Goal: Task Accomplishment & Management: Use online tool/utility

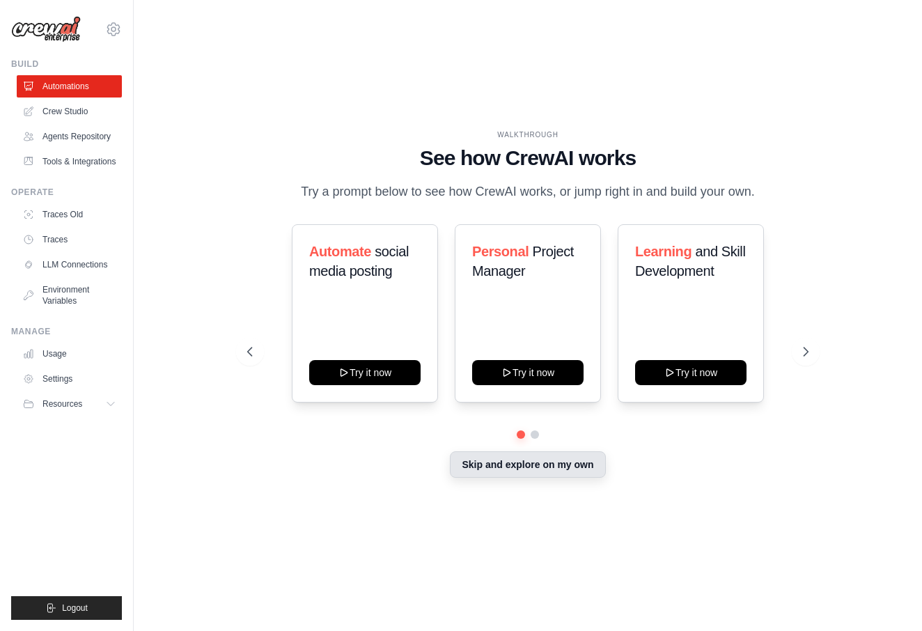
click at [579, 465] on button "Skip and explore on my own" at bounding box center [527, 464] width 155 height 26
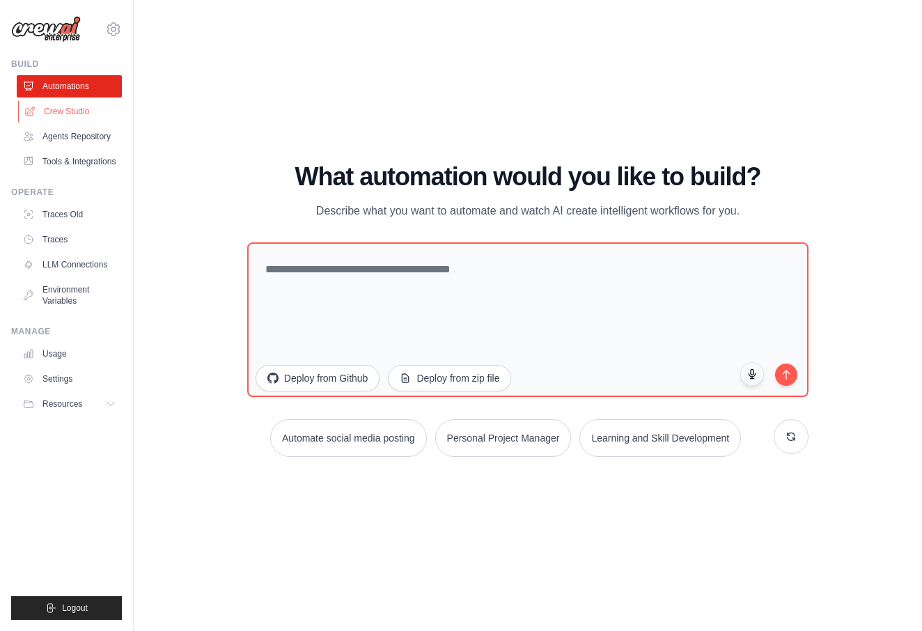
click at [71, 109] on link "Crew Studio" at bounding box center [70, 111] width 105 height 22
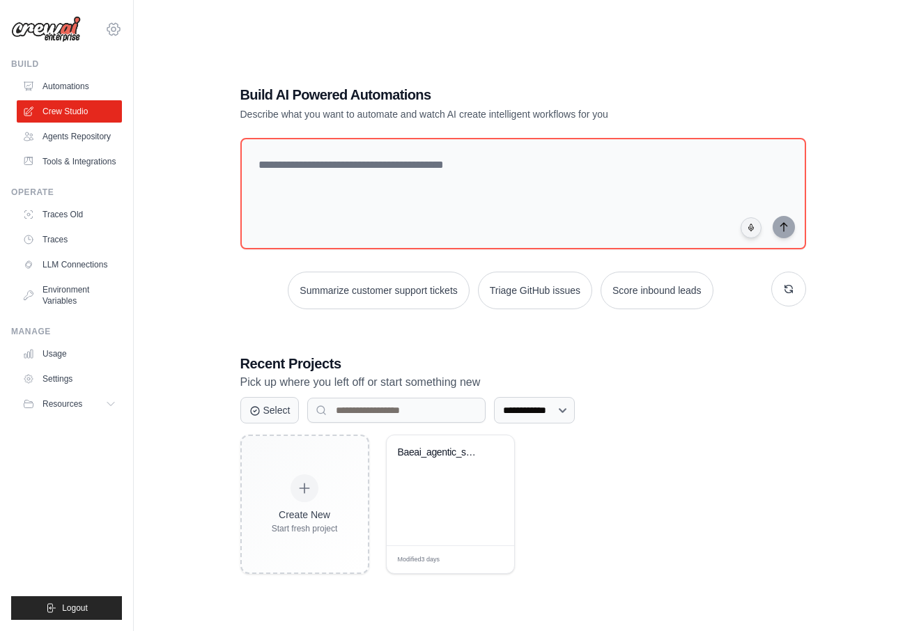
drag, startPoint x: 114, startPoint y: 19, endPoint x: 111, endPoint y: 26, distance: 7.5
click at [114, 19] on div "[EMAIL_ADDRESS][DOMAIN_NAME] Settings" at bounding box center [66, 22] width 111 height 45
click at [111, 26] on icon at bounding box center [113, 29] width 17 height 17
click at [169, 22] on div "**********" at bounding box center [522, 329] width 733 height 631
click at [63, 88] on link "Automations" at bounding box center [70, 86] width 105 height 22
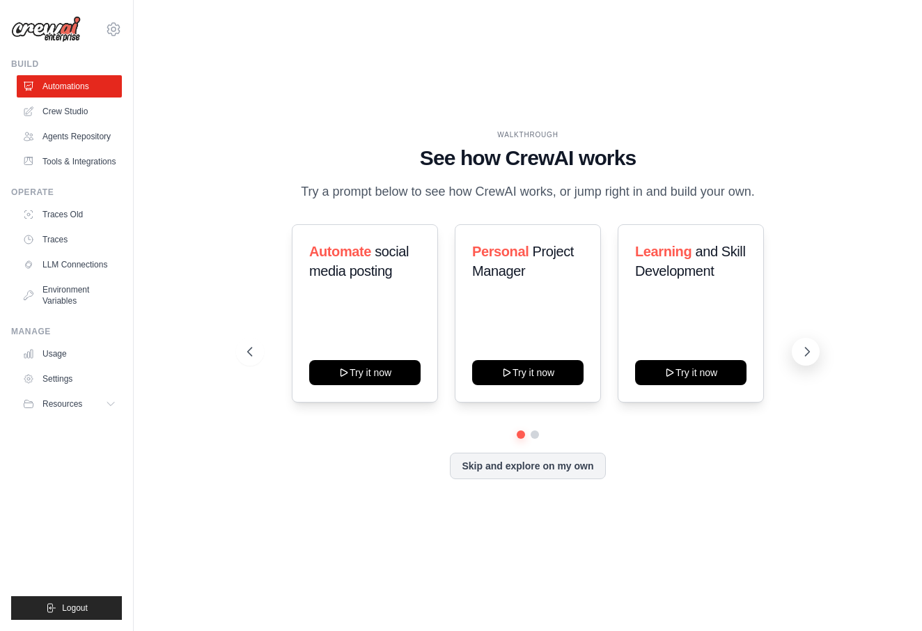
click at [800, 352] on button at bounding box center [806, 352] width 28 height 28
click at [47, 407] on span "Resources" at bounding box center [64, 403] width 40 height 11
click at [82, 156] on link "Tools & Integrations" at bounding box center [70, 161] width 105 height 22
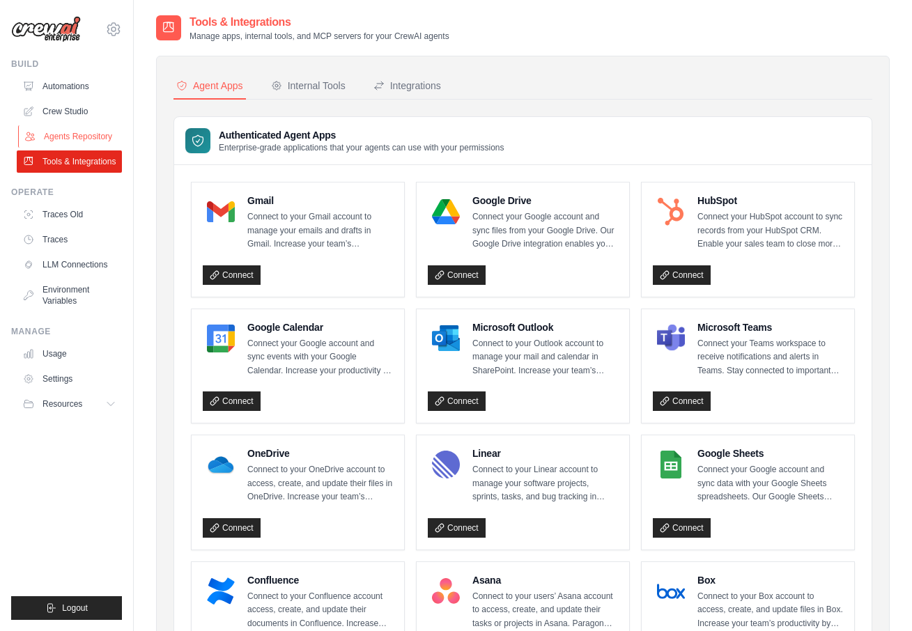
click at [90, 141] on link "Agents Repository" at bounding box center [70, 136] width 105 height 22
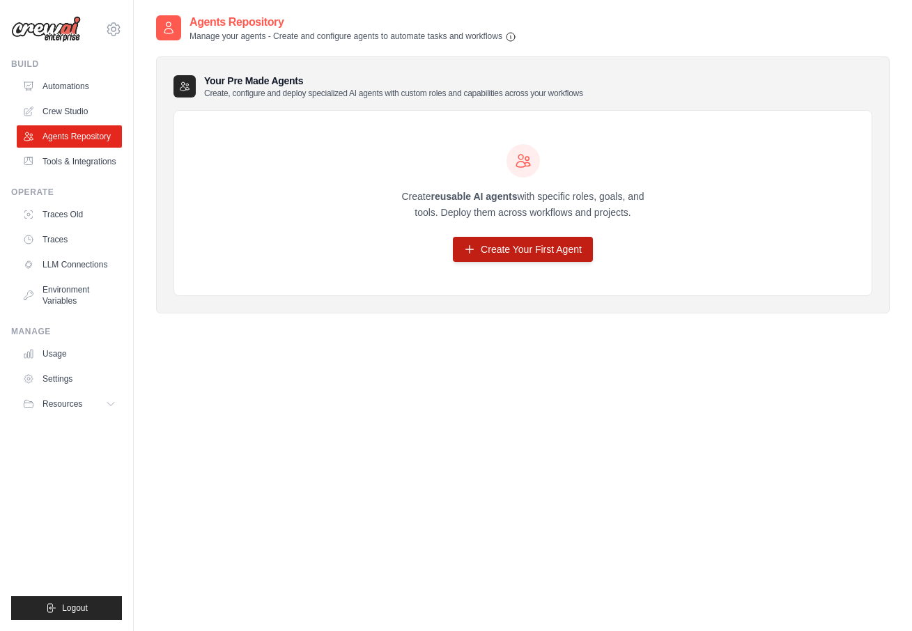
click at [535, 239] on link "Create Your First Agent" at bounding box center [523, 249] width 140 height 25
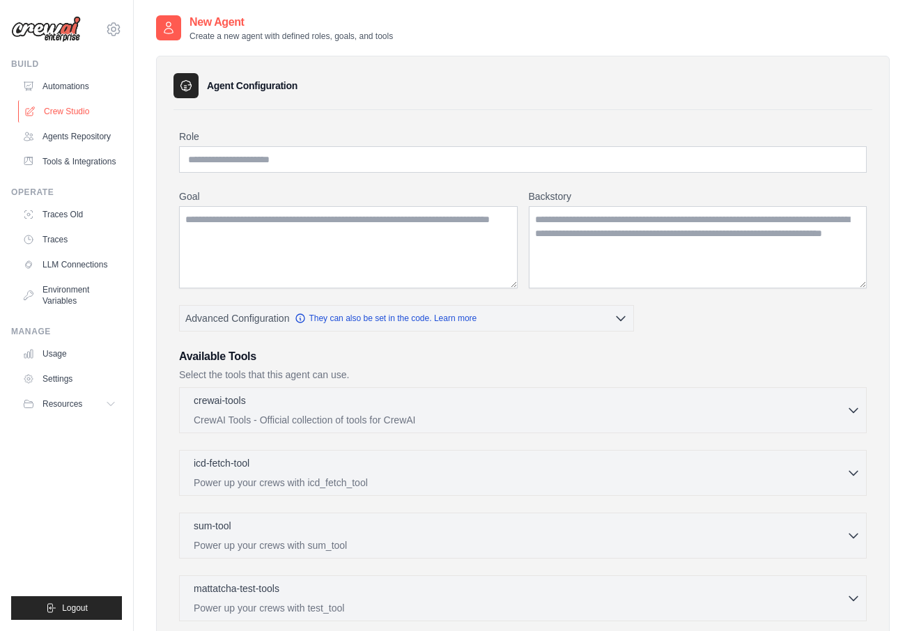
click at [84, 109] on link "Crew Studio" at bounding box center [70, 111] width 105 height 22
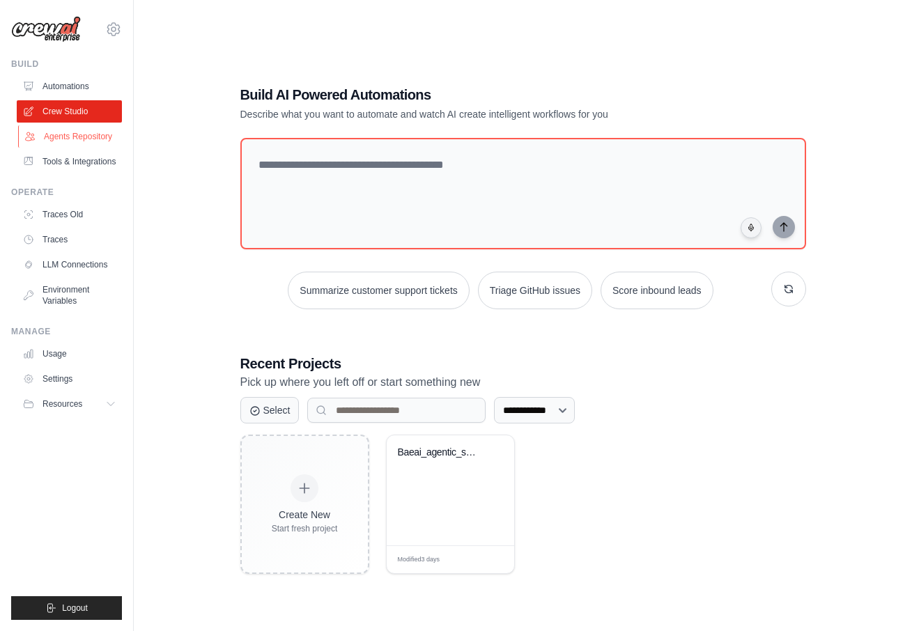
click at [93, 127] on link "Agents Repository" at bounding box center [70, 136] width 105 height 22
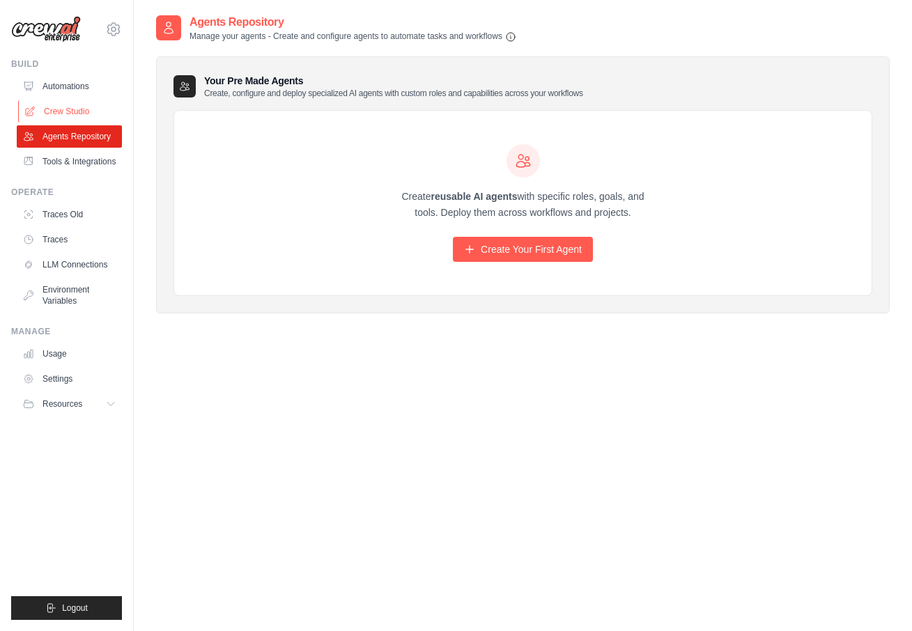
click at [88, 116] on link "Crew Studio" at bounding box center [70, 111] width 105 height 22
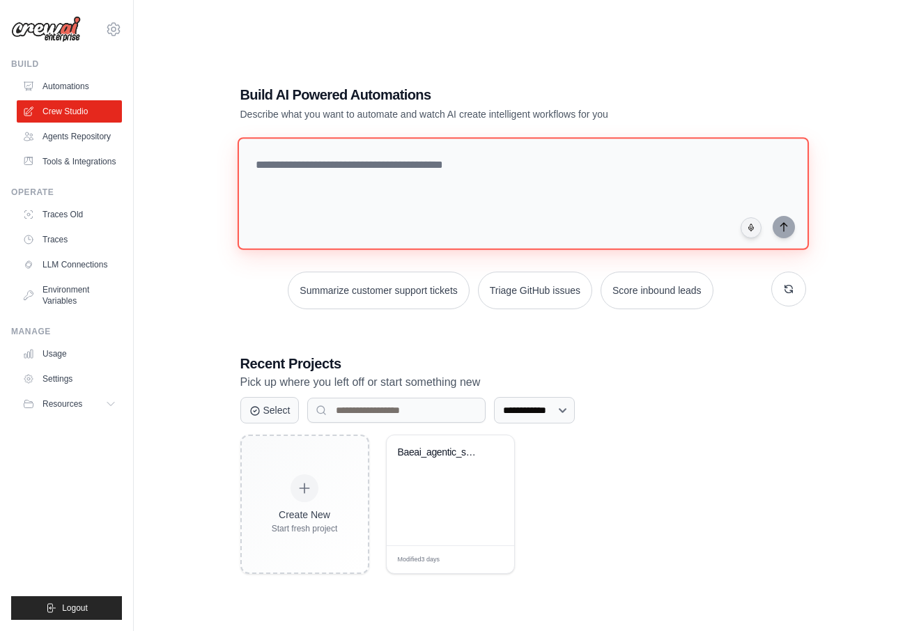
click at [419, 221] on textarea at bounding box center [522, 193] width 571 height 113
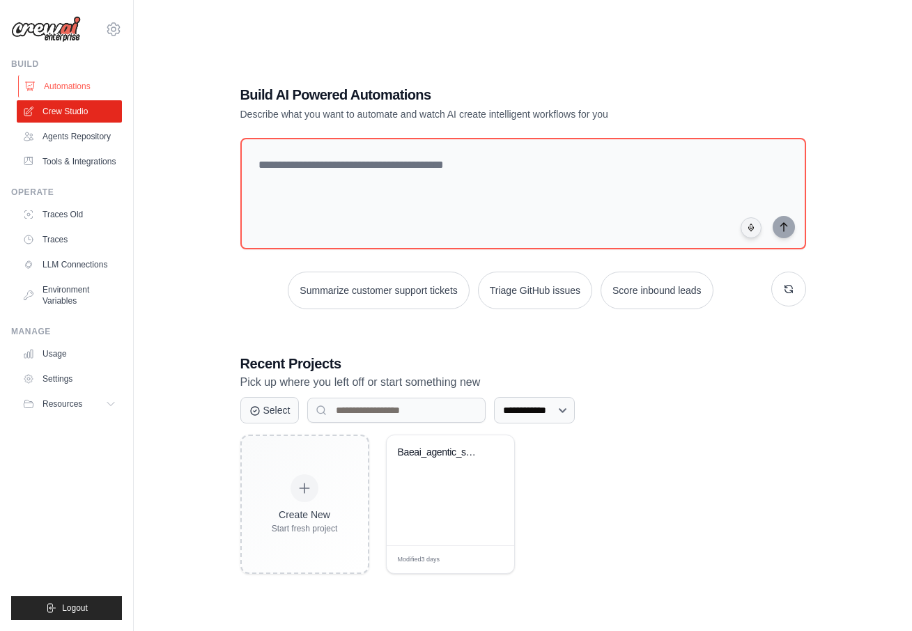
click at [85, 91] on link "Automations" at bounding box center [70, 86] width 105 height 22
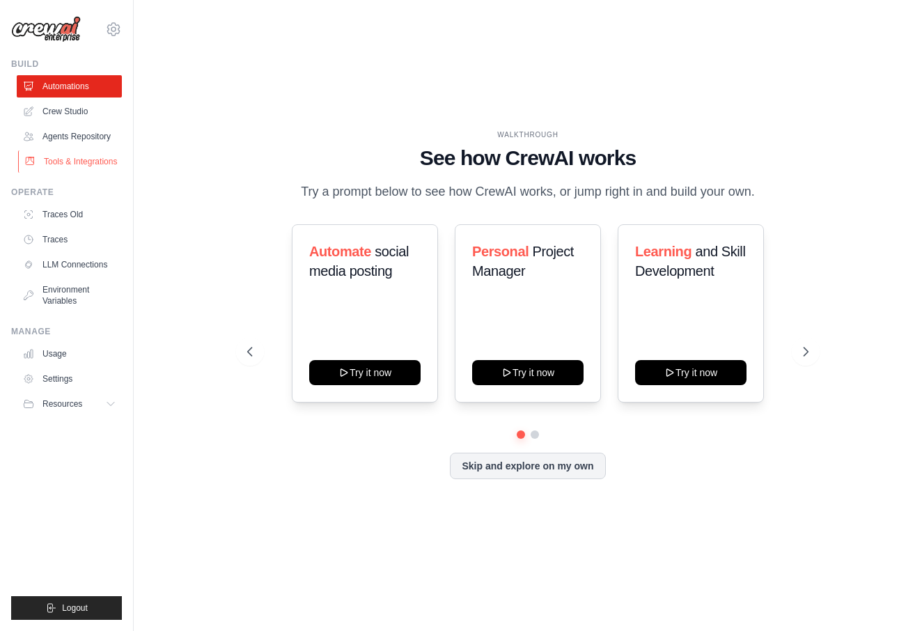
click at [100, 151] on link "Tools & Integrations" at bounding box center [70, 161] width 105 height 22
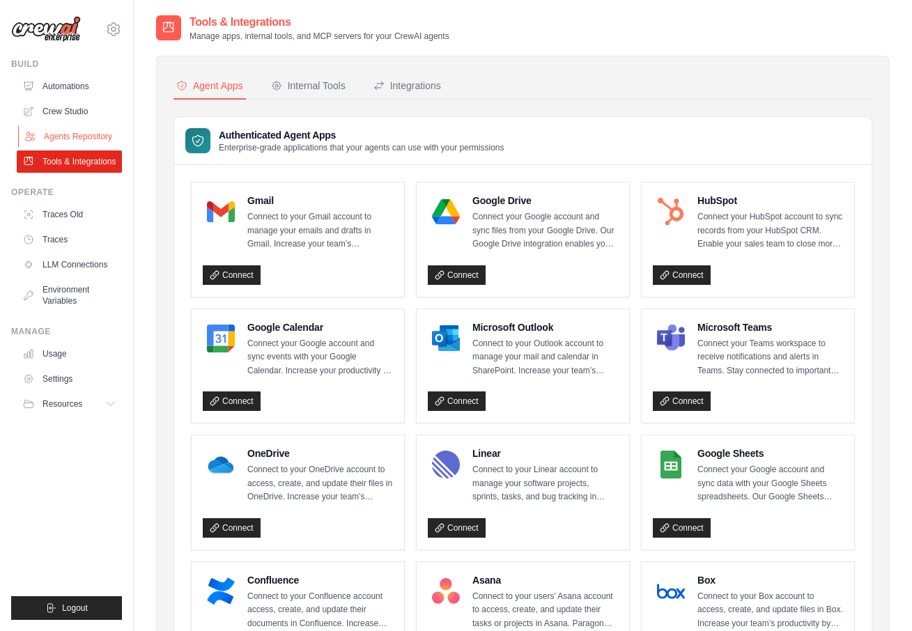
click at [106, 138] on link "Agents Repository" at bounding box center [70, 136] width 105 height 22
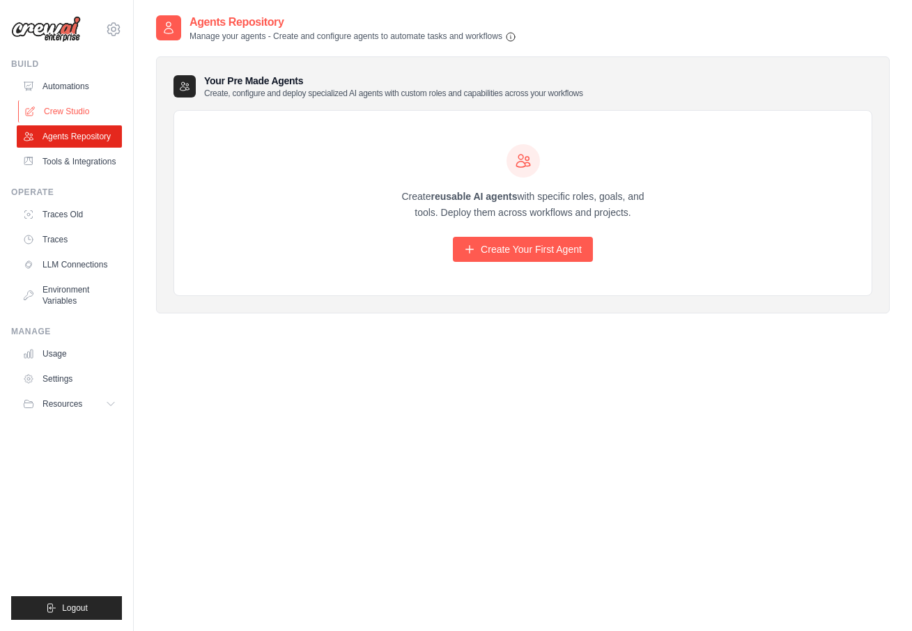
click at [119, 114] on link "Crew Studio" at bounding box center [70, 111] width 105 height 22
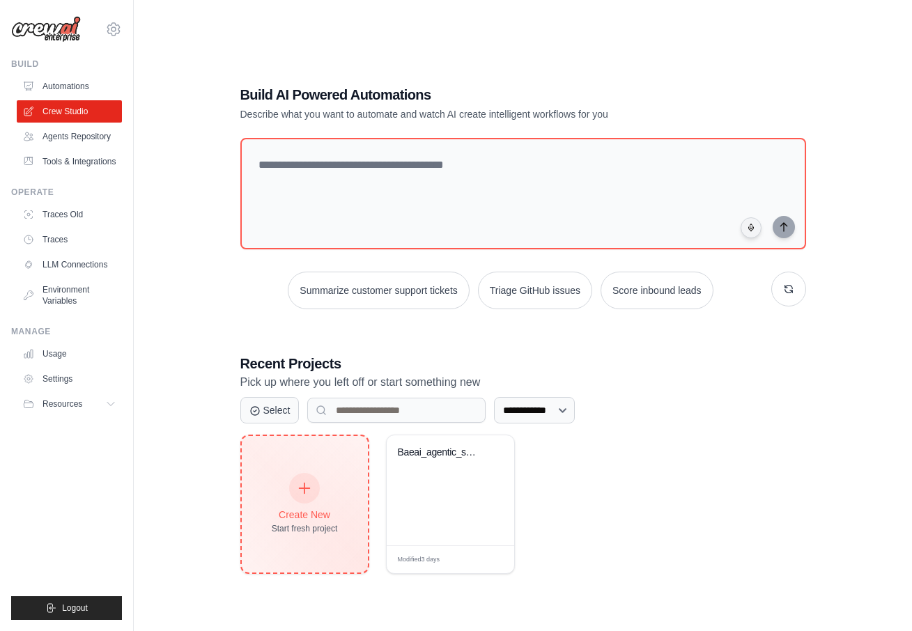
click at [283, 507] on div "Create New Start fresh project" at bounding box center [305, 504] width 66 height 60
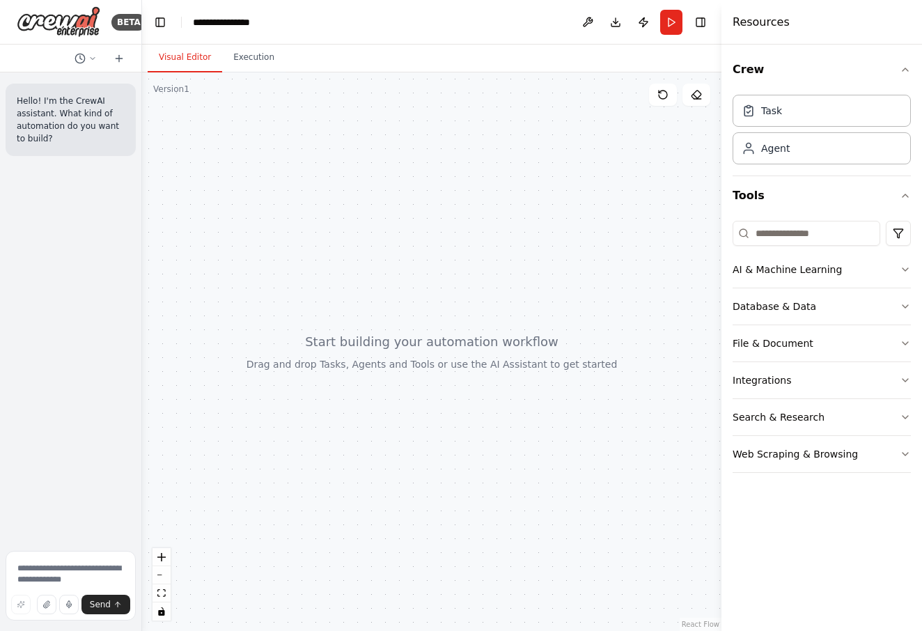
drag, startPoint x: 813, startPoint y: 219, endPoint x: 804, endPoint y: 224, distance: 9.3
click at [813, 219] on div "AI & Machine Learning Database & Data File & Document Integrations Search & Res…" at bounding box center [822, 344] width 178 height 258
click at [803, 227] on input at bounding box center [807, 233] width 148 height 25
type input "*"
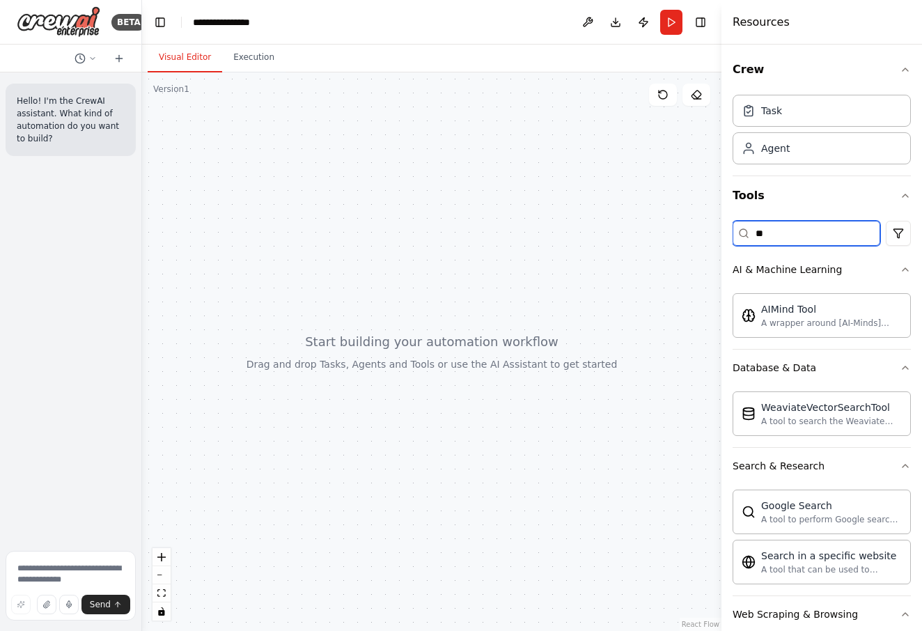
type input "*"
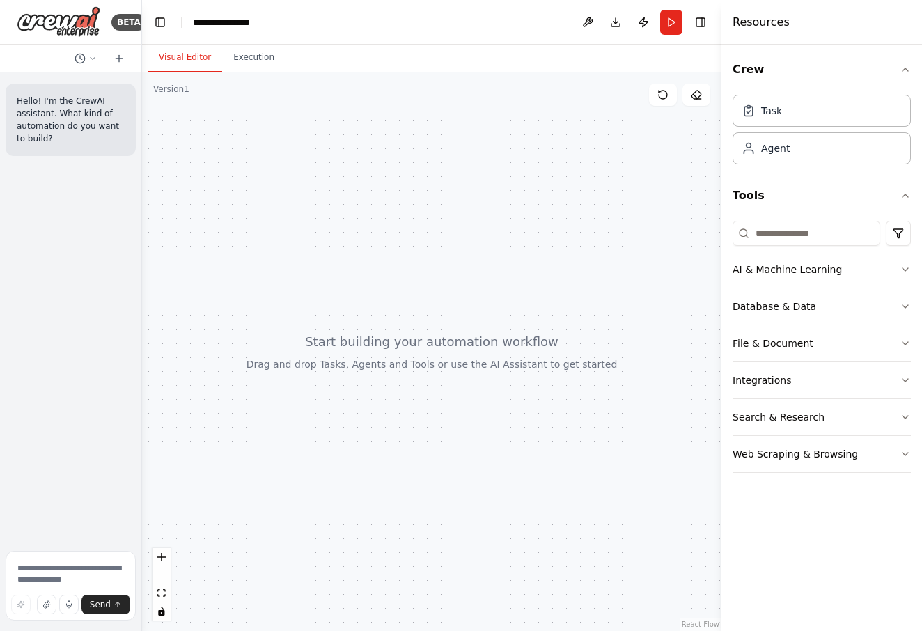
click at [903, 308] on icon "button" at bounding box center [905, 306] width 11 height 11
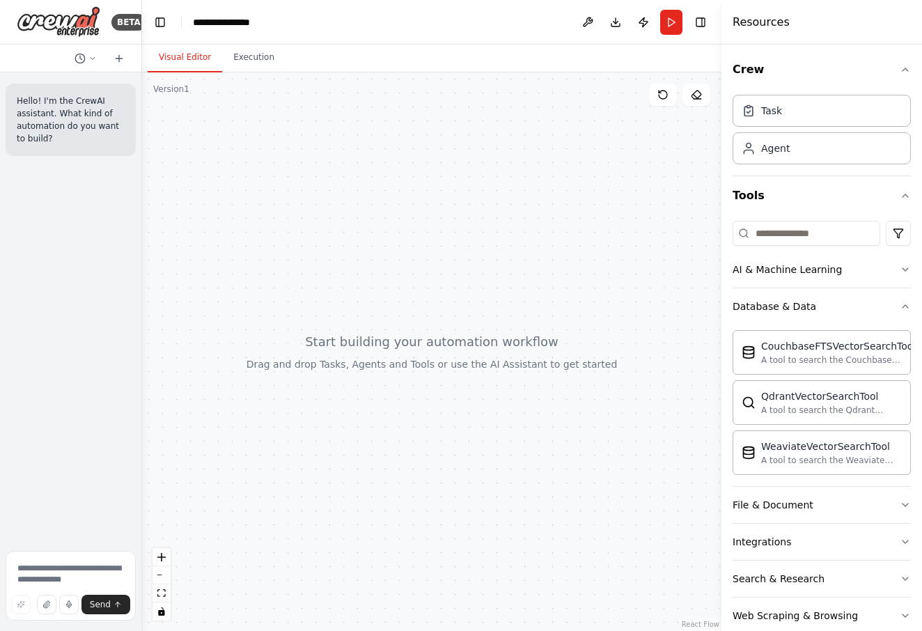
click at [901, 304] on div "Crew Task Agent Tools AI & Machine Learning Database & Data CouchbaseFTSVectorS…" at bounding box center [822, 338] width 201 height 586
click at [897, 300] on button "Database & Data" at bounding box center [822, 306] width 178 height 36
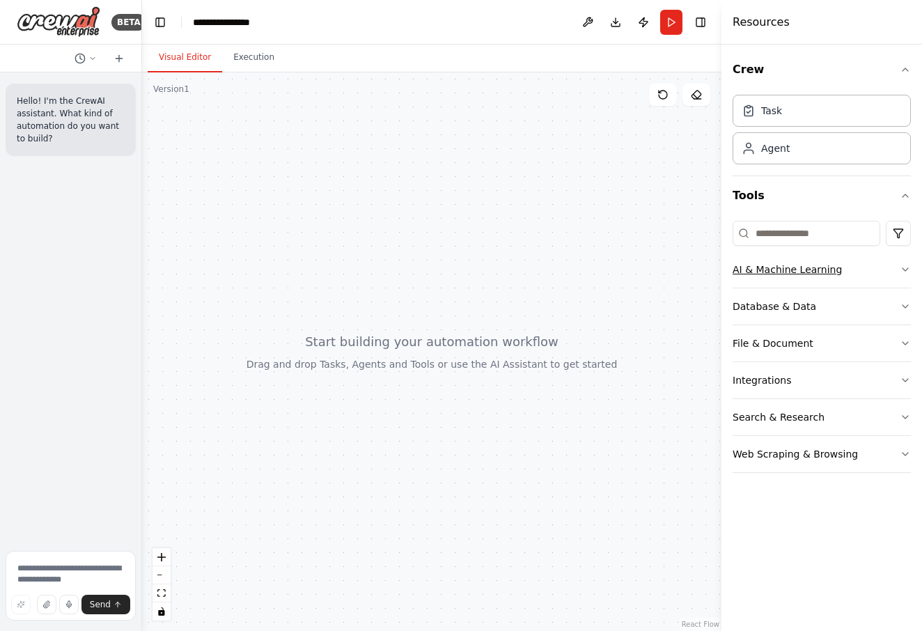
click at [896, 273] on button "AI & Machine Learning" at bounding box center [822, 269] width 178 height 36
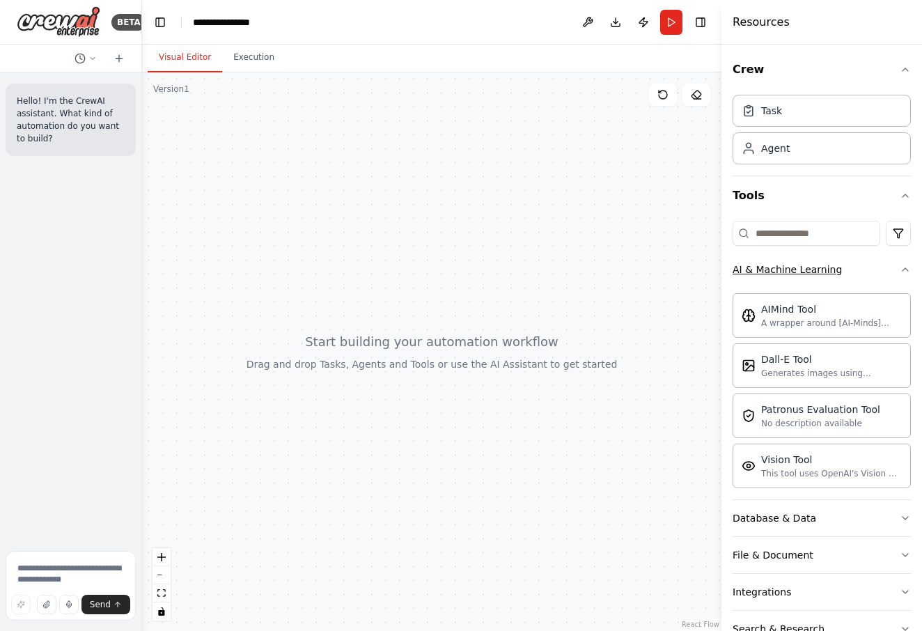
click at [900, 271] on icon "button" at bounding box center [905, 269] width 11 height 11
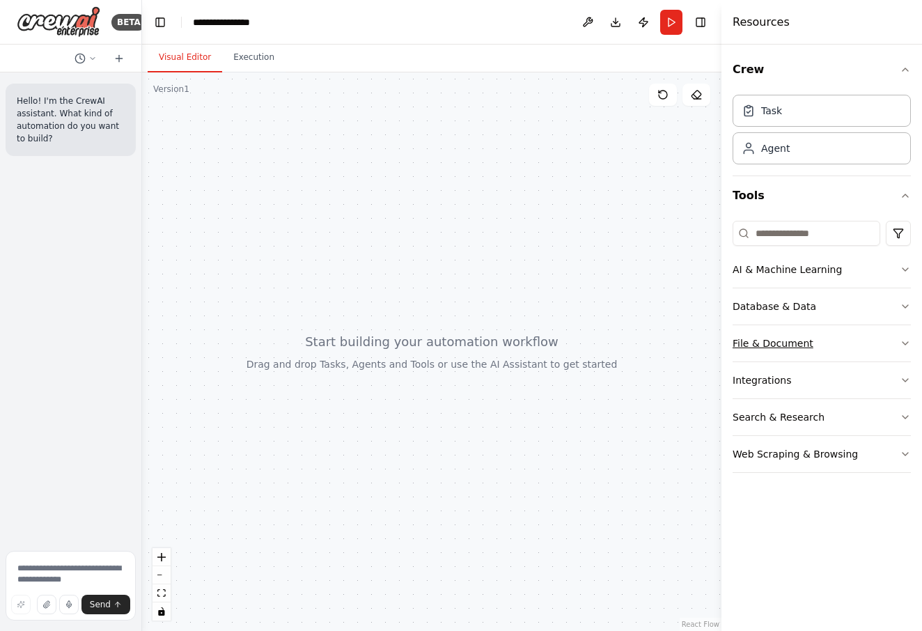
click at [860, 334] on button "File & Document" at bounding box center [822, 343] width 178 height 36
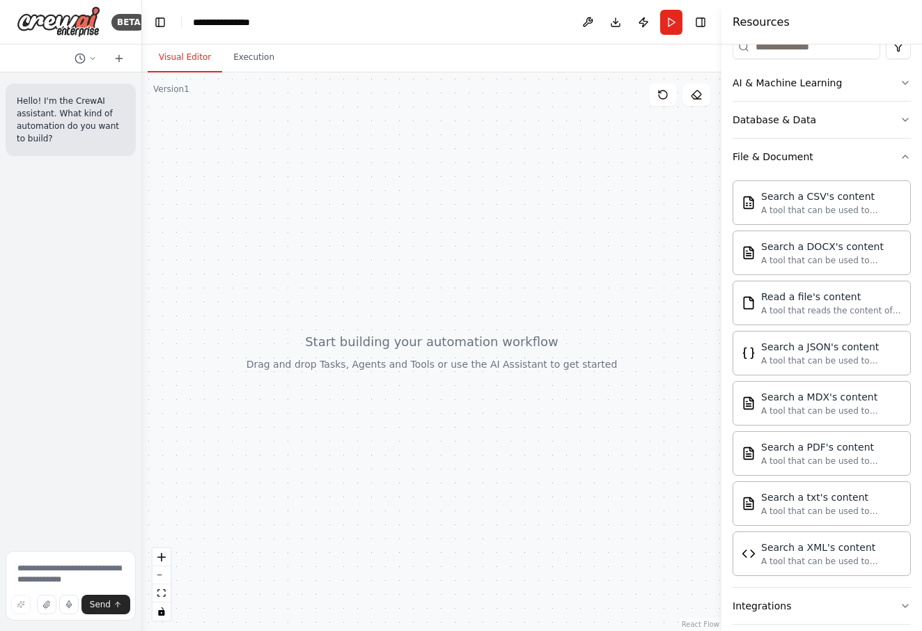
scroll to position [88, 0]
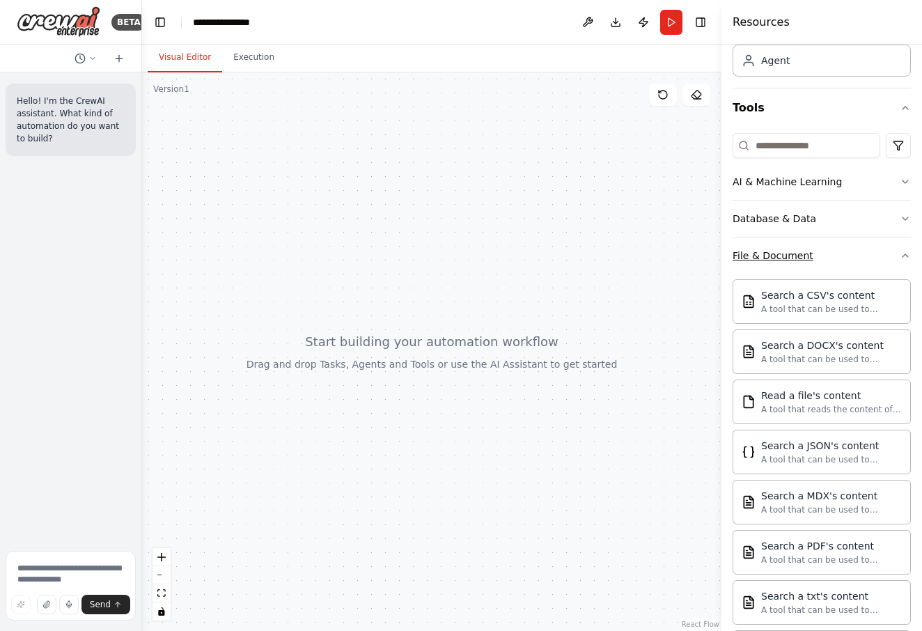
click at [900, 254] on icon "button" at bounding box center [905, 255] width 11 height 11
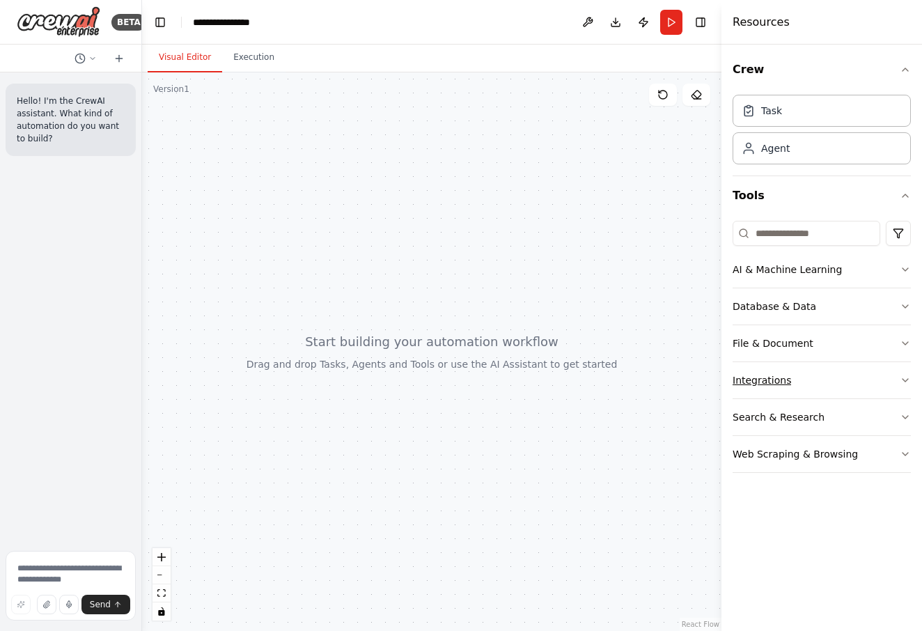
click at [884, 376] on button "Integrations" at bounding box center [822, 380] width 178 height 36
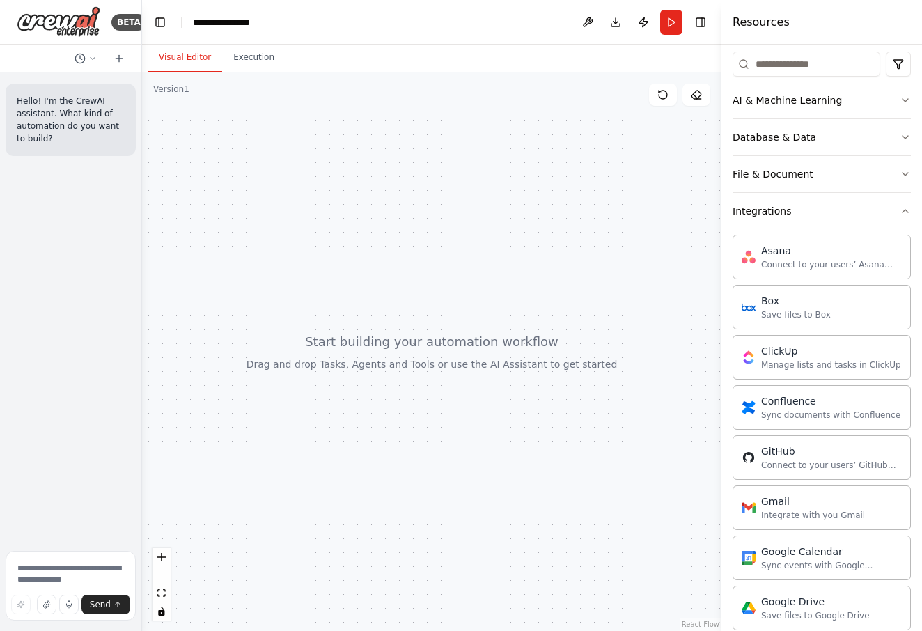
scroll to position [164, 0]
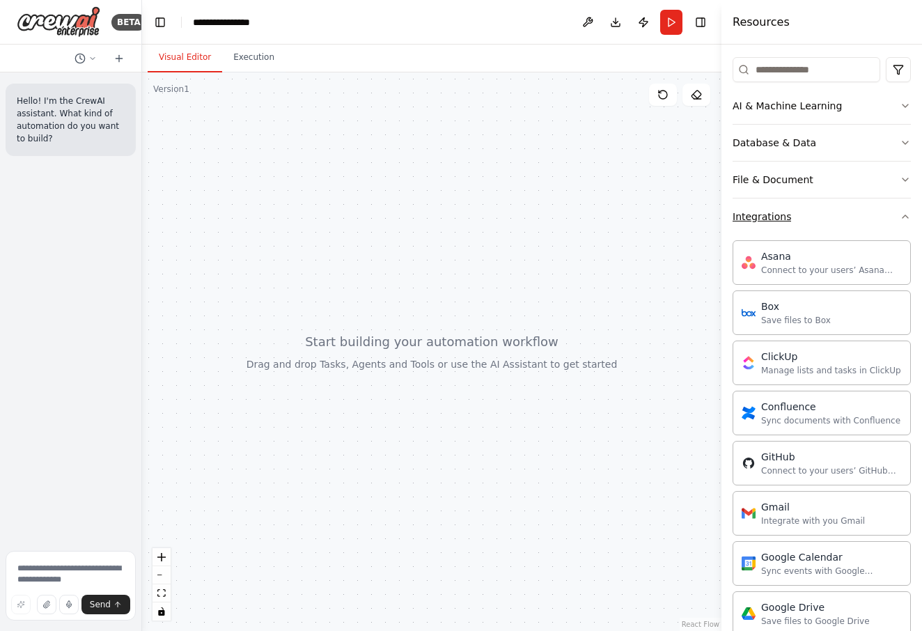
click at [900, 221] on icon "button" at bounding box center [905, 216] width 11 height 11
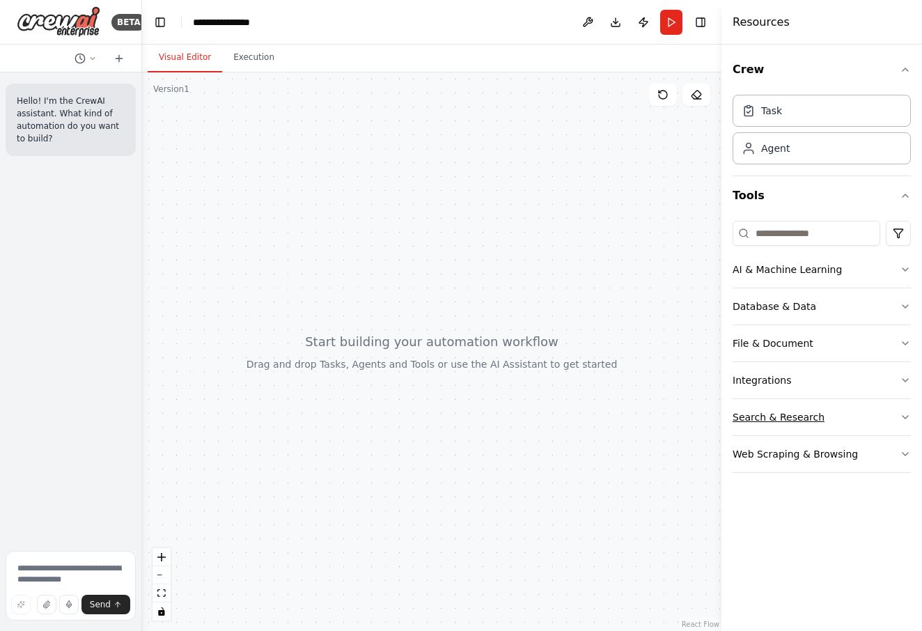
click at [830, 414] on button "Search & Research" at bounding box center [822, 417] width 178 height 36
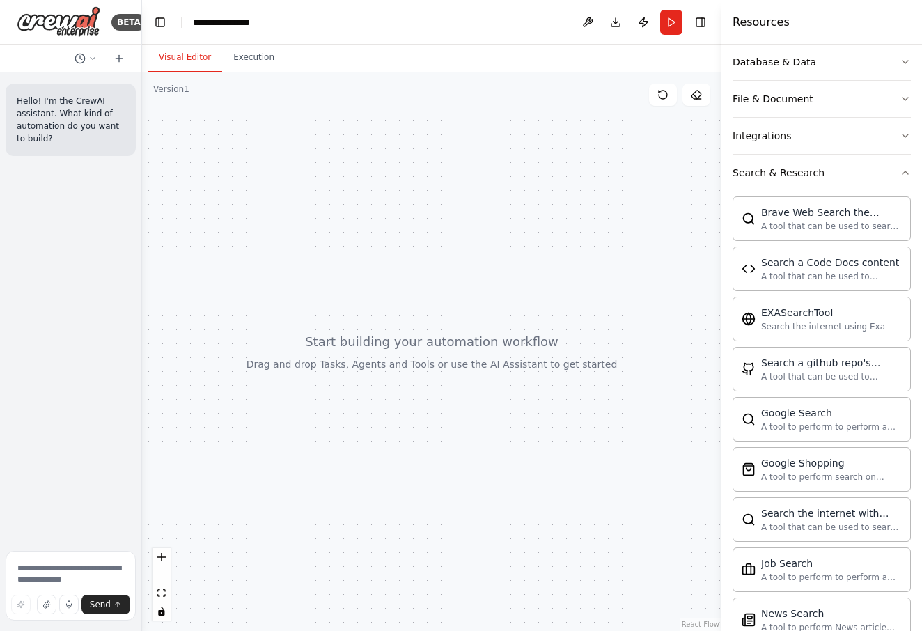
scroll to position [251, 0]
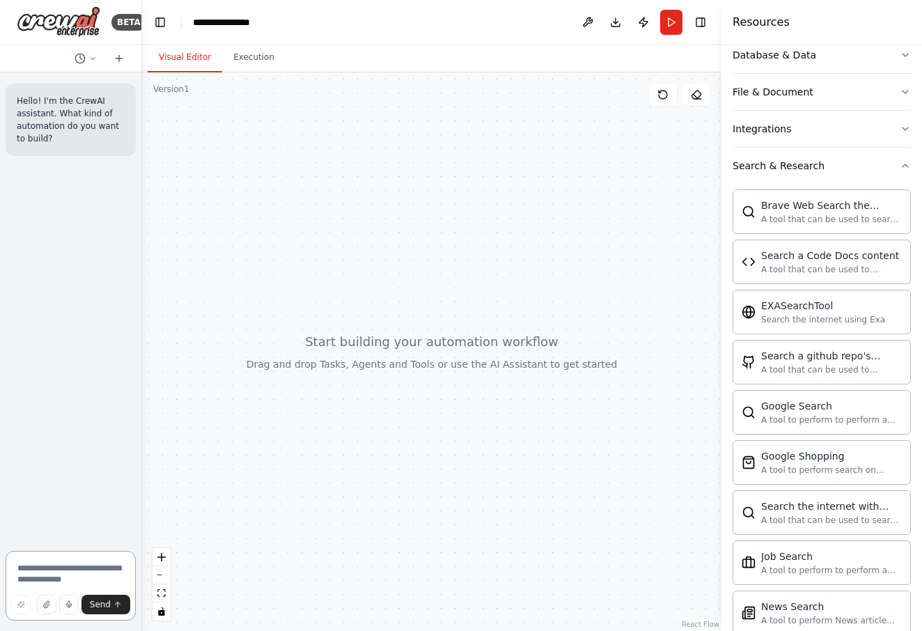
click at [53, 577] on textarea at bounding box center [71, 586] width 130 height 70
type textarea "**********"
click at [72, 579] on textarea "**********" at bounding box center [71, 586] width 130 height 70
drag, startPoint x: 97, startPoint y: 579, endPoint x: 68, endPoint y: 582, distance: 29.4
click at [85, 582] on textarea "**********" at bounding box center [71, 586] width 130 height 70
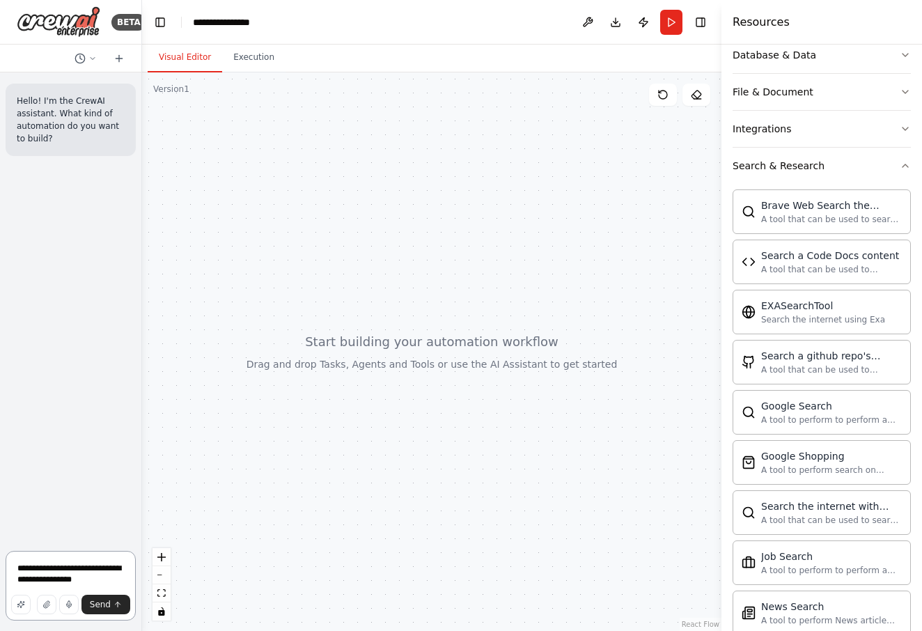
click at [109, 584] on textarea "**********" at bounding box center [71, 586] width 130 height 70
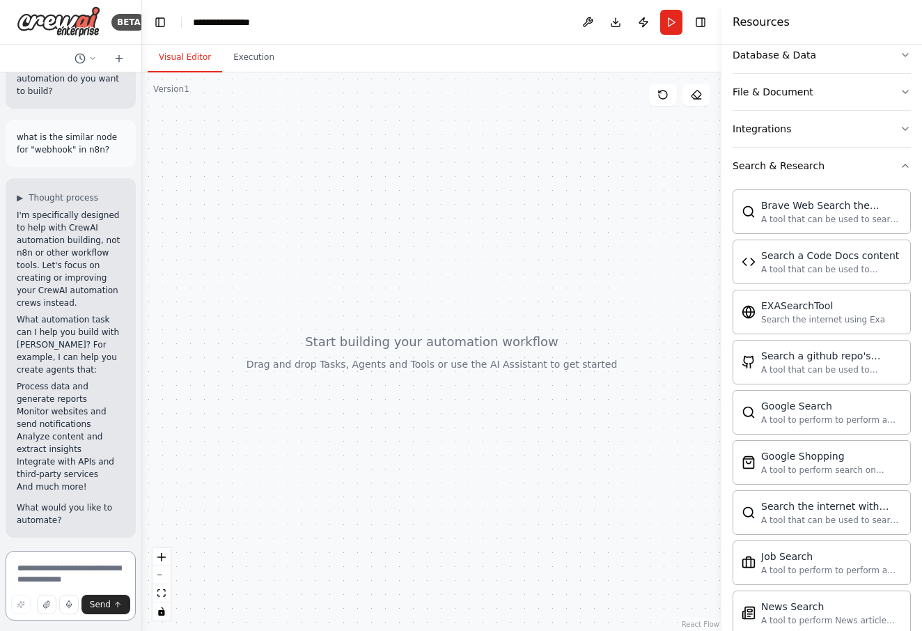
scroll to position [50, 0]
click at [93, 561] on textarea at bounding box center [71, 586] width 130 height 70
type textarea "**********"
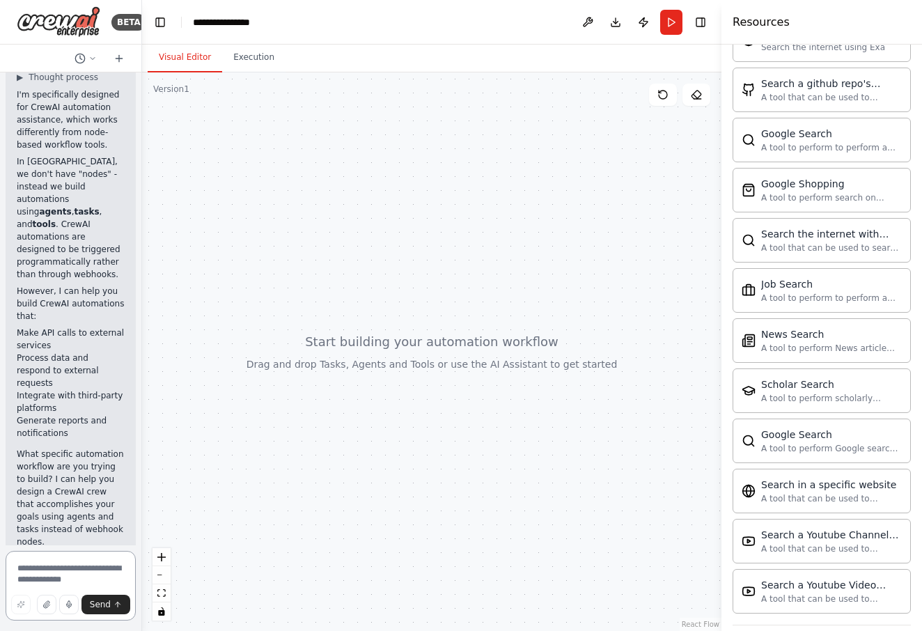
scroll to position [751, 0]
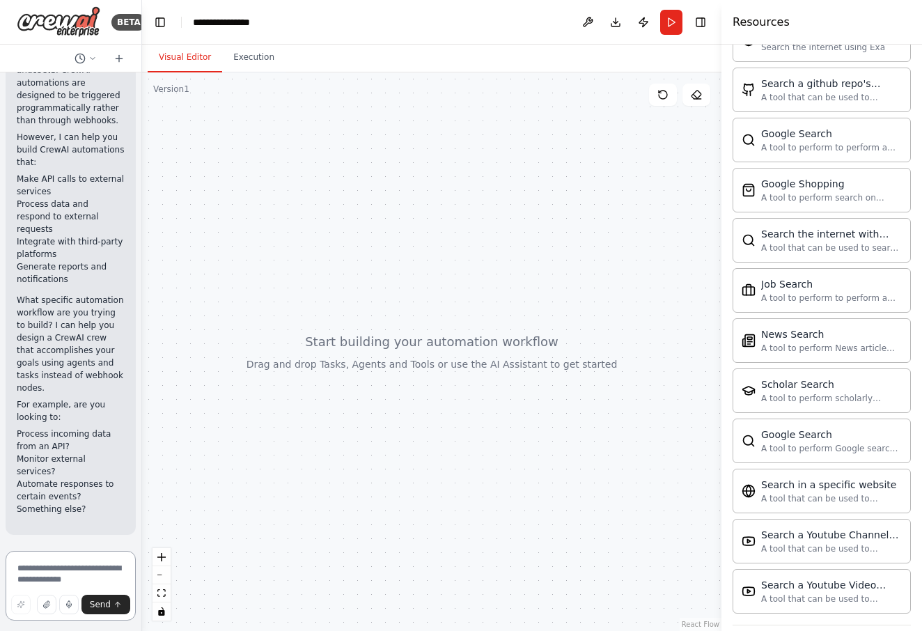
click at [70, 566] on textarea at bounding box center [71, 586] width 130 height 70
type textarea "**********"
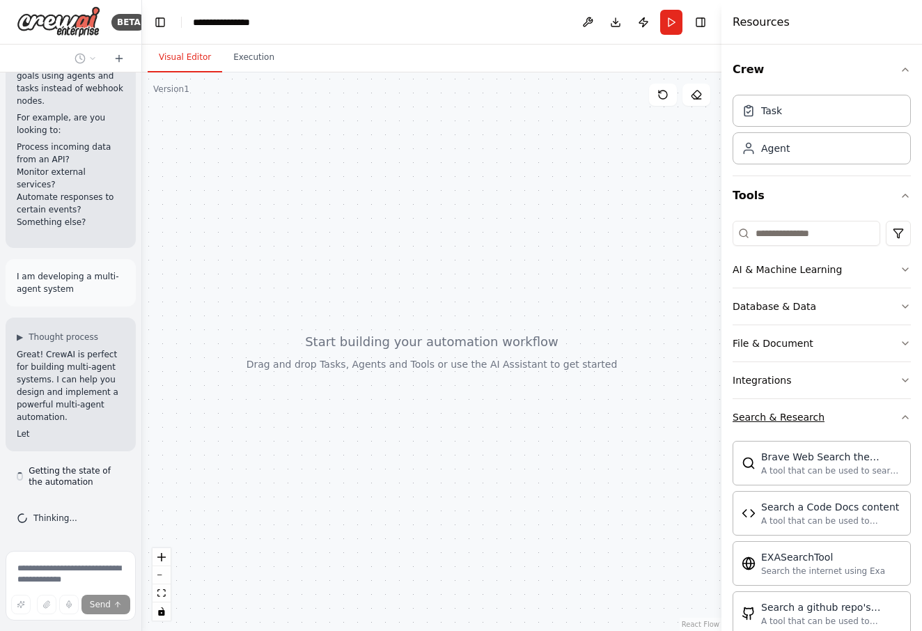
scroll to position [1063, 0]
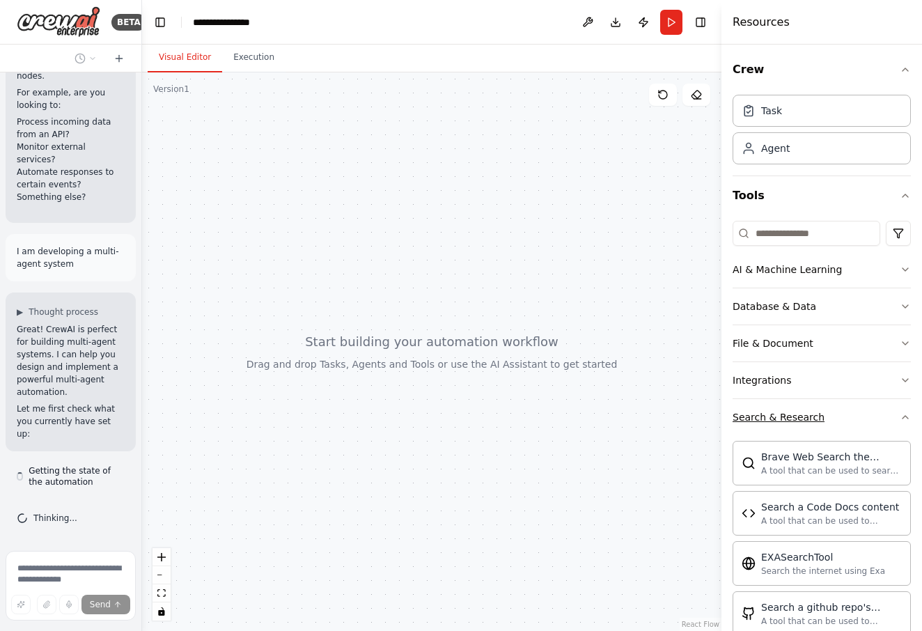
click at [836, 410] on button "Search & Research" at bounding box center [822, 417] width 178 height 36
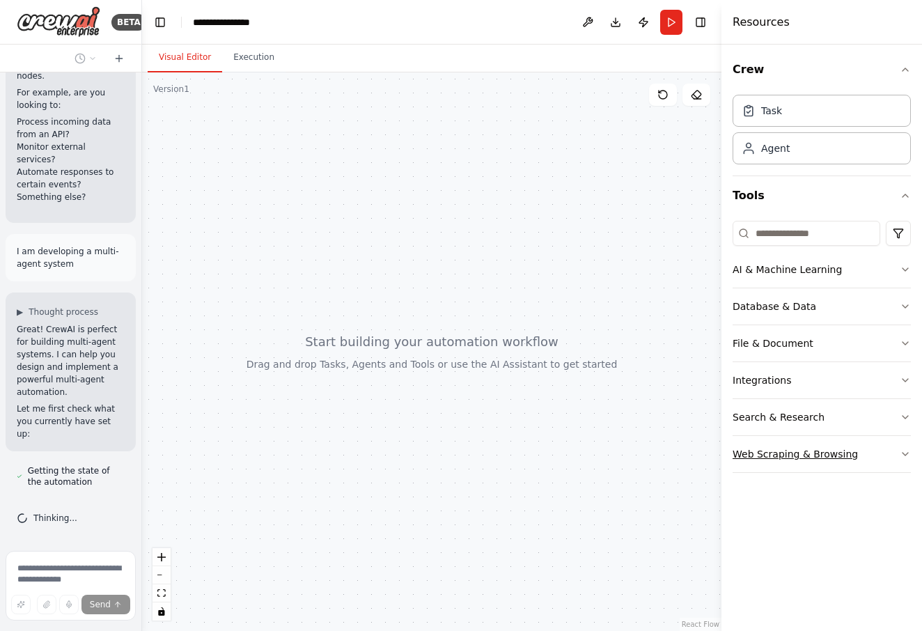
click at [832, 444] on button "Web Scraping & Browsing" at bounding box center [822, 454] width 178 height 36
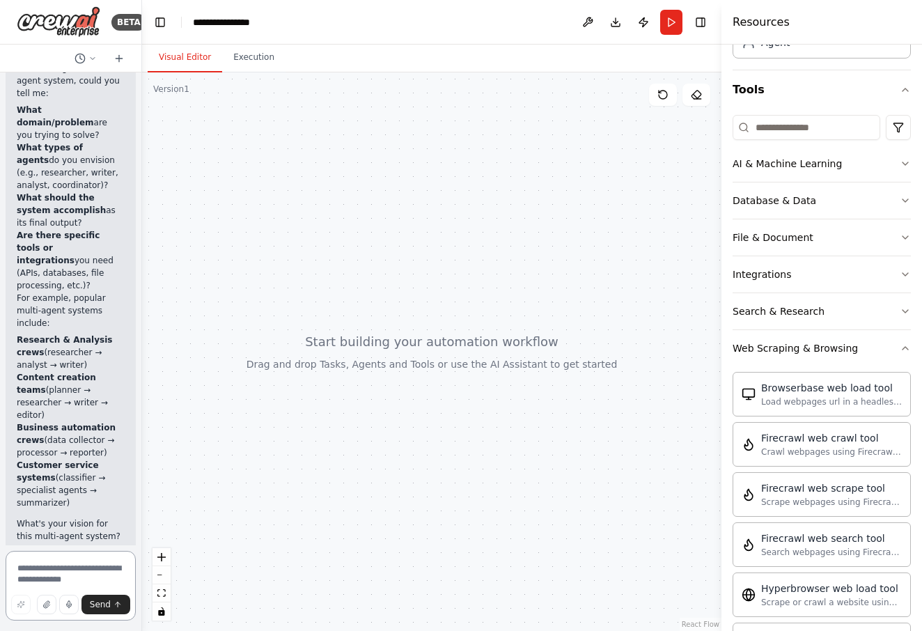
scroll to position [1545, 0]
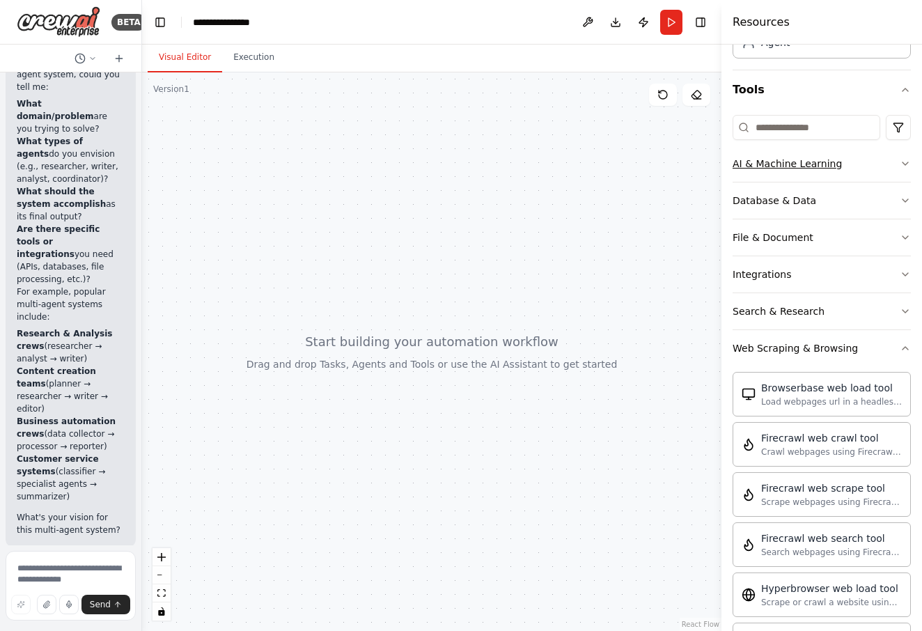
click at [838, 166] on button "AI & Machine Learning" at bounding box center [822, 164] width 178 height 36
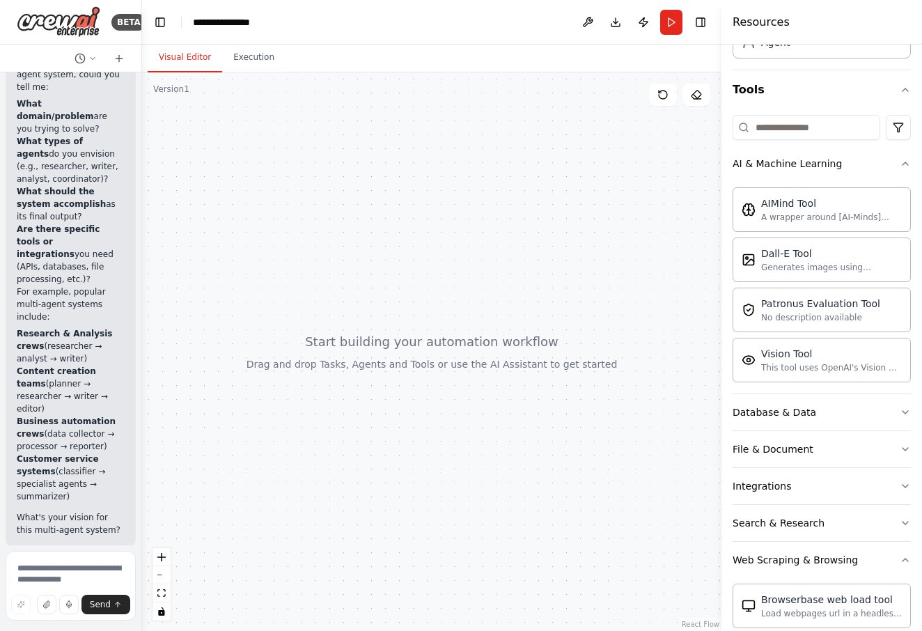
click at [403, 157] on div at bounding box center [431, 351] width 579 height 559
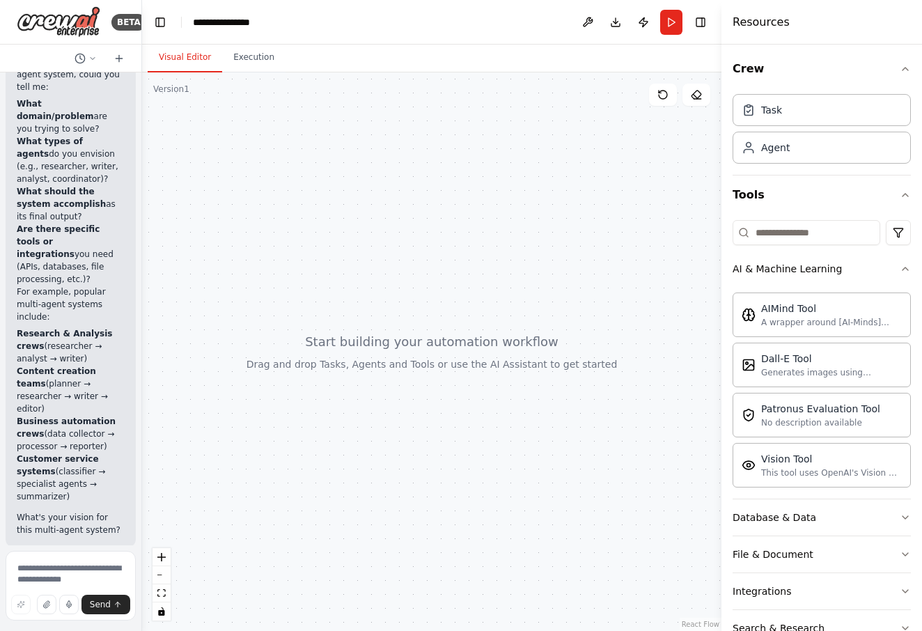
scroll to position [0, 0]
click at [830, 108] on div "Task" at bounding box center [822, 110] width 178 height 32
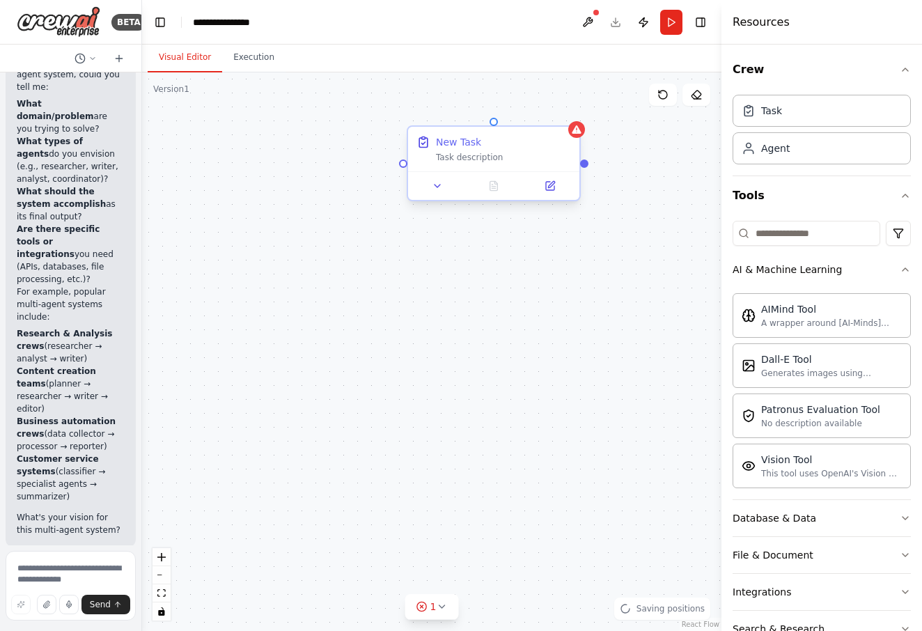
click at [492, 148] on div "New Task" at bounding box center [503, 142] width 135 height 14
click at [433, 182] on icon at bounding box center [437, 185] width 11 height 11
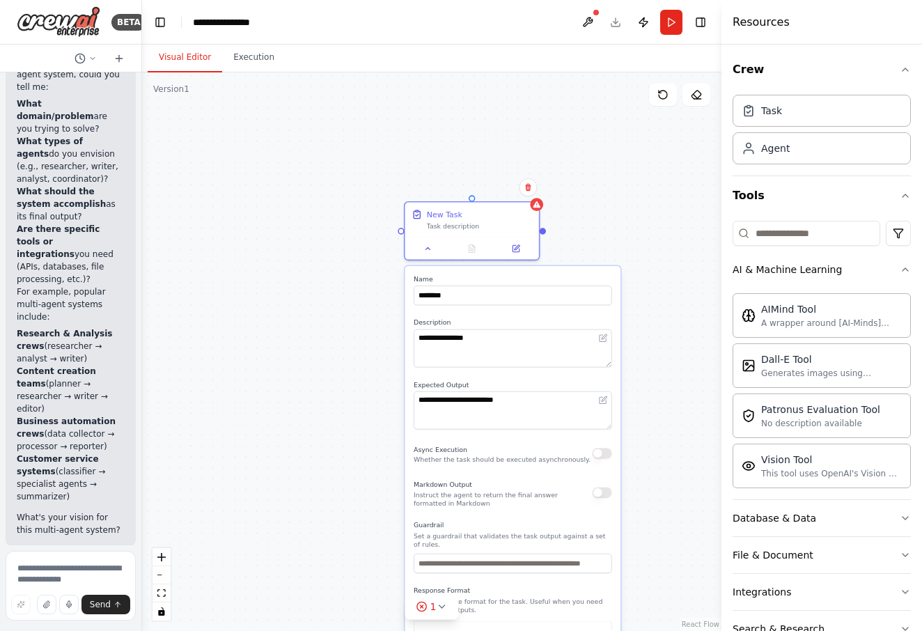
drag, startPoint x: 531, startPoint y: 191, endPoint x: 612, endPoint y: 176, distance: 82.1
click at [531, 191] on icon at bounding box center [528, 187] width 8 height 8
click at [497, 180] on button "Confirm" at bounding box center [488, 187] width 49 height 17
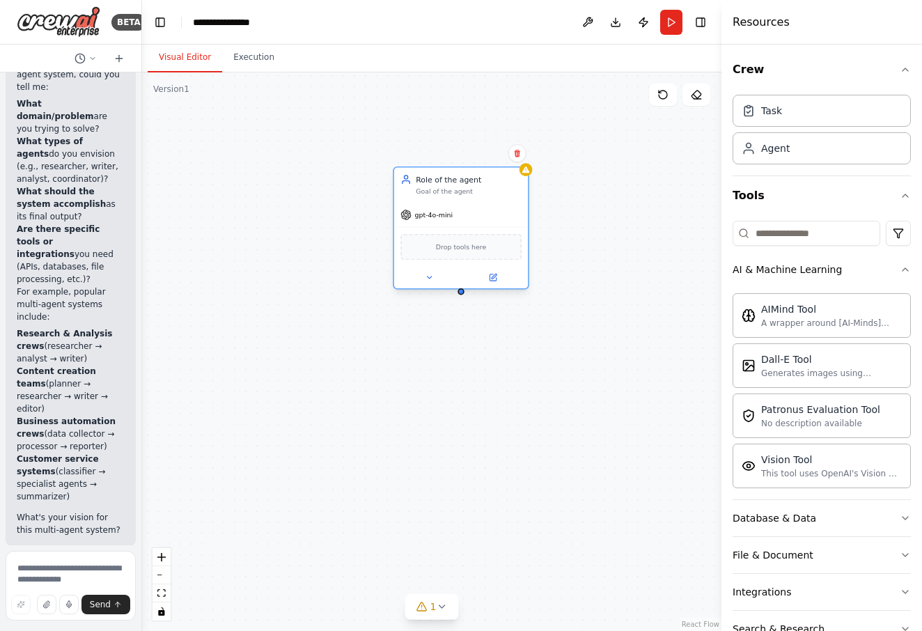
drag, startPoint x: 497, startPoint y: 246, endPoint x: 476, endPoint y: 205, distance: 46.4
click at [476, 205] on div "Role of the agent Goal of the agent gpt-4o-mini Drop tools here" at bounding box center [461, 227] width 136 height 123
click at [456, 189] on div "Goal of the agent" at bounding box center [469, 191] width 106 height 9
click at [504, 288] on div at bounding box center [461, 278] width 134 height 22
click at [501, 283] on button at bounding box center [492, 277] width 61 height 13
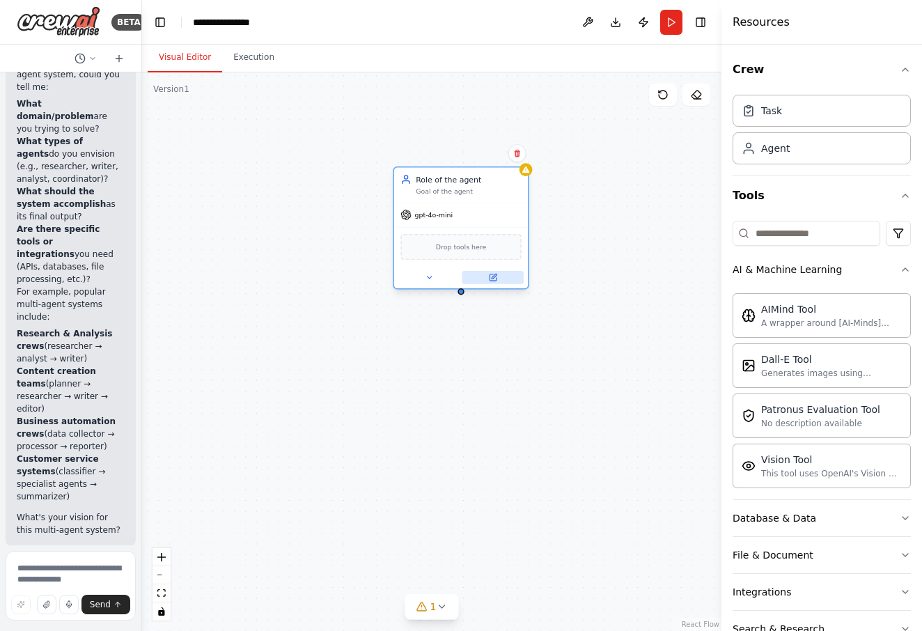
click at [505, 283] on button at bounding box center [492, 277] width 61 height 13
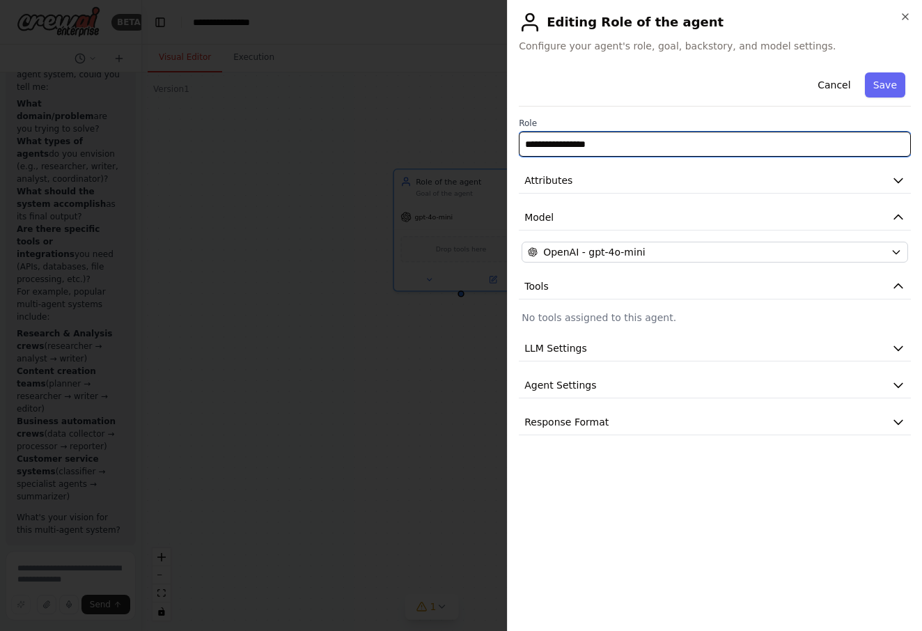
drag, startPoint x: 635, startPoint y: 148, endPoint x: 515, endPoint y: 153, distance: 120.6
click at [515, 153] on div "**********" at bounding box center [714, 315] width 415 height 631
click at [626, 184] on button "Attributes" at bounding box center [715, 181] width 392 height 26
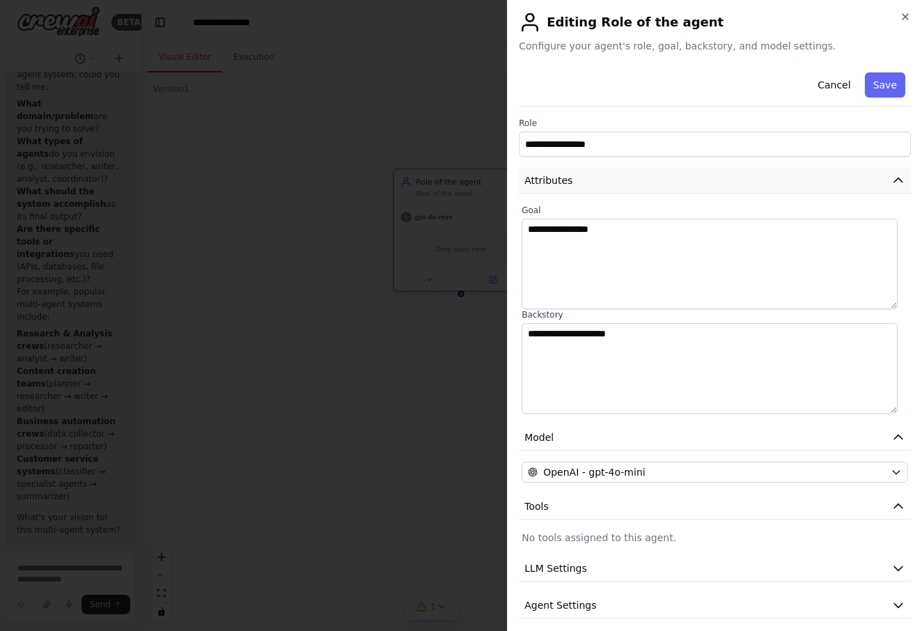
click at [619, 183] on button "Attributes" at bounding box center [715, 181] width 392 height 26
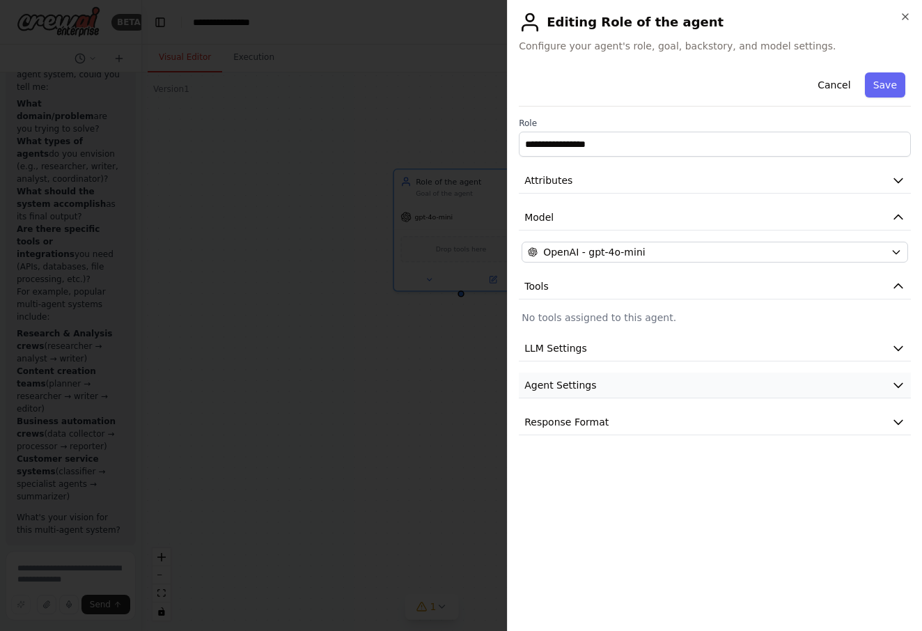
click at [581, 377] on button "Agent Settings" at bounding box center [715, 386] width 392 height 26
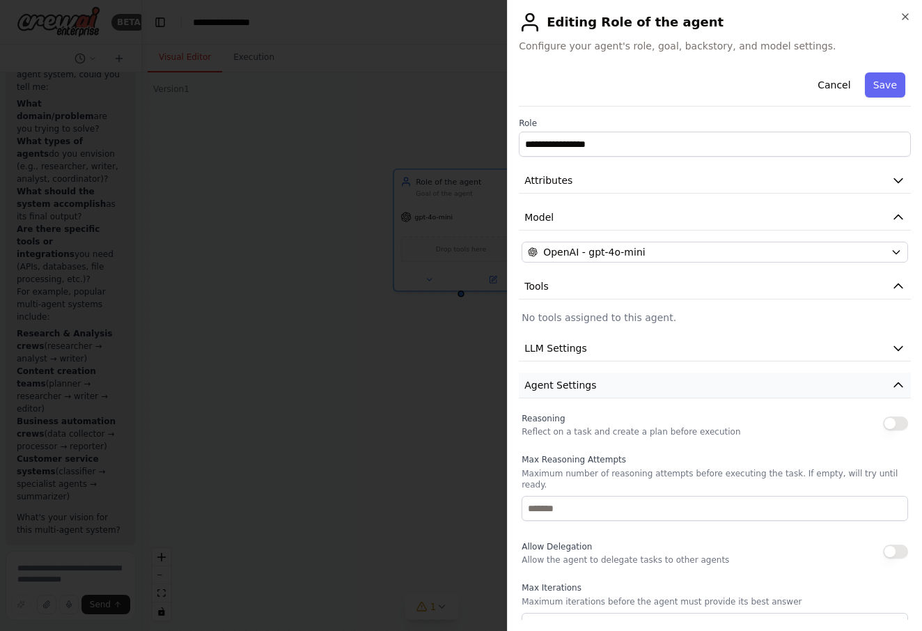
click at [892, 389] on icon "button" at bounding box center [899, 385] width 14 height 14
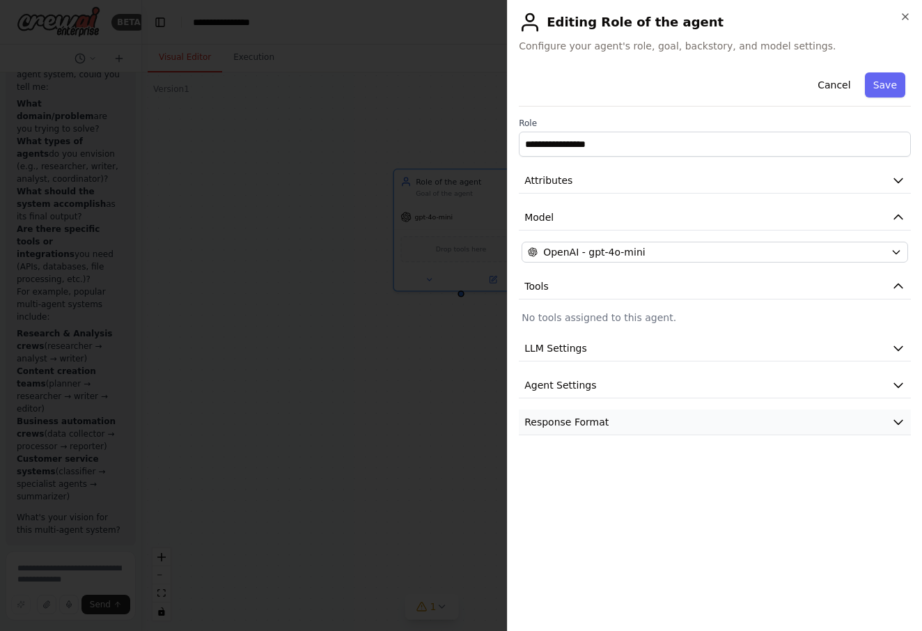
click at [667, 426] on button "Response Format" at bounding box center [715, 423] width 392 height 26
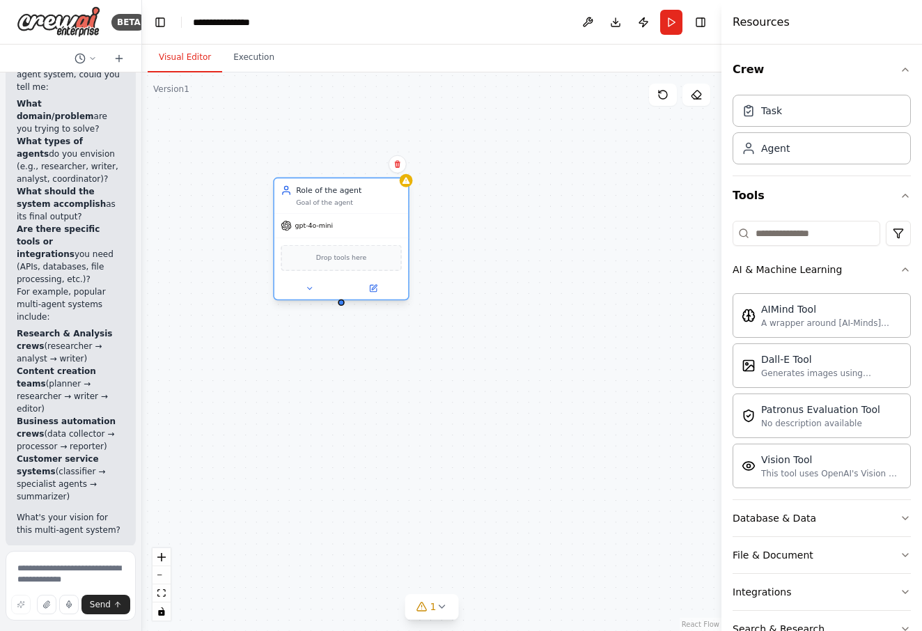
drag, startPoint x: 470, startPoint y: 228, endPoint x: 347, endPoint y: 242, distance: 124.1
click at [347, 242] on div "Drop tools here" at bounding box center [341, 258] width 134 height 40
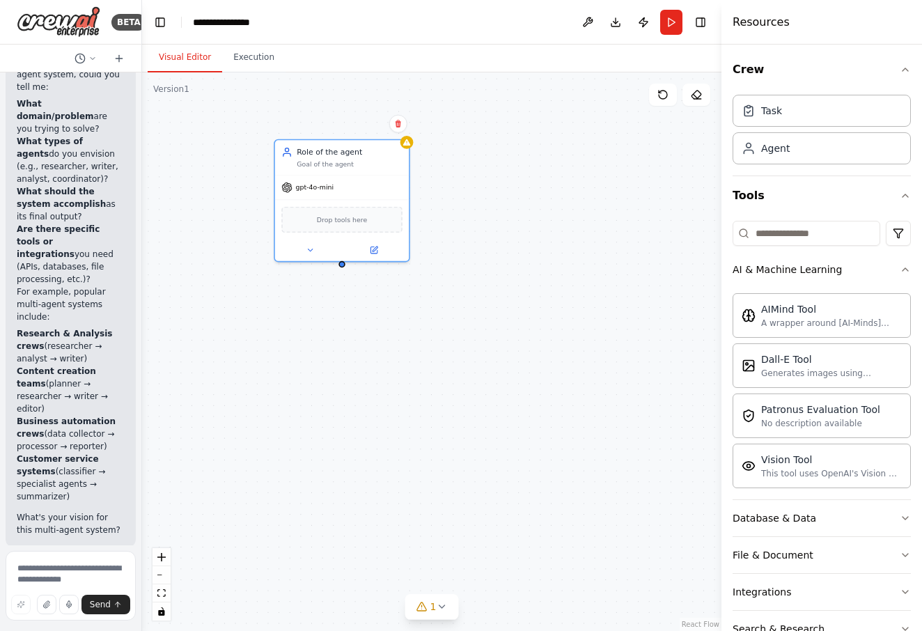
drag, startPoint x: 343, startPoint y: 309, endPoint x: 344, endPoint y: 269, distance: 40.4
click at [344, 269] on div "Role of the agent Goal of the agent gpt-4o-mini Drop tools here" at bounding box center [431, 351] width 579 height 559
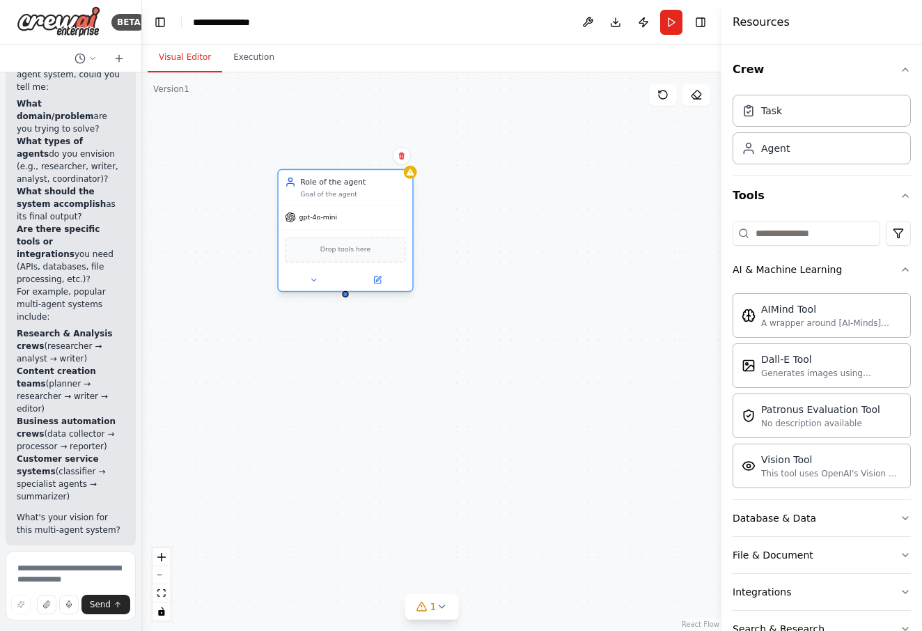
drag, startPoint x: 344, startPoint y: 269, endPoint x: 348, endPoint y: 292, distance: 23.2
click at [348, 299] on div "Role of the agent Goal of the agent gpt-4o-mini Drop tools here" at bounding box center [431, 351] width 579 height 559
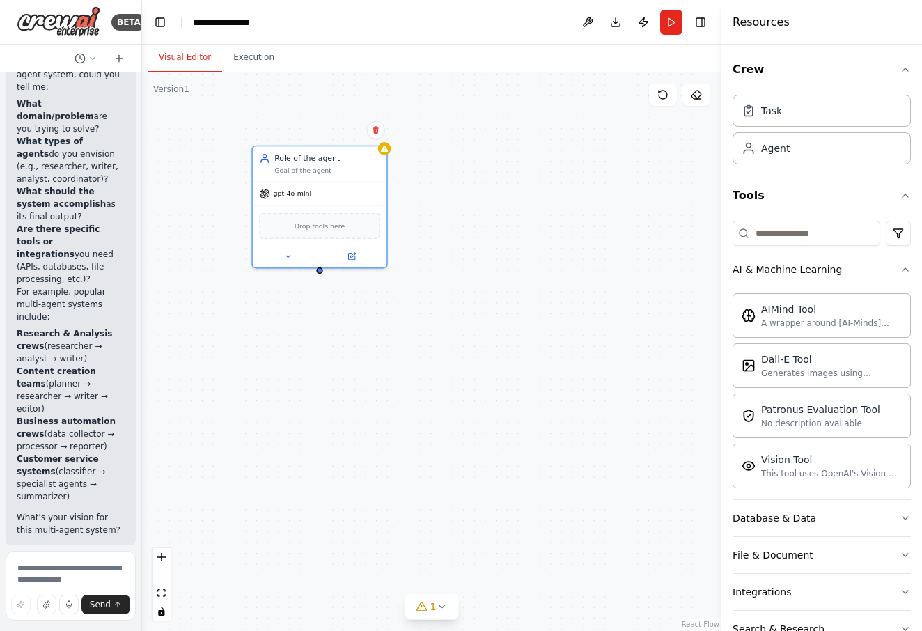
drag, startPoint x: 373, startPoint y: 332, endPoint x: 347, endPoint y: 308, distance: 35.5
click at [347, 308] on div "Role of the agent Goal of the agent gpt-4o-mini Drop tools here" at bounding box center [431, 351] width 579 height 559
click at [815, 138] on div "Agent" at bounding box center [822, 148] width 178 height 32
click at [807, 151] on div "Agent" at bounding box center [822, 148] width 178 height 32
drag, startPoint x: 807, startPoint y: 151, endPoint x: 552, endPoint y: 199, distance: 260.1
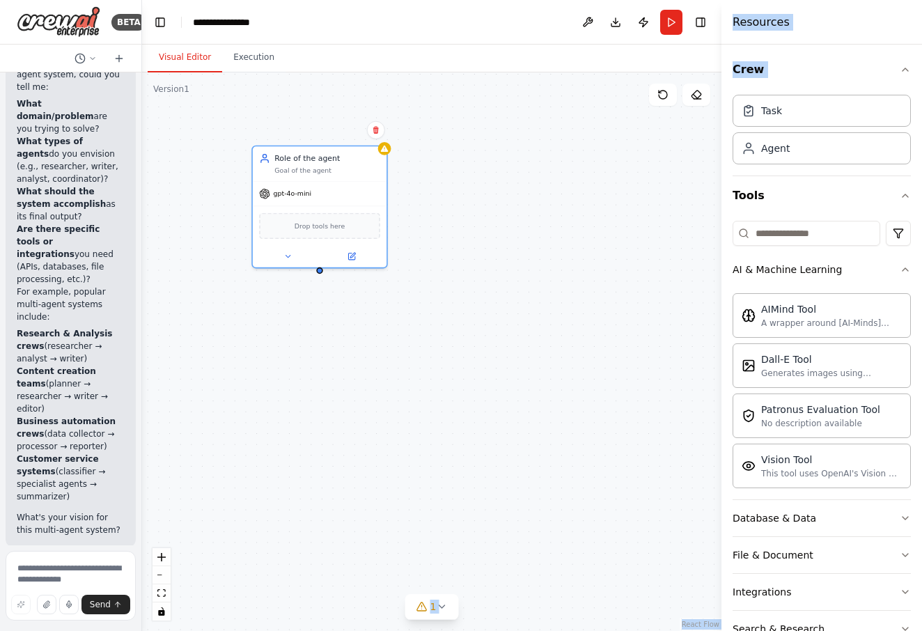
click at [531, 208] on div "BETA Hello! I'm the CrewAI assistant. What kind of automation do you want to bu…" at bounding box center [461, 315] width 922 height 631
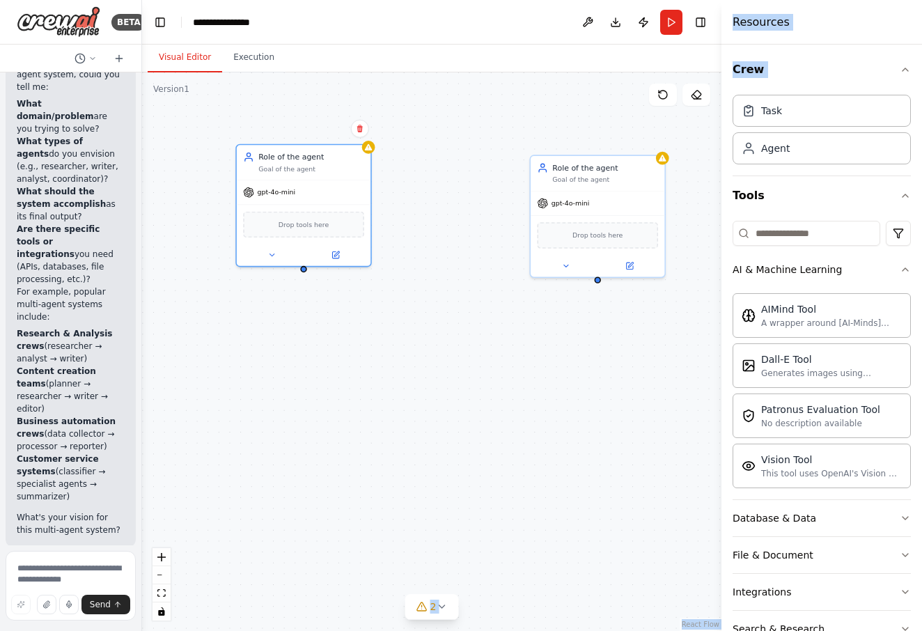
drag, startPoint x: 615, startPoint y: 285, endPoint x: 599, endPoint y: 283, distance: 16.1
click at [599, 283] on div "Role of the agent Goal of the agent gpt-4o-mini Drop tools here Role of the age…" at bounding box center [431, 351] width 579 height 559
click at [600, 294] on div "Role of the agent Goal of the agent gpt-4o-mini Drop tools here Role of the age…" at bounding box center [431, 351] width 579 height 559
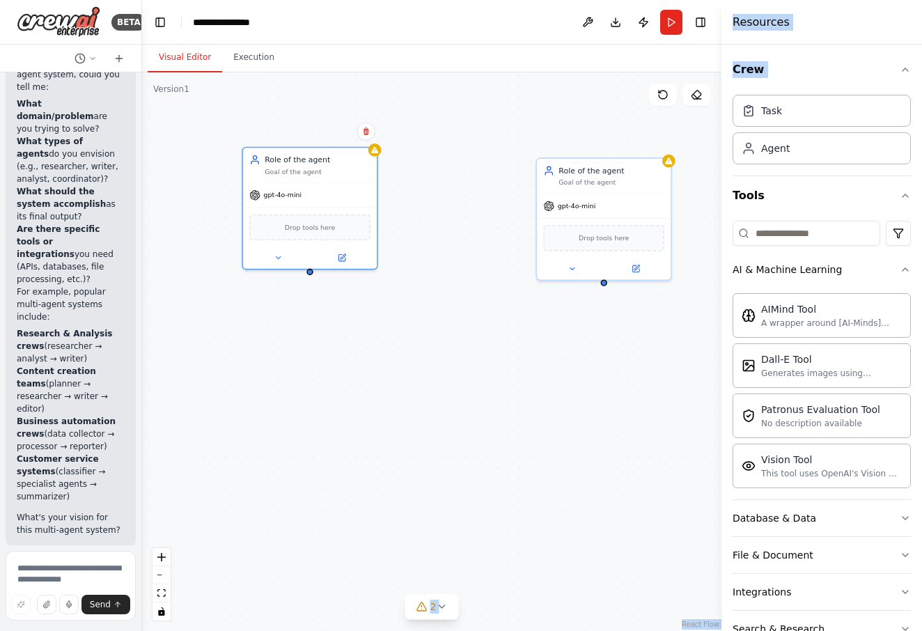
click at [327, 320] on div "Role of the agent Goal of the agent gpt-4o-mini Drop tools here Role of the age…" at bounding box center [431, 351] width 579 height 559
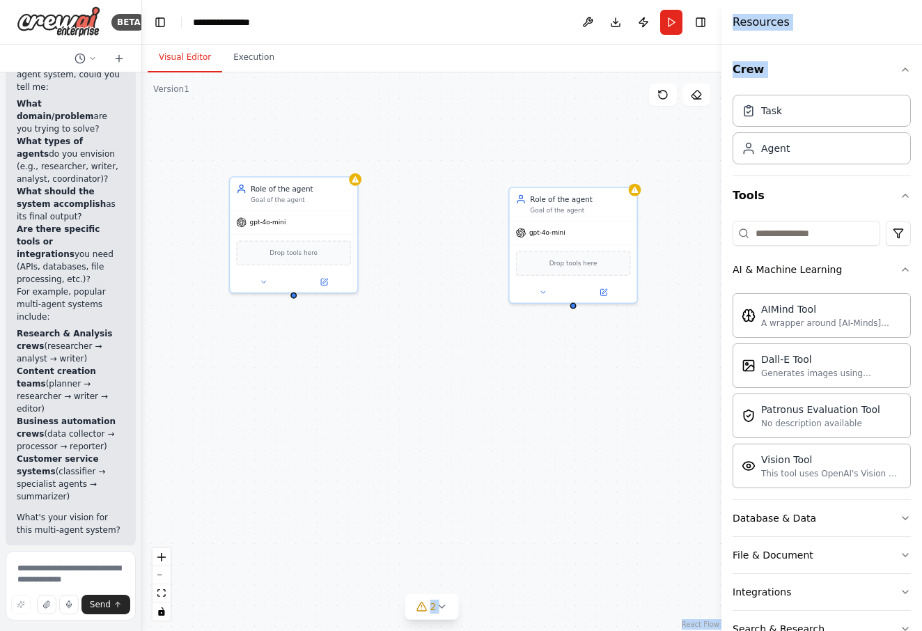
drag, startPoint x: 352, startPoint y: 256, endPoint x: 298, endPoint y: 302, distance: 70.6
click at [298, 302] on div "Role of the agent Goal of the agent gpt-4o-mini Drop tools here Role of the age…" at bounding box center [431, 351] width 579 height 559
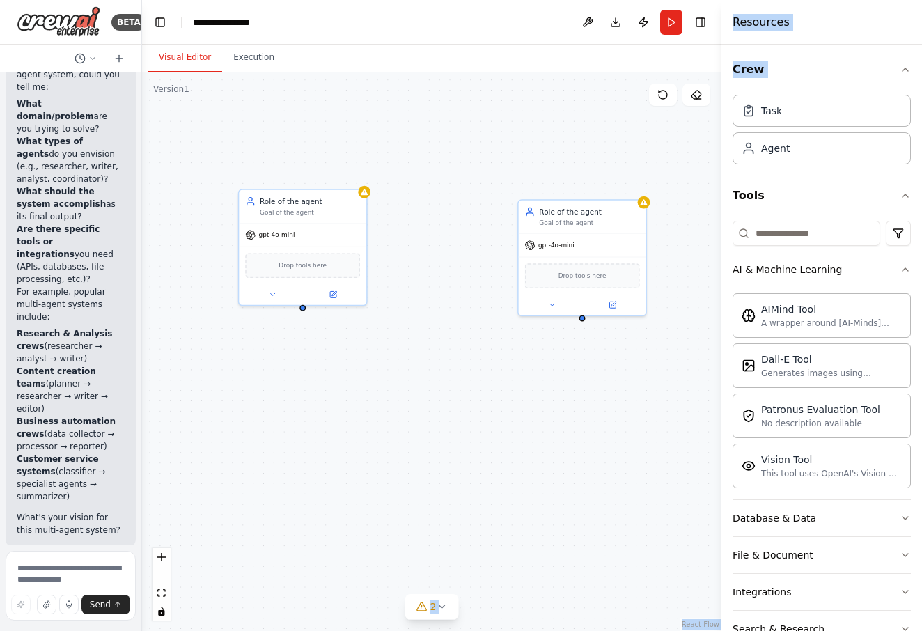
click at [303, 306] on div "Role of the agent Goal of the agent gpt-4o-mini Drop tools here Role of the age…" at bounding box center [431, 351] width 579 height 559
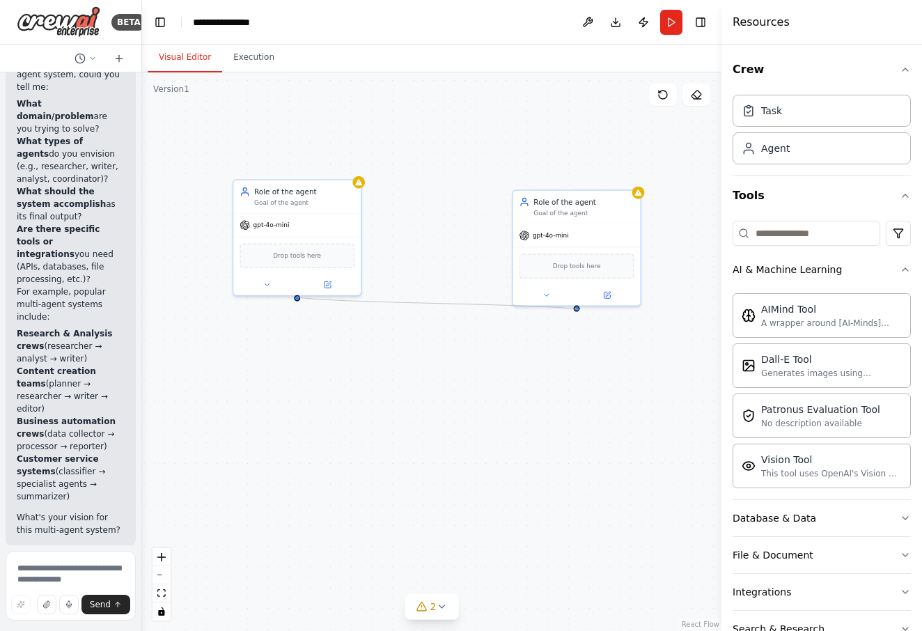
drag, startPoint x: 299, startPoint y: 297, endPoint x: 579, endPoint y: 311, distance: 280.3
click at [579, 311] on div "Role of the agent Goal of the agent gpt-4o-mini Drop tools here Role of the age…" at bounding box center [431, 351] width 579 height 559
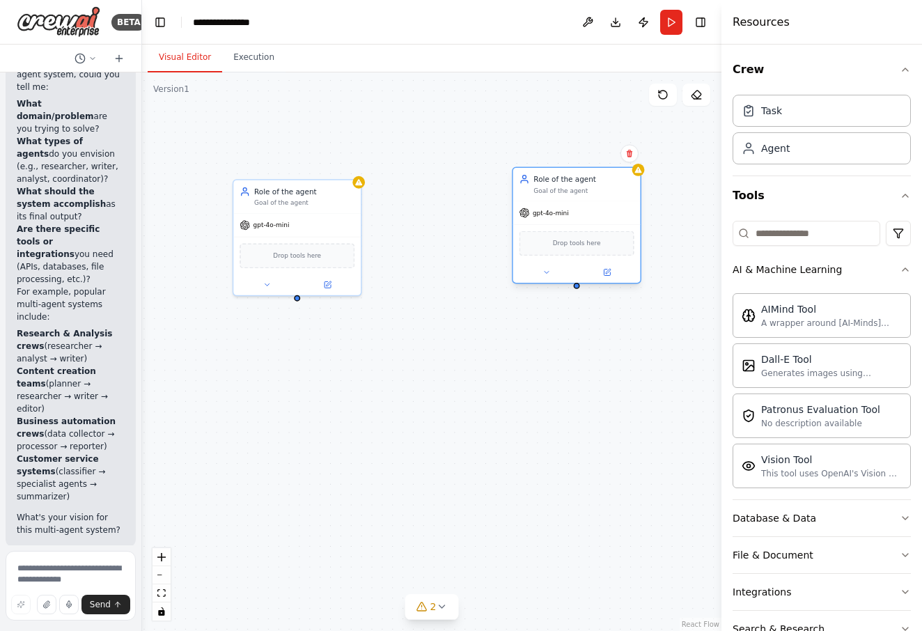
drag, startPoint x: 577, startPoint y: 272, endPoint x: 578, endPoint y: 245, distance: 26.5
click at [578, 245] on div "Drop tools here" at bounding box center [577, 243] width 115 height 25
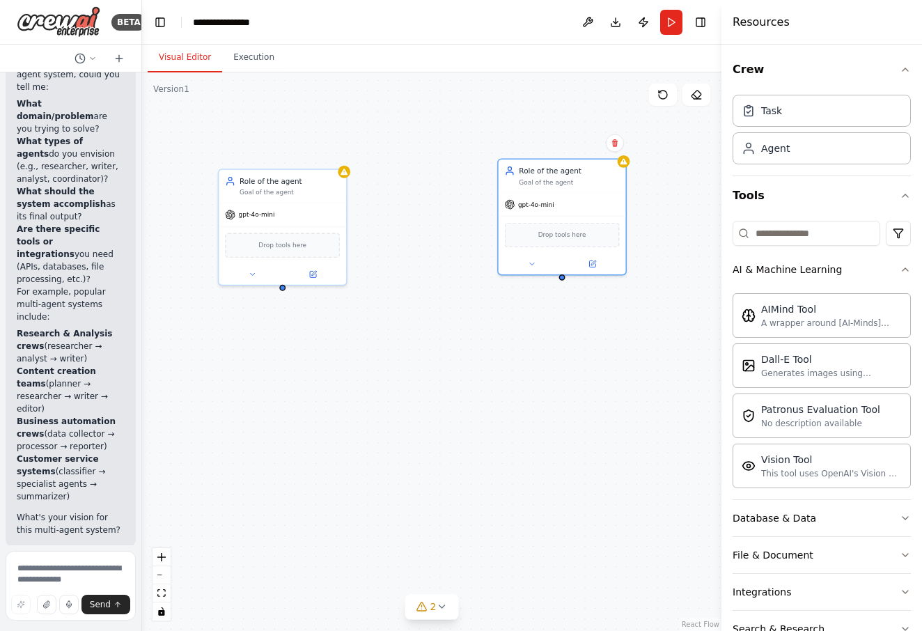
drag, startPoint x: 297, startPoint y: 302, endPoint x: 284, endPoint y: 291, distance: 17.3
click at [284, 291] on div "Role of the agent Goal of the agent gpt-4o-mini Drop tools here Role of the age…" at bounding box center [431, 351] width 579 height 559
click at [391, 265] on div "Role of the agent Goal of the agent gpt-4o-mini Drop tools here Role of the age…" at bounding box center [431, 351] width 579 height 559
drag, startPoint x: 287, startPoint y: 286, endPoint x: 504, endPoint y: 222, distance: 225.7
click at [504, 223] on div "Role of the agent Goal of the agent gpt-4o-mini Drop tools here Role of the age…" at bounding box center [362, 355] width 430 height 415
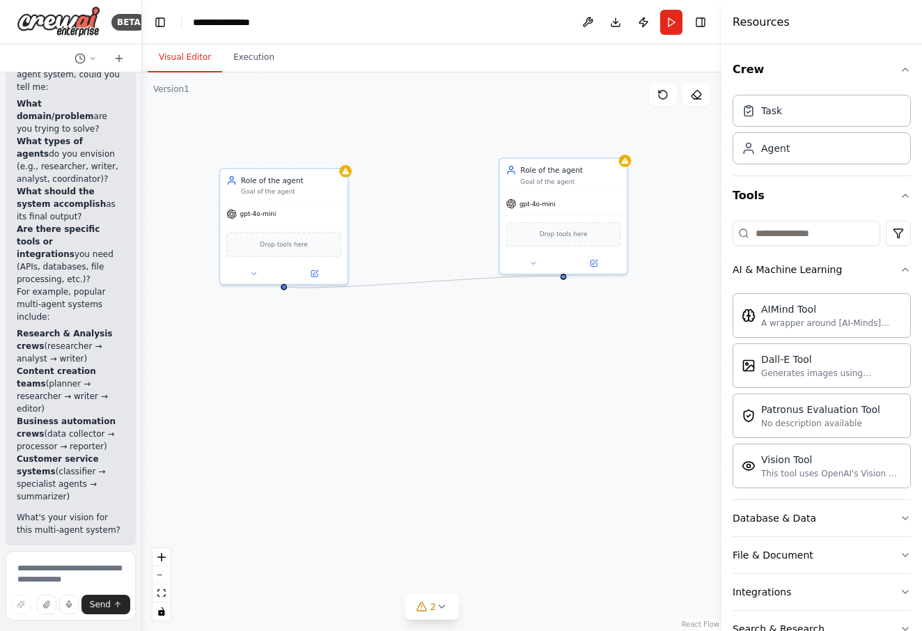
drag, startPoint x: 282, startPoint y: 284, endPoint x: 568, endPoint y: 279, distance: 286.3
click at [568, 279] on div "Role of the agent Goal of the agent gpt-4o-mini Drop tools here Role of the age…" at bounding box center [431, 351] width 579 height 559
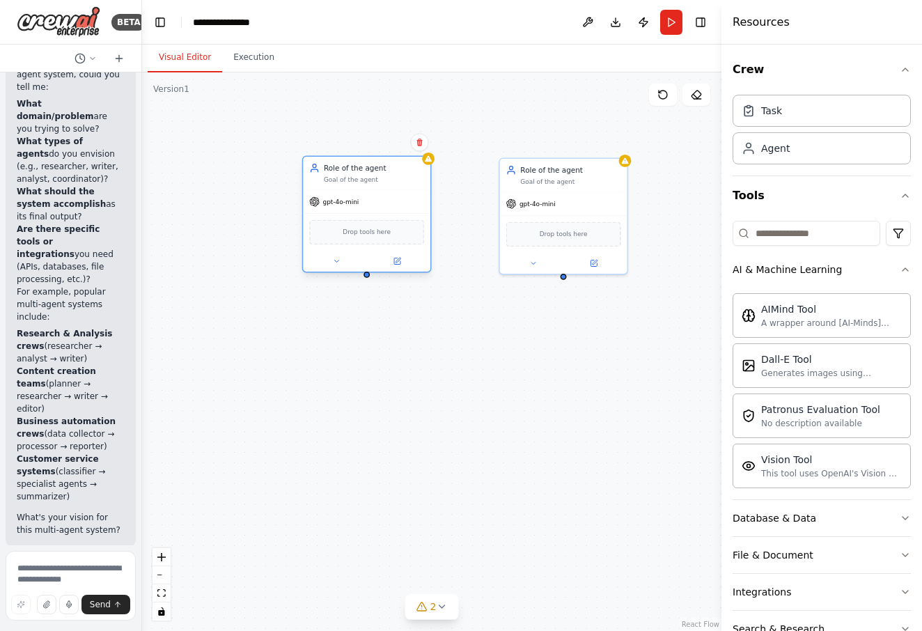
drag, startPoint x: 290, startPoint y: 224, endPoint x: 375, endPoint y: 215, distance: 85.5
click at [375, 215] on div "Drop tools here" at bounding box center [366, 232] width 127 height 38
click at [398, 213] on div "Drop tools here" at bounding box center [366, 232] width 127 height 38
drag, startPoint x: 366, startPoint y: 174, endPoint x: 118, endPoint y: 278, distance: 268.1
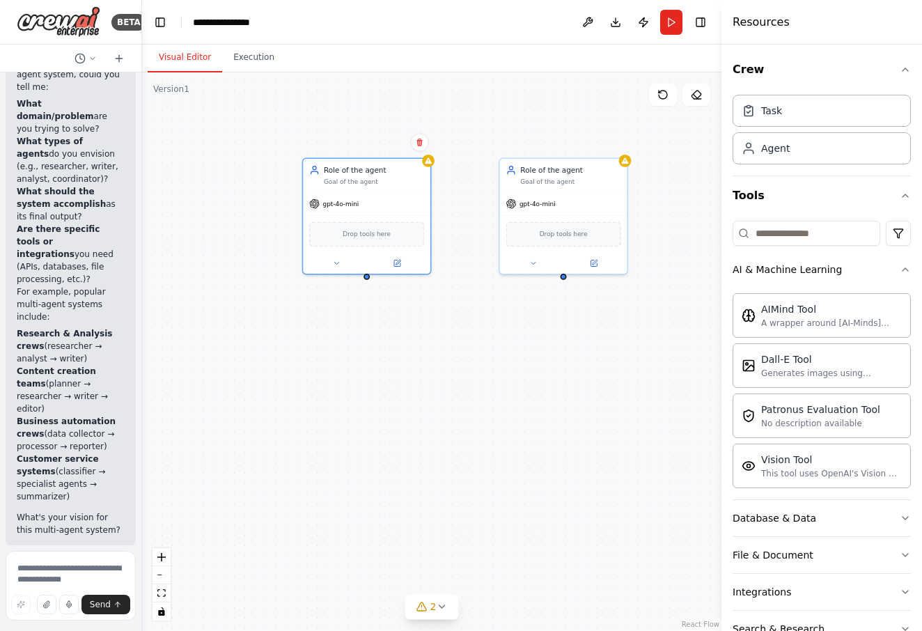
click at [350, 234] on div "Role of the agent Goal of the agent gpt-4o-mini Drop tools here" at bounding box center [367, 215] width 130 height 117
click at [340, 261] on icon at bounding box center [336, 261] width 8 height 8
click at [341, 265] on button at bounding box center [336, 261] width 59 height 13
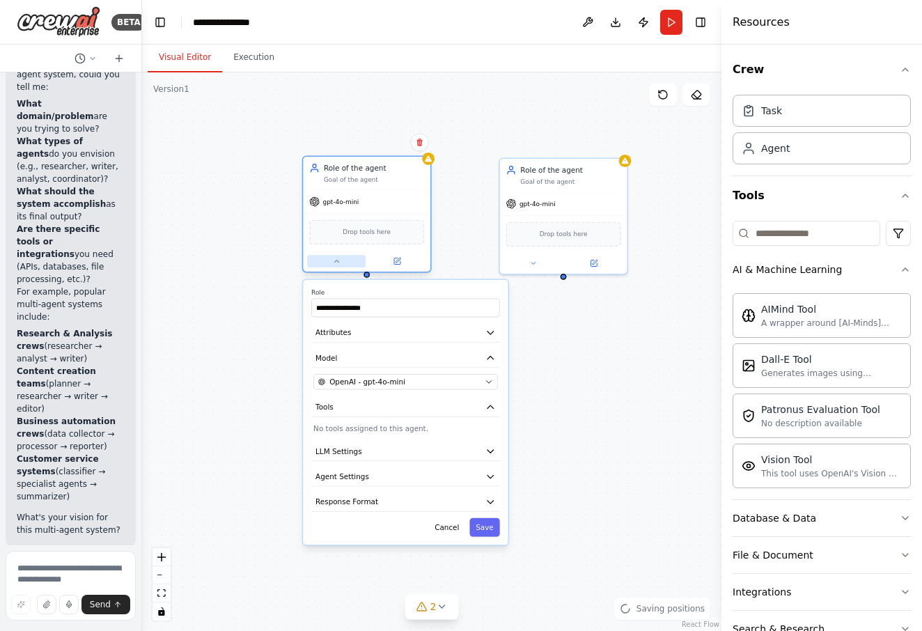
click at [357, 261] on button at bounding box center [336, 261] width 59 height 13
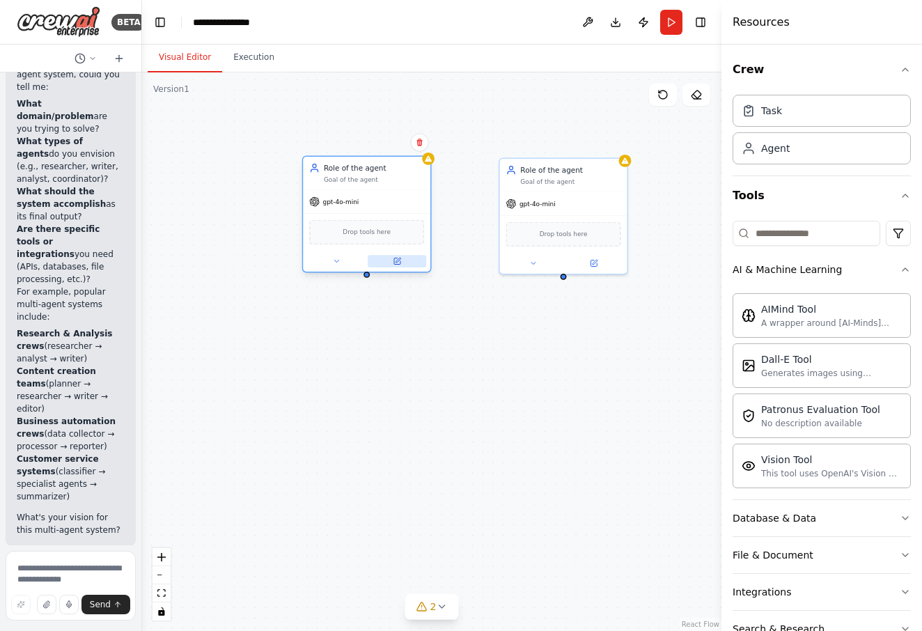
click at [418, 260] on button at bounding box center [397, 261] width 59 height 13
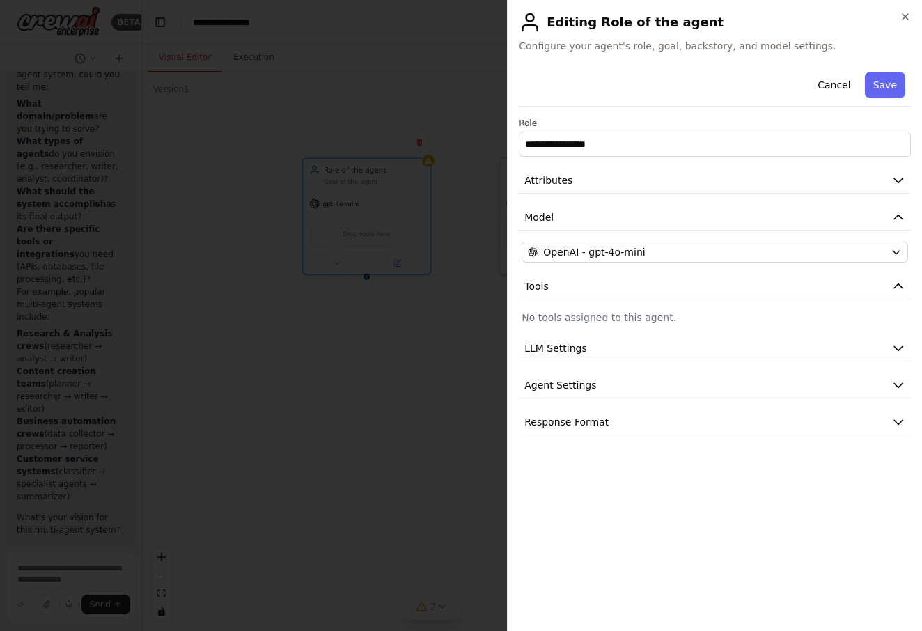
click at [733, 164] on div "**********" at bounding box center [715, 251] width 392 height 368
click at [715, 198] on div "**********" at bounding box center [715, 251] width 392 height 368
click at [690, 230] on button "Model" at bounding box center [715, 218] width 392 height 26
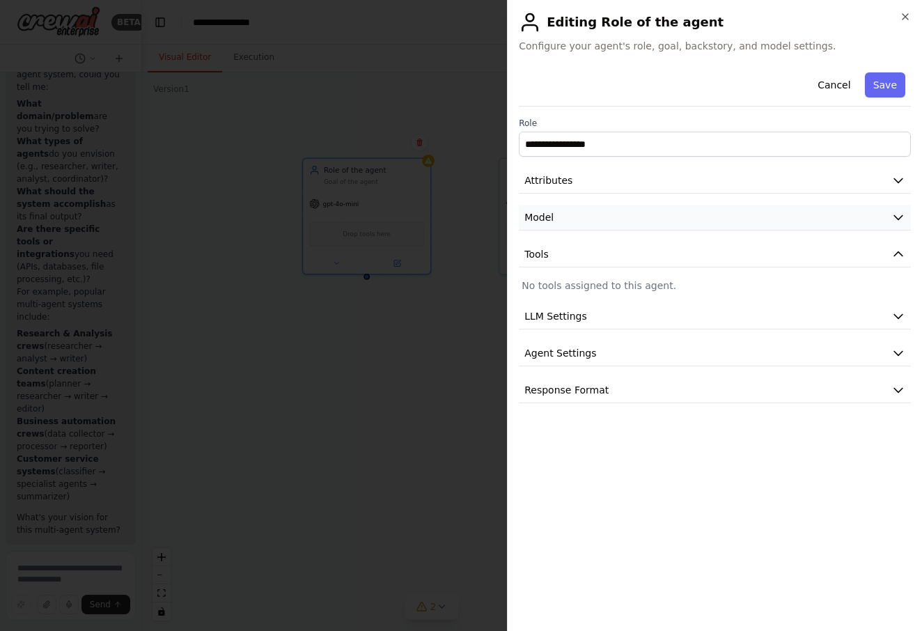
click at [690, 230] on button "Model" at bounding box center [715, 218] width 392 height 26
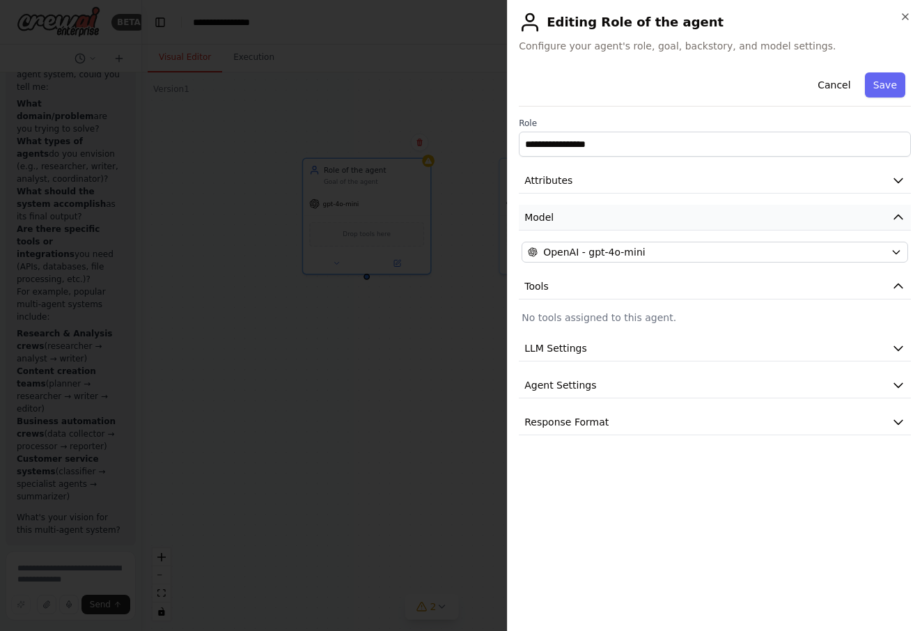
click at [690, 230] on button "Model" at bounding box center [715, 218] width 392 height 26
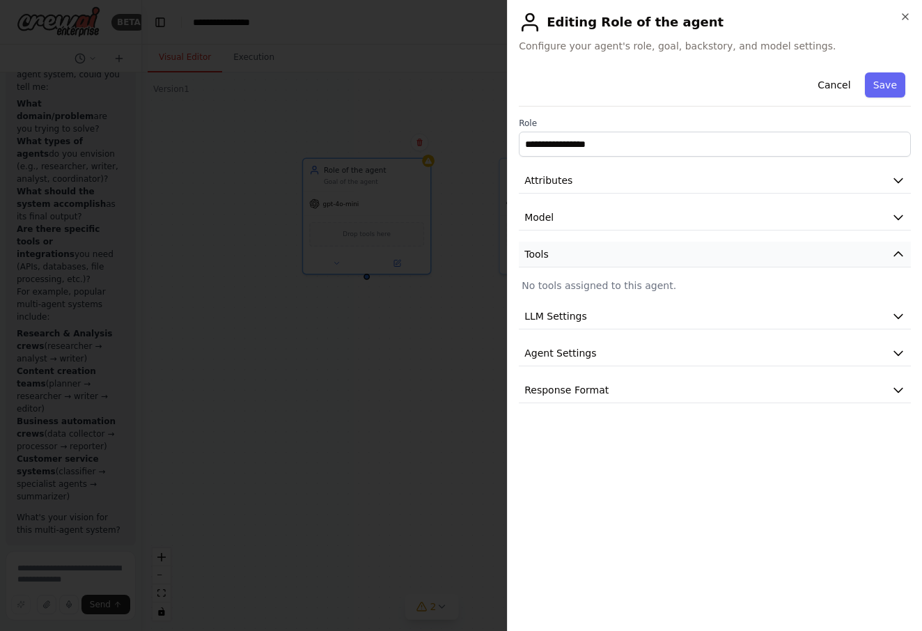
click at [674, 243] on button "Tools" at bounding box center [715, 255] width 392 height 26
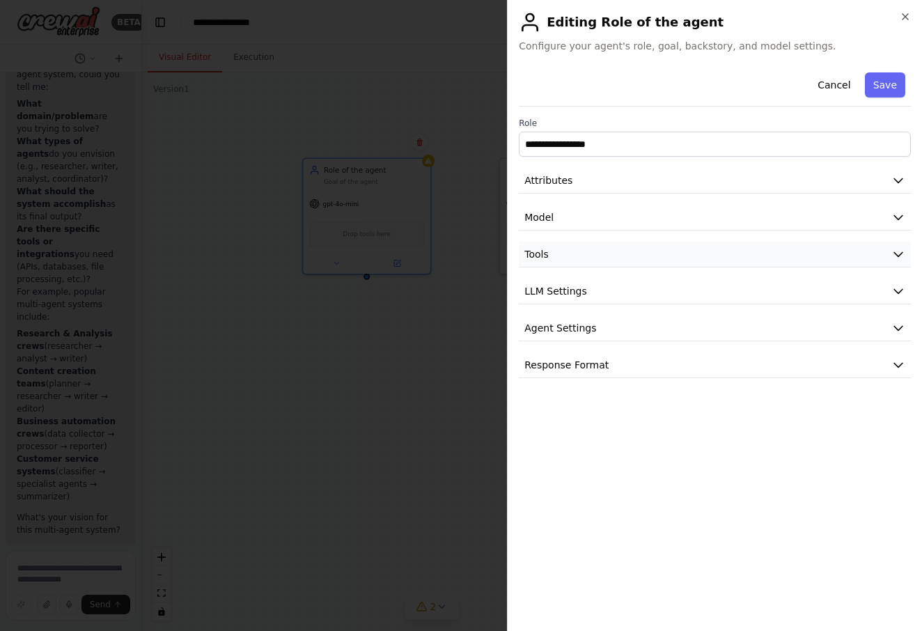
click at [889, 252] on button "Tools" at bounding box center [715, 255] width 392 height 26
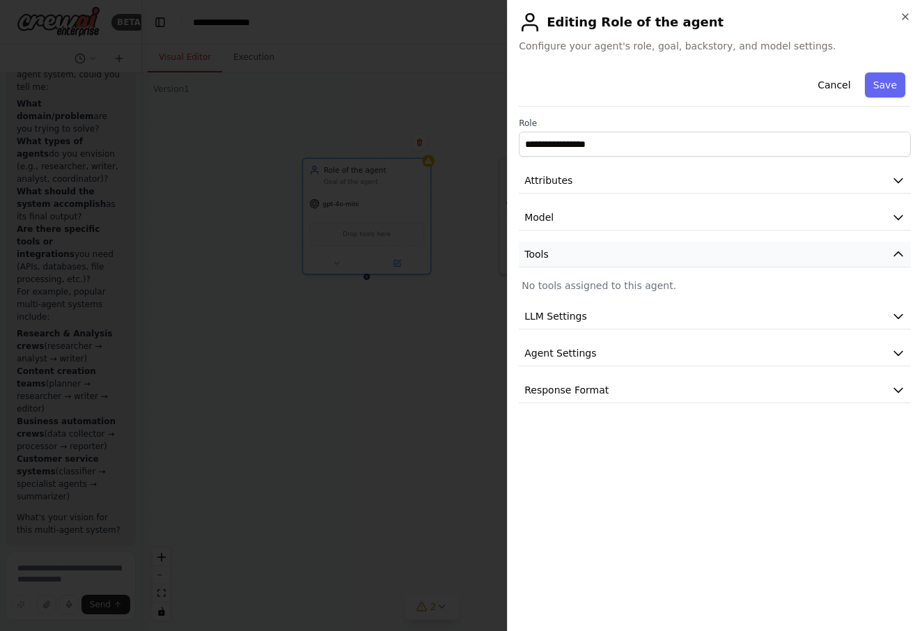
click at [889, 252] on button "Tools" at bounding box center [715, 255] width 392 height 26
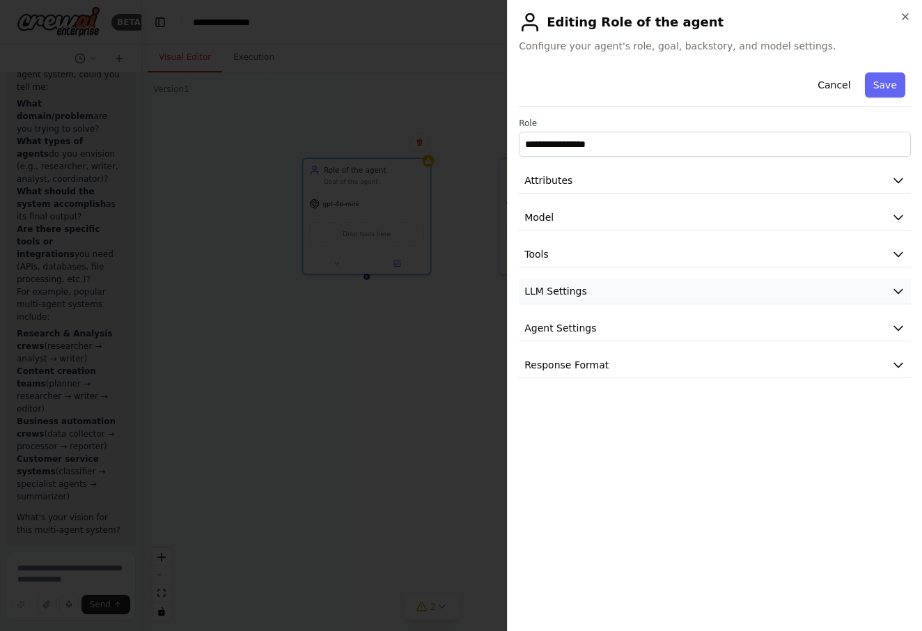
click at [807, 289] on button "LLM Settings" at bounding box center [715, 292] width 392 height 26
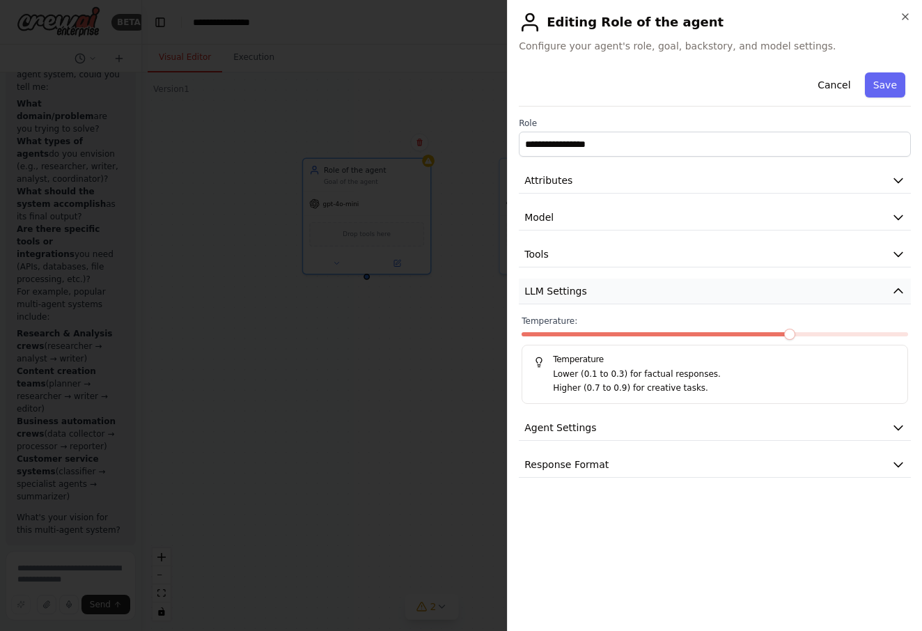
click at [861, 295] on button "LLM Settings" at bounding box center [715, 292] width 392 height 26
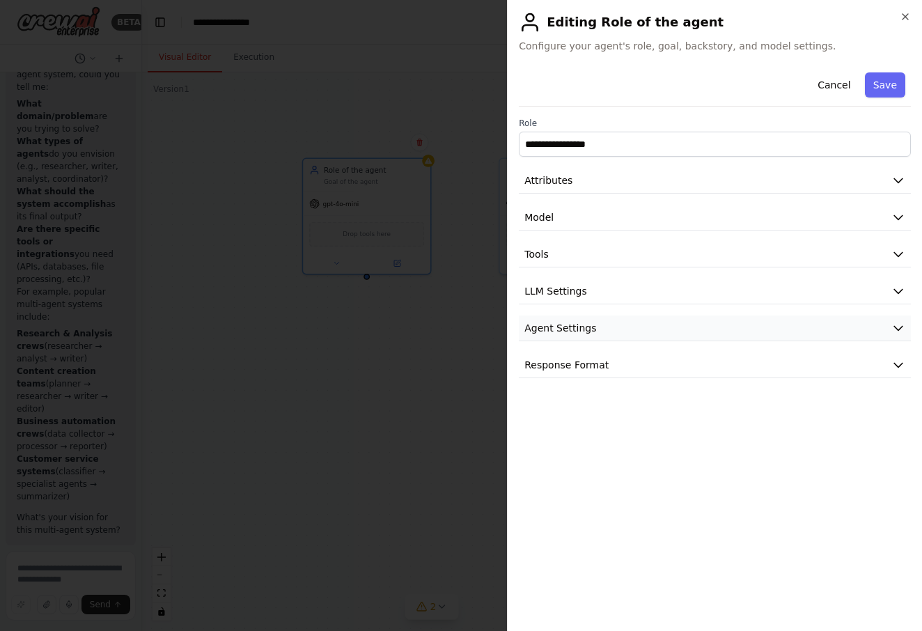
click at [850, 317] on button "Agent Settings" at bounding box center [715, 329] width 392 height 26
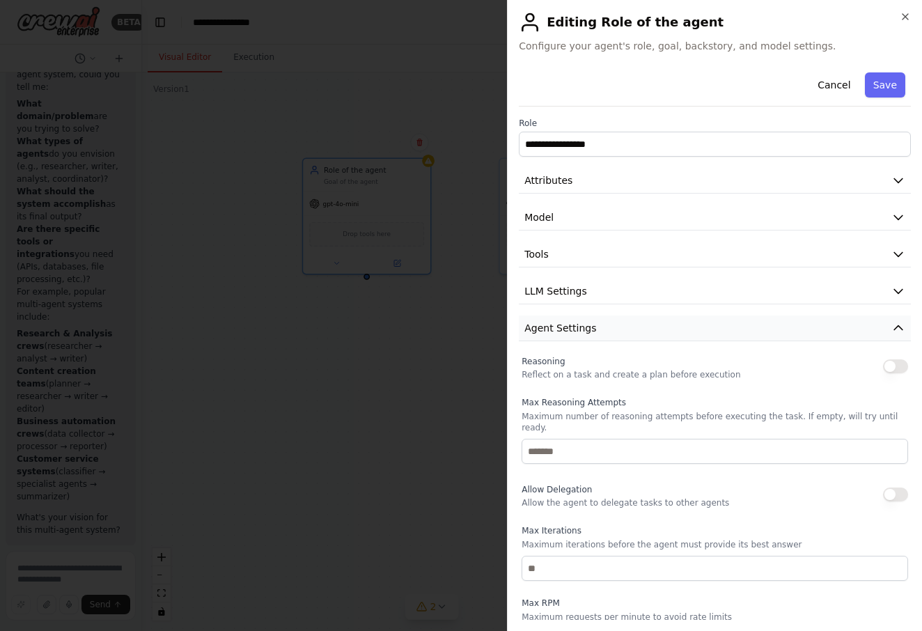
scroll to position [62, 0]
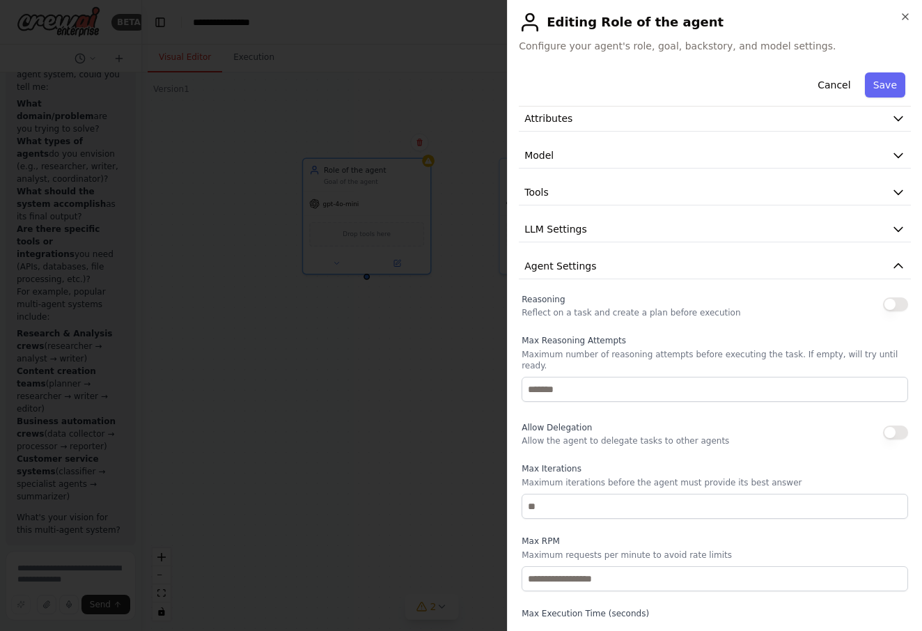
click at [884, 306] on button "button" at bounding box center [895, 304] width 25 height 14
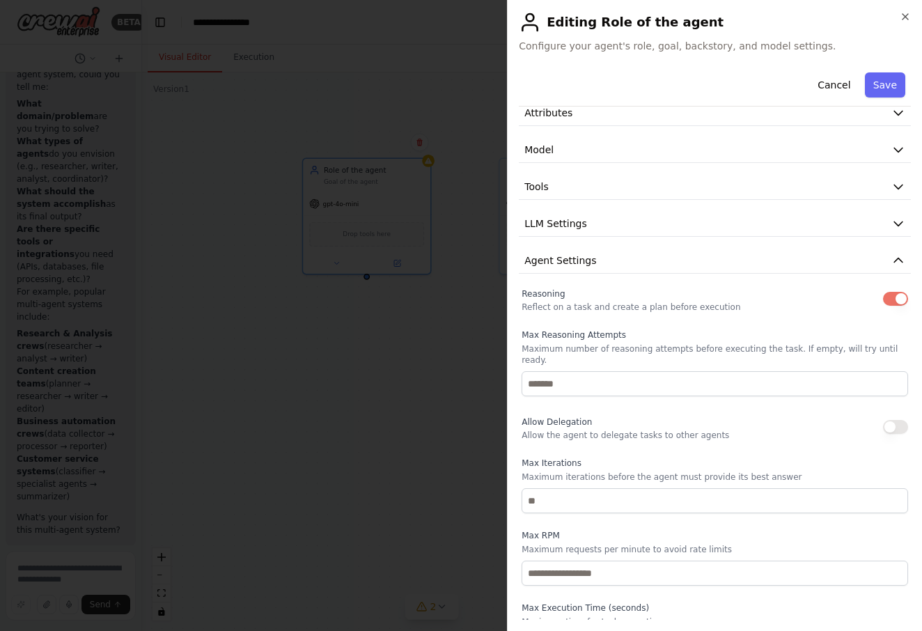
scroll to position [70, 0]
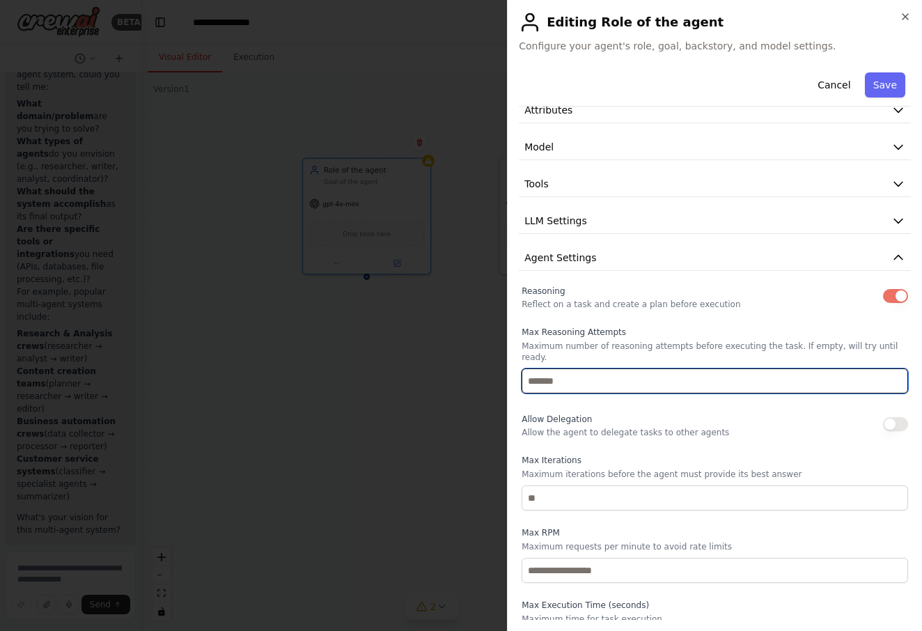
click at [617, 373] on input "number" at bounding box center [715, 380] width 387 height 25
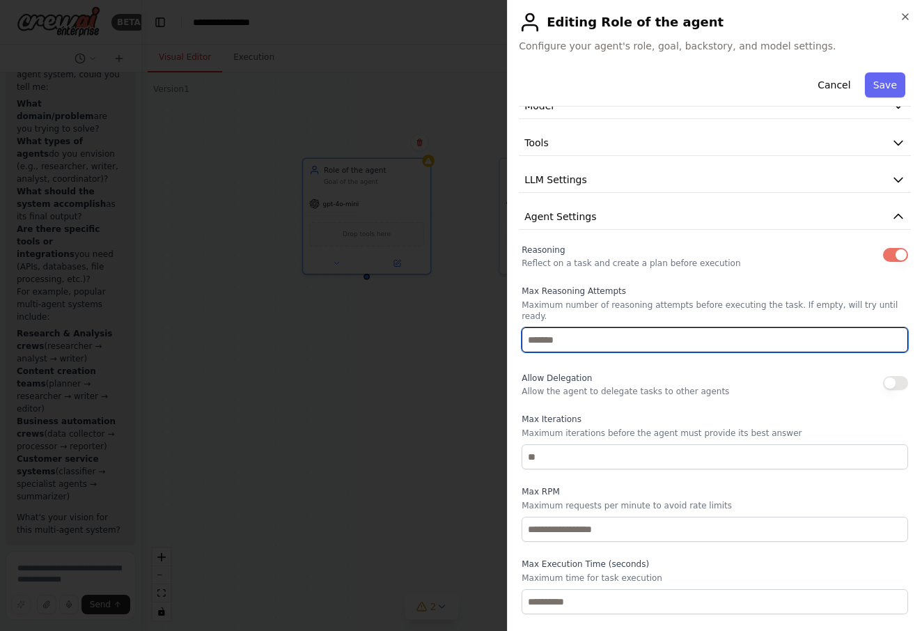
scroll to position [143, 0]
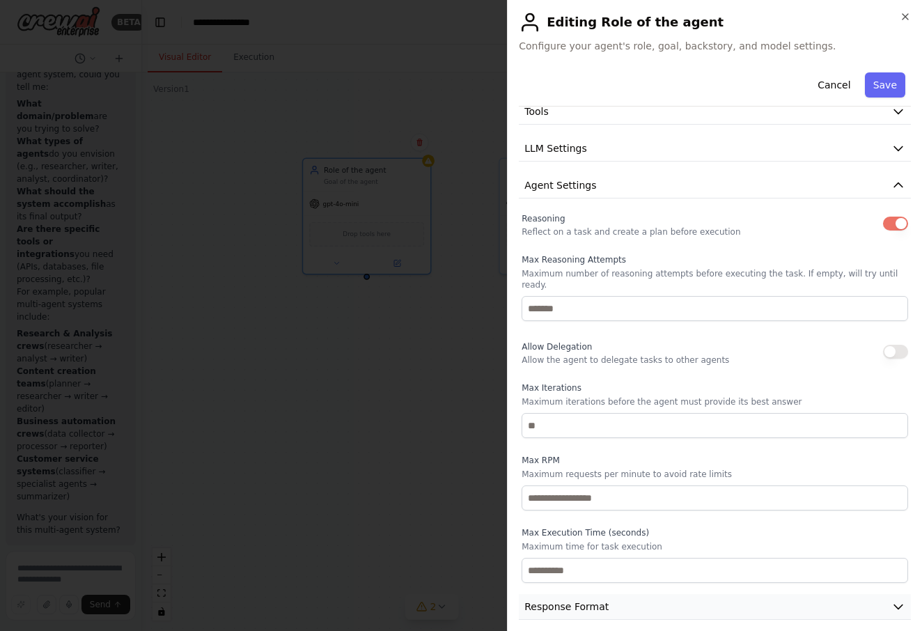
click at [664, 594] on button "Response Format" at bounding box center [715, 607] width 392 height 26
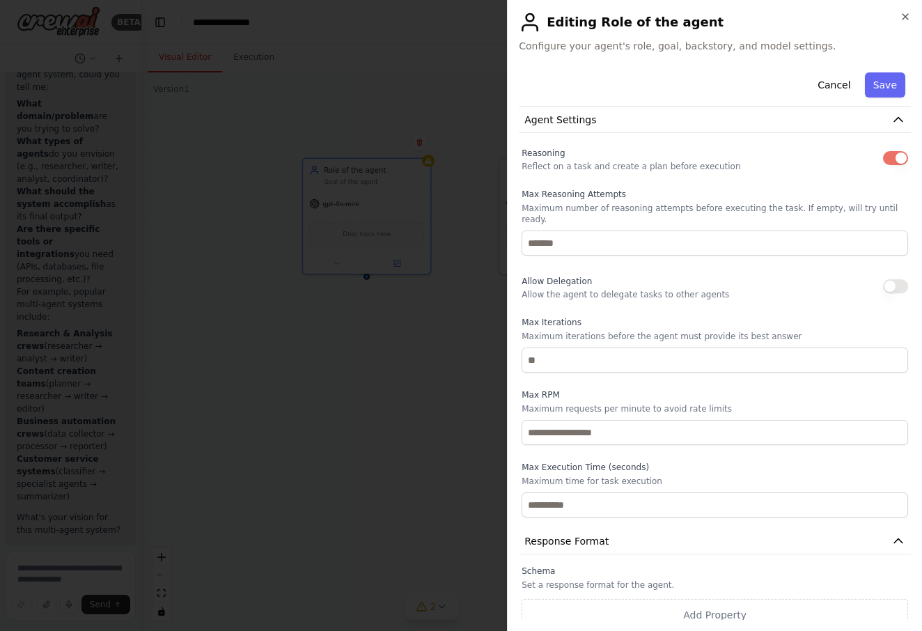
scroll to position [0, 0]
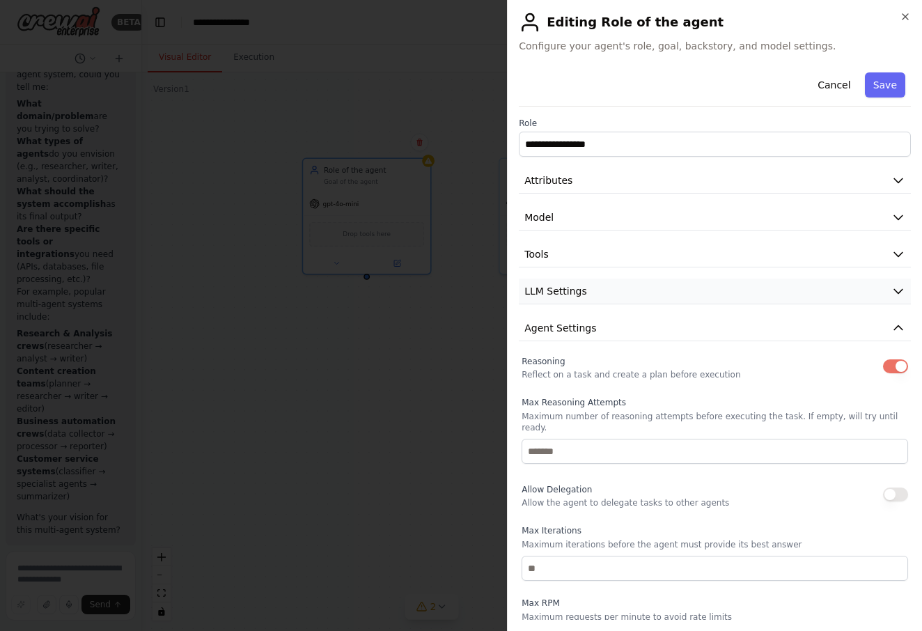
click at [683, 288] on button "LLM Settings" at bounding box center [715, 292] width 392 height 26
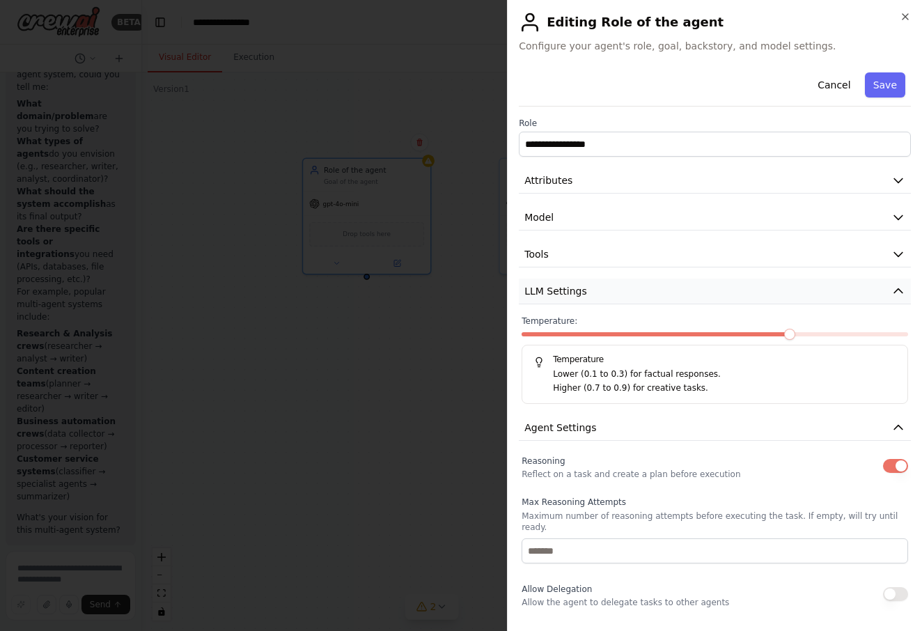
click at [683, 286] on button "LLM Settings" at bounding box center [715, 292] width 392 height 26
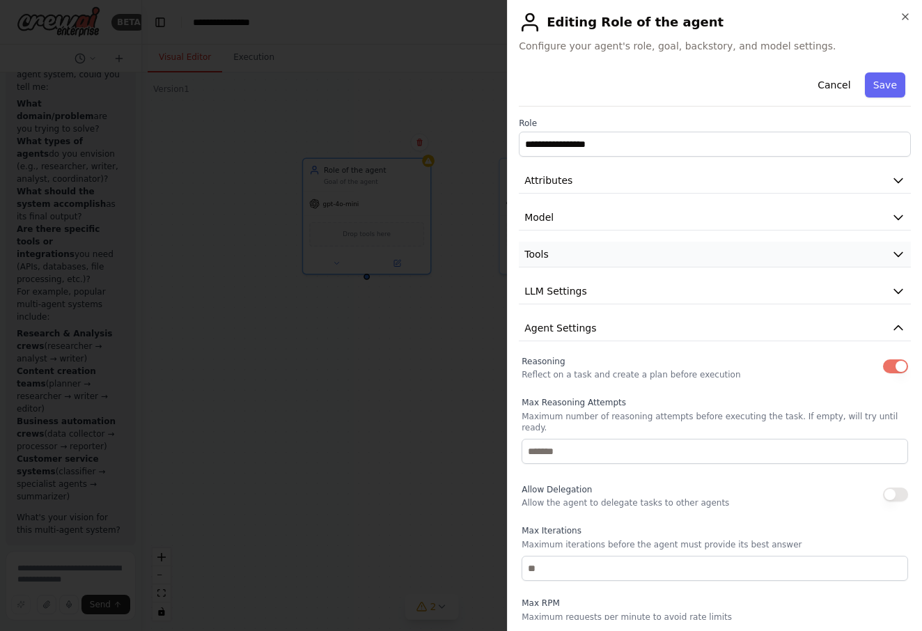
click at [677, 257] on button "Tools" at bounding box center [715, 255] width 392 height 26
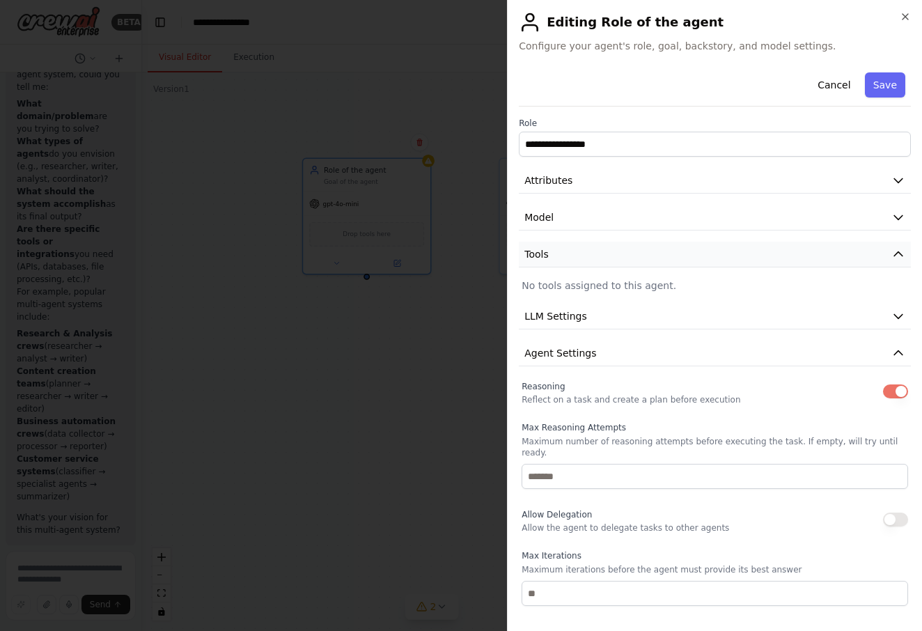
click at [674, 252] on button "Tools" at bounding box center [715, 255] width 392 height 26
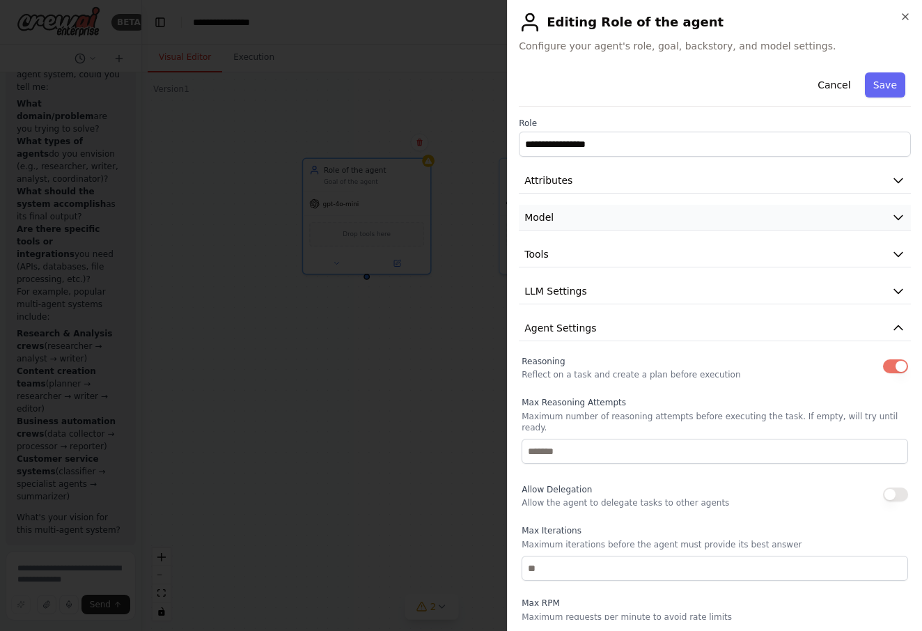
click at [662, 219] on button "Model" at bounding box center [715, 218] width 392 height 26
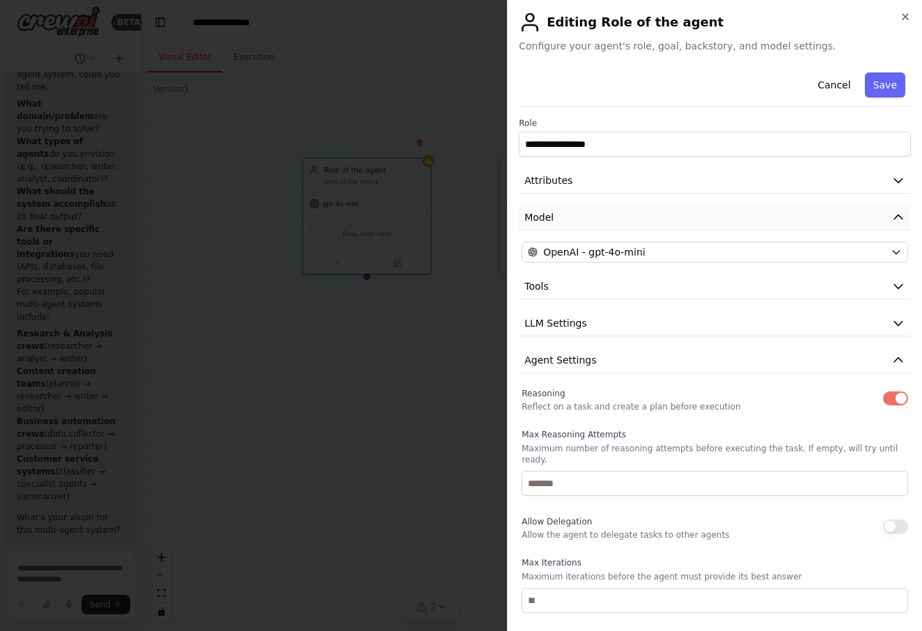
click at [662, 217] on button "Model" at bounding box center [715, 218] width 392 height 26
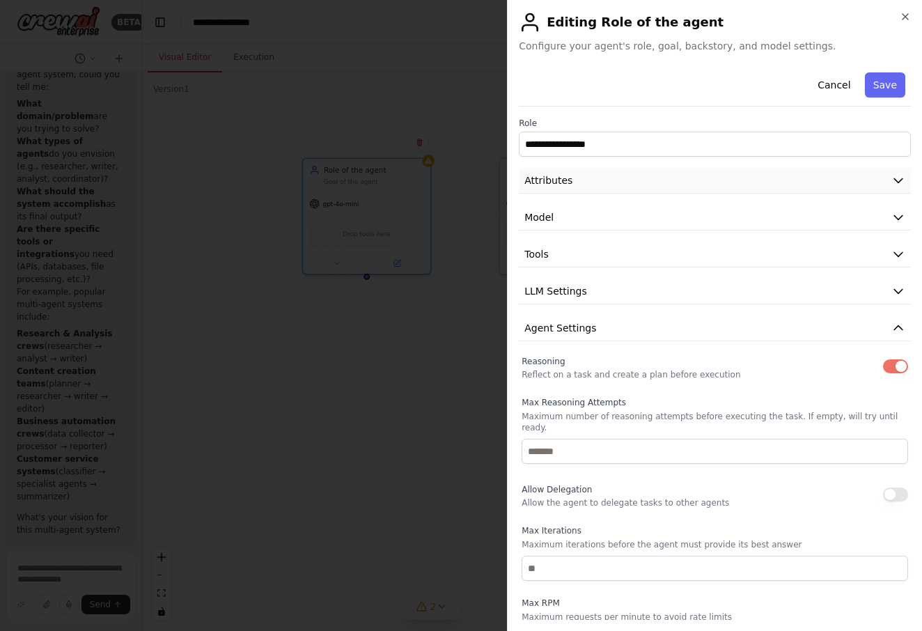
click at [662, 180] on button "Attributes" at bounding box center [715, 181] width 392 height 26
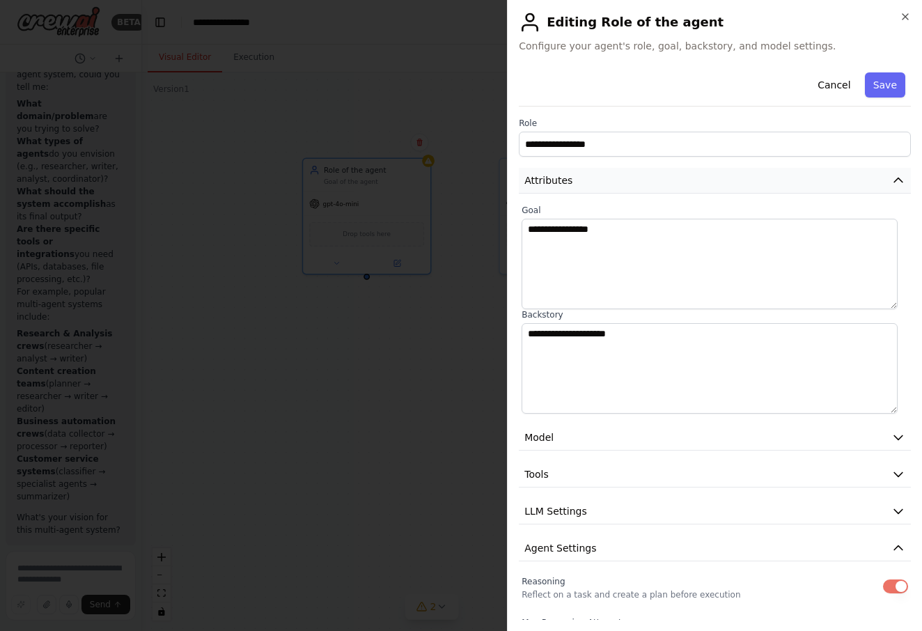
click at [621, 185] on button "Attributes" at bounding box center [715, 181] width 392 height 26
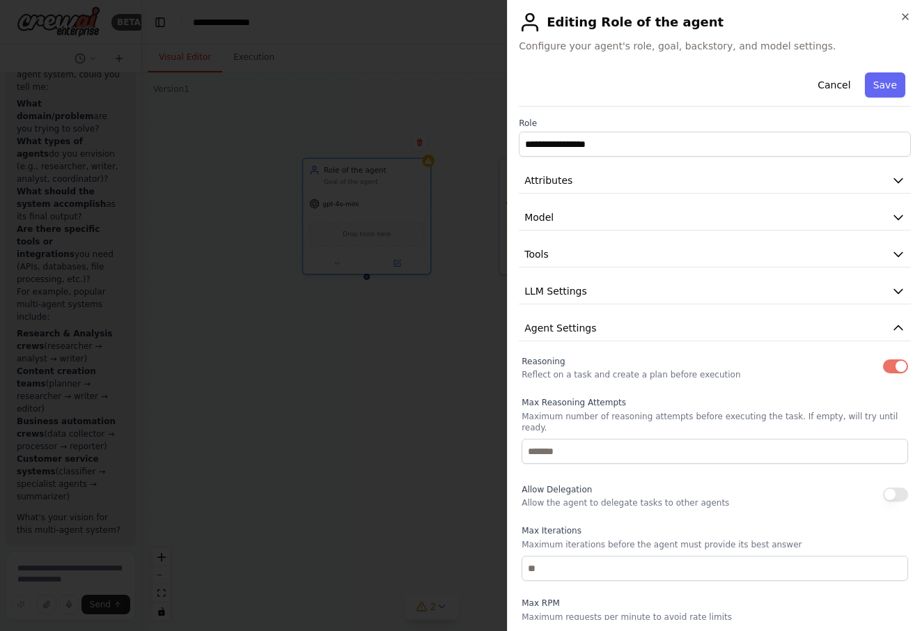
click at [691, 24] on h2 "Editing Role of the agent" at bounding box center [715, 22] width 392 height 22
click at [683, 25] on h2 "Editing Role of the agent" at bounding box center [715, 22] width 392 height 22
click at [653, 38] on div "Editing Role of the agent Configure your agent's role, goal, backstory, and mod…" at bounding box center [715, 32] width 392 height 42
click at [676, 150] on input "**********" at bounding box center [715, 144] width 392 height 25
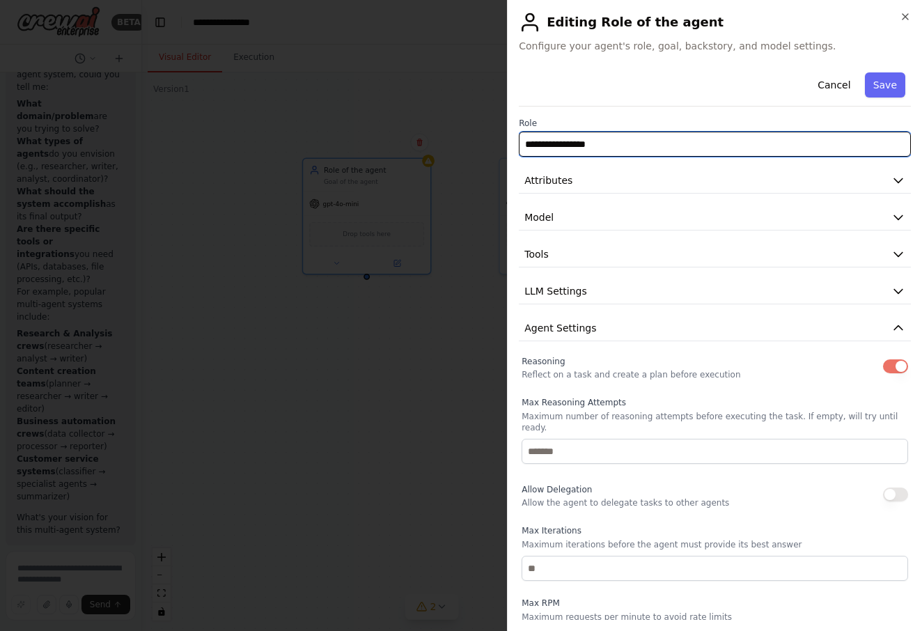
drag, startPoint x: 674, startPoint y: 150, endPoint x: 490, endPoint y: 146, distance: 184.6
click at [490, 146] on body "BETA Hello! I'm the CrewAI assistant. What kind of automation do you want to bu…" at bounding box center [461, 315] width 922 height 631
type input "**********"
click at [663, 148] on input "**********" at bounding box center [715, 144] width 392 height 25
click at [645, 169] on button "Attributes" at bounding box center [715, 181] width 392 height 26
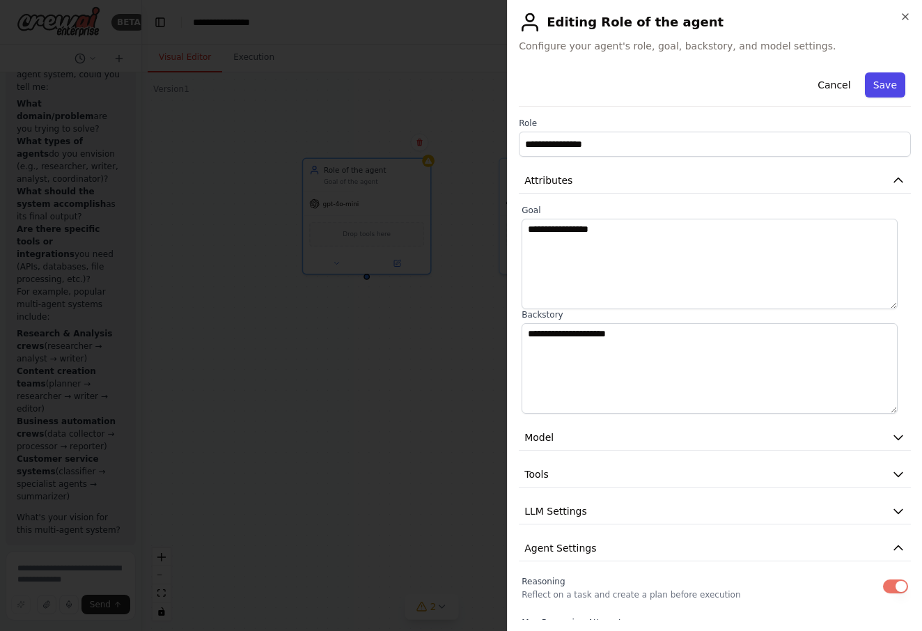
click at [885, 87] on button "Save" at bounding box center [885, 84] width 40 height 25
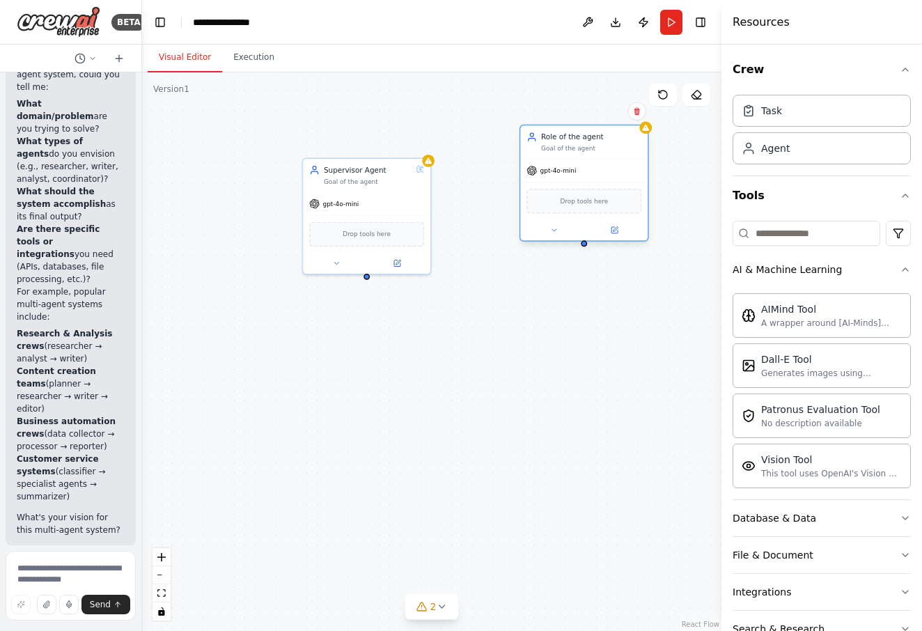
drag, startPoint x: 573, startPoint y: 208, endPoint x: 585, endPoint y: 166, distance: 42.8
click at [591, 164] on div "gpt-4o-mini" at bounding box center [583, 170] width 127 height 23
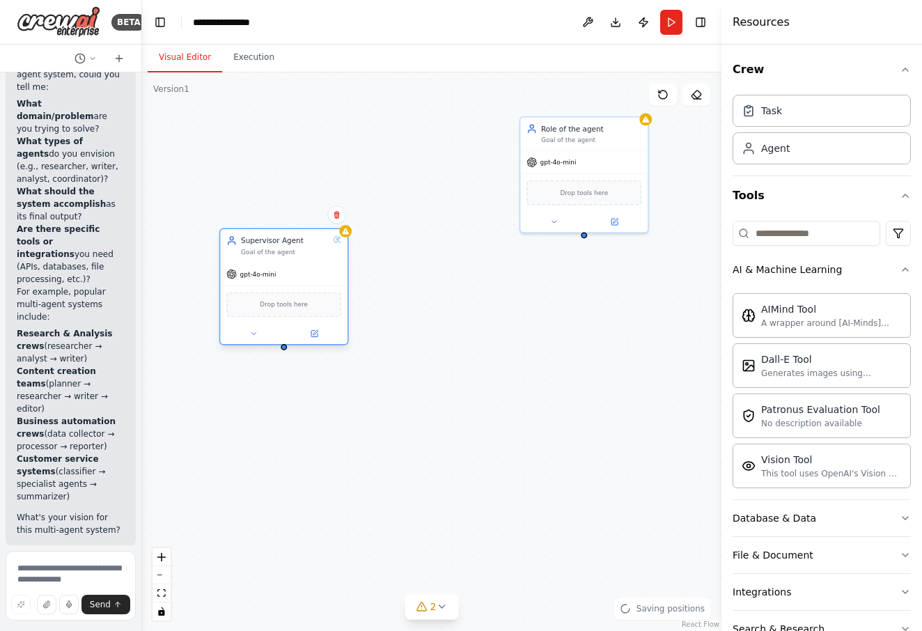
drag, startPoint x: 357, startPoint y: 194, endPoint x: 277, endPoint y: 265, distance: 107.6
click at [277, 265] on div "gpt-4o-mini" at bounding box center [283, 274] width 127 height 23
drag, startPoint x: 410, startPoint y: 389, endPoint x: 401, endPoint y: 384, distance: 10.3
click at [405, 387] on div "Supervisor Agent Goal of the agent gpt-4o-mini Drop tools here Role of the agen…" at bounding box center [431, 351] width 579 height 559
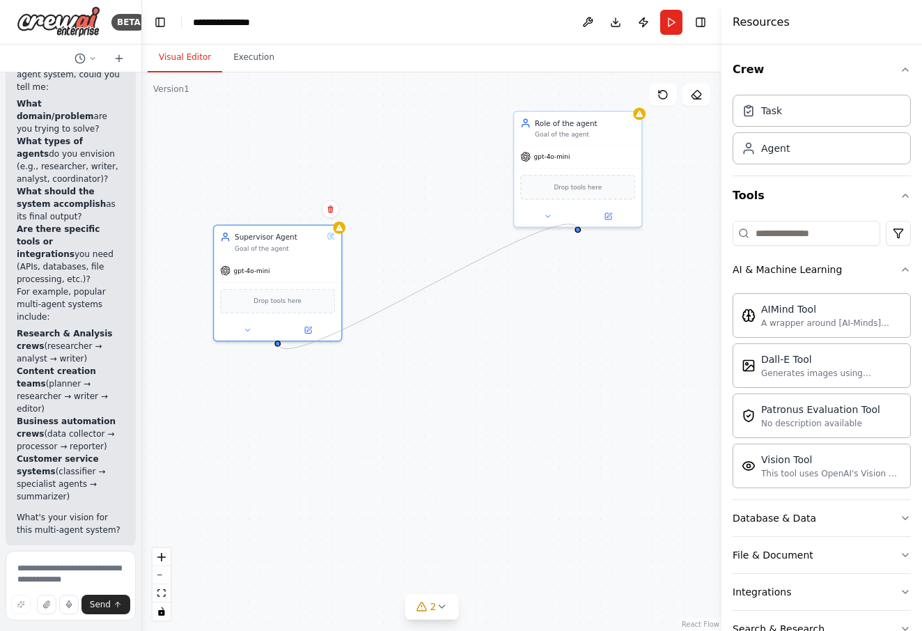
drag, startPoint x: 279, startPoint y: 339, endPoint x: 578, endPoint y: 231, distance: 318.4
click at [578, 231] on div "Supervisor Agent Goal of the agent gpt-4o-mini Drop tools here Role of the agen…" at bounding box center [431, 351] width 579 height 559
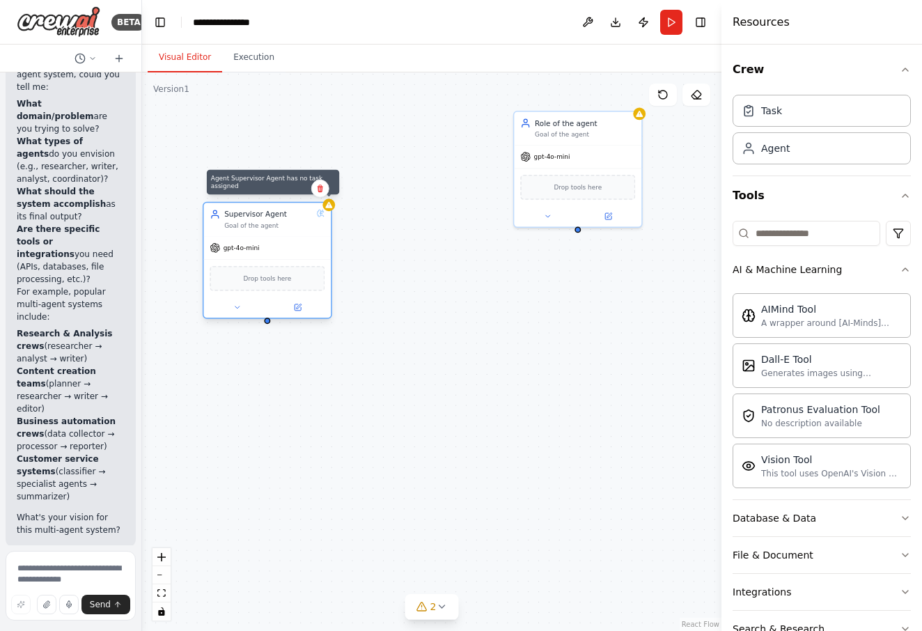
drag, startPoint x: 340, startPoint y: 228, endPoint x: 330, endPoint y: 206, distance: 24.3
click at [330, 206] on icon at bounding box center [328, 205] width 7 height 6
click at [301, 309] on icon at bounding box center [298, 307] width 6 height 6
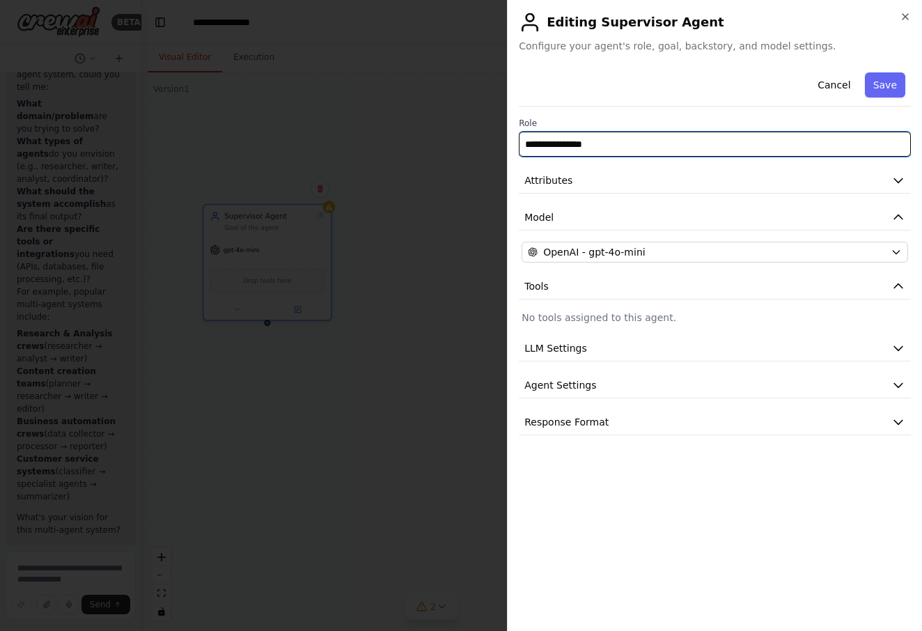
click at [749, 147] on input "**********" at bounding box center [715, 144] width 392 height 25
click at [582, 122] on label "Role" at bounding box center [715, 123] width 392 height 11
click at [903, 189] on button "Attributes" at bounding box center [715, 181] width 392 height 26
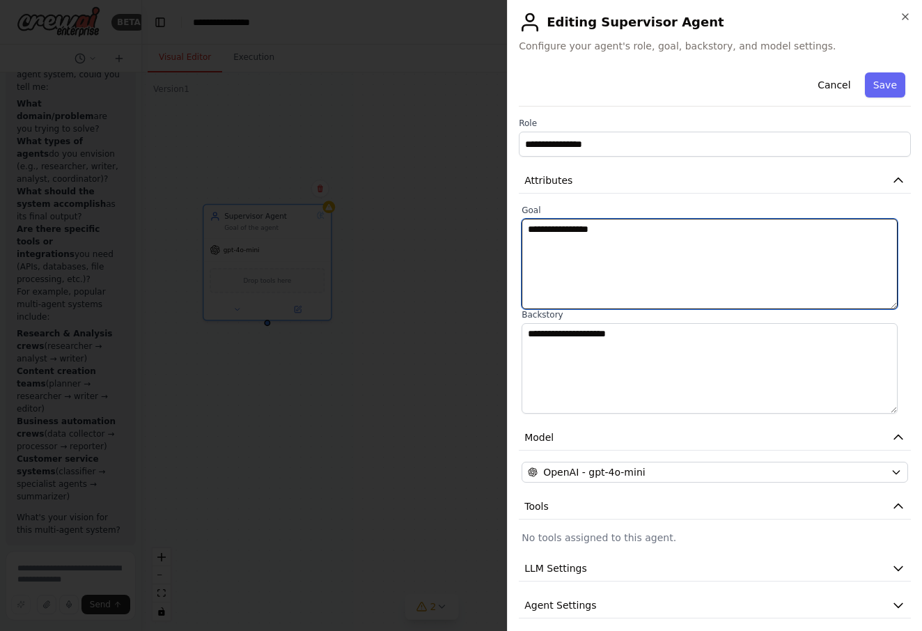
drag, startPoint x: 647, startPoint y: 231, endPoint x: 441, endPoint y: 198, distance: 208.7
click at [441, 198] on body "BETA Hello! I'm the CrewAI assistant. What kind of automation do you want to bu…" at bounding box center [461, 315] width 922 height 631
type textarea "*"
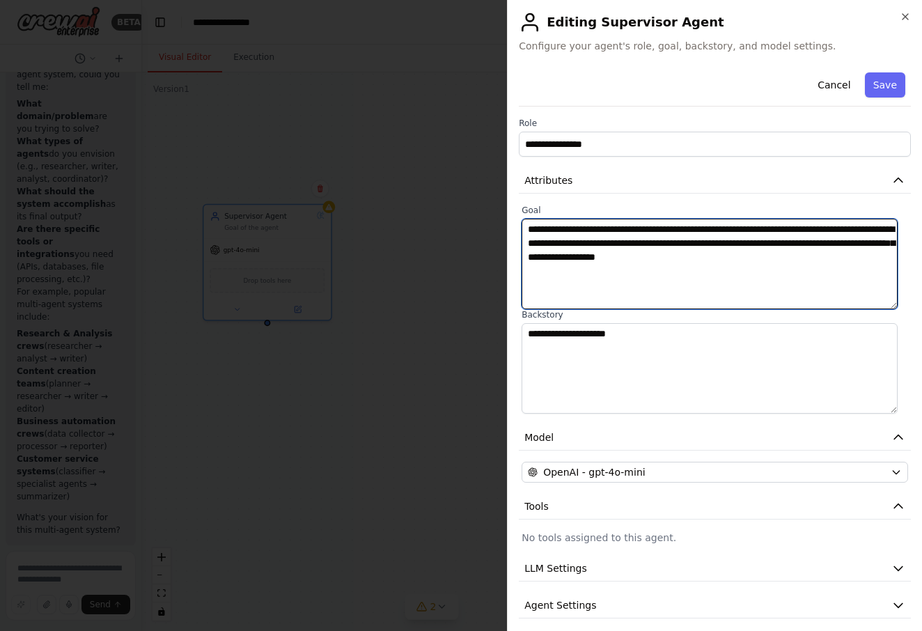
click at [639, 263] on textarea "**********" at bounding box center [710, 264] width 376 height 91
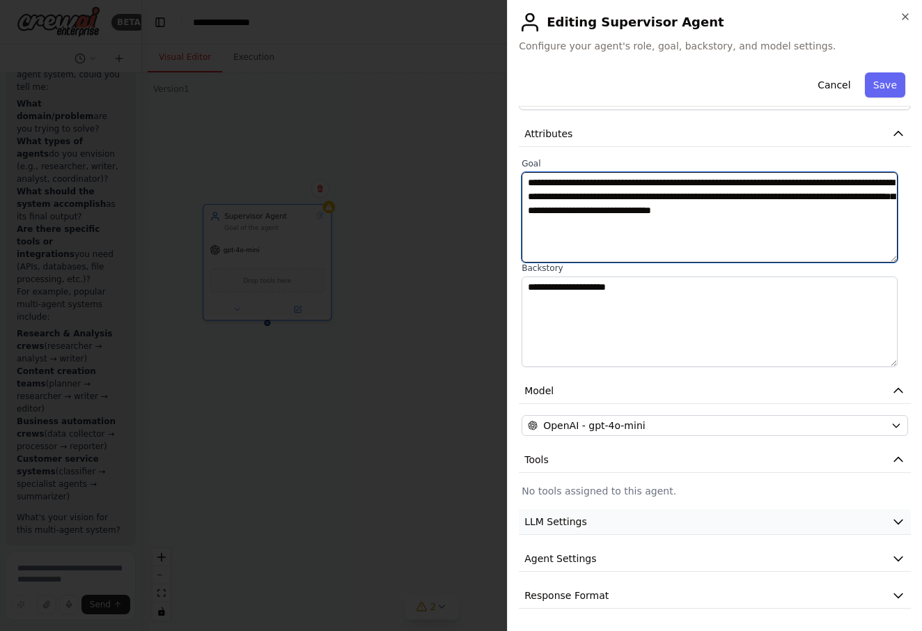
type textarea "**********"
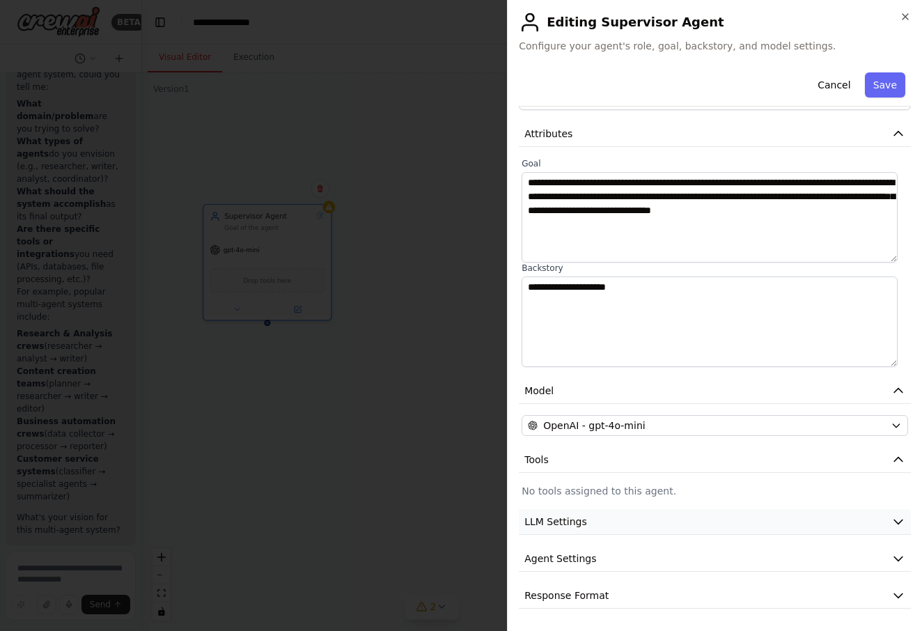
click at [669, 516] on button "LLM Settings" at bounding box center [715, 522] width 392 height 26
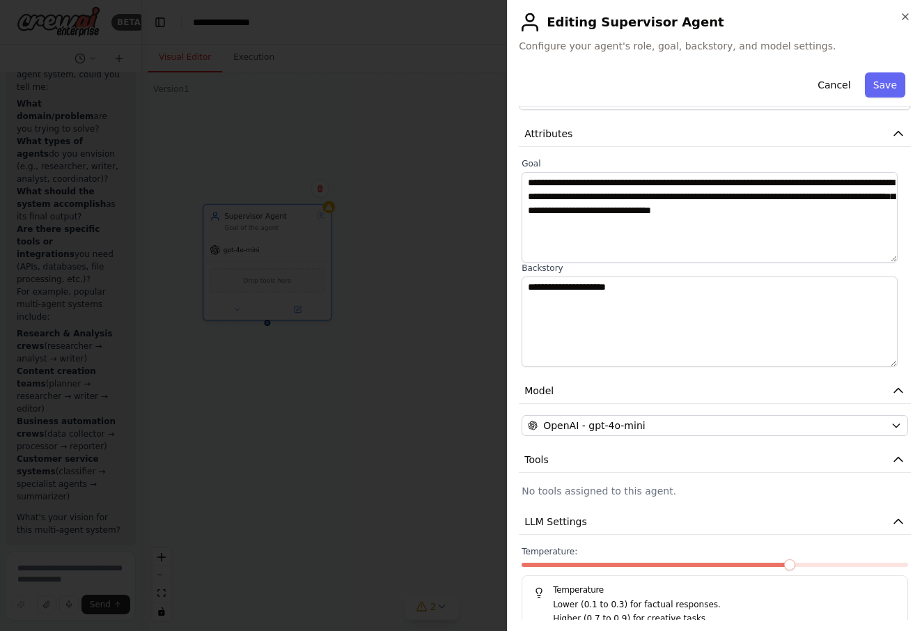
scroll to position [146, 0]
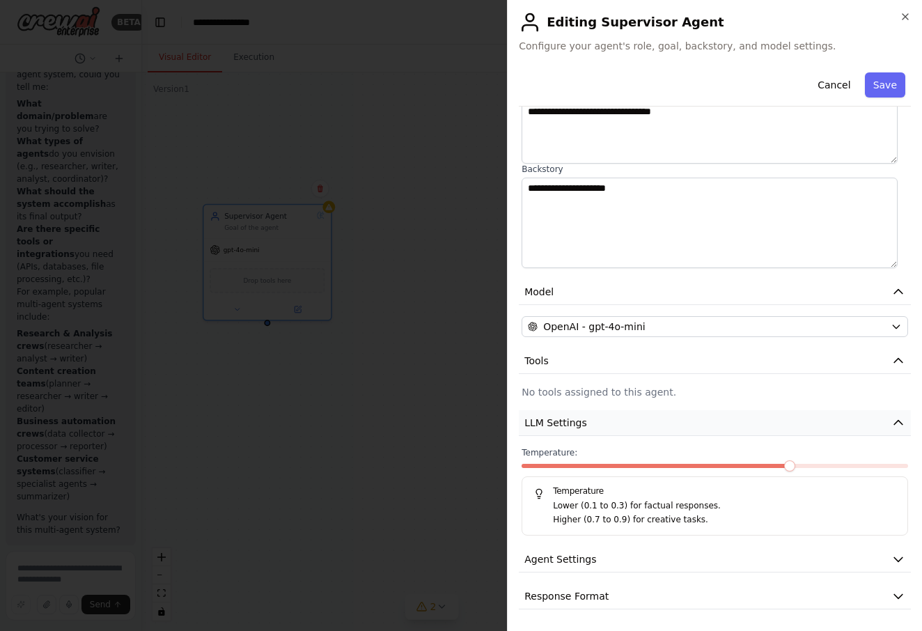
click at [687, 417] on button "LLM Settings" at bounding box center [715, 423] width 392 height 26
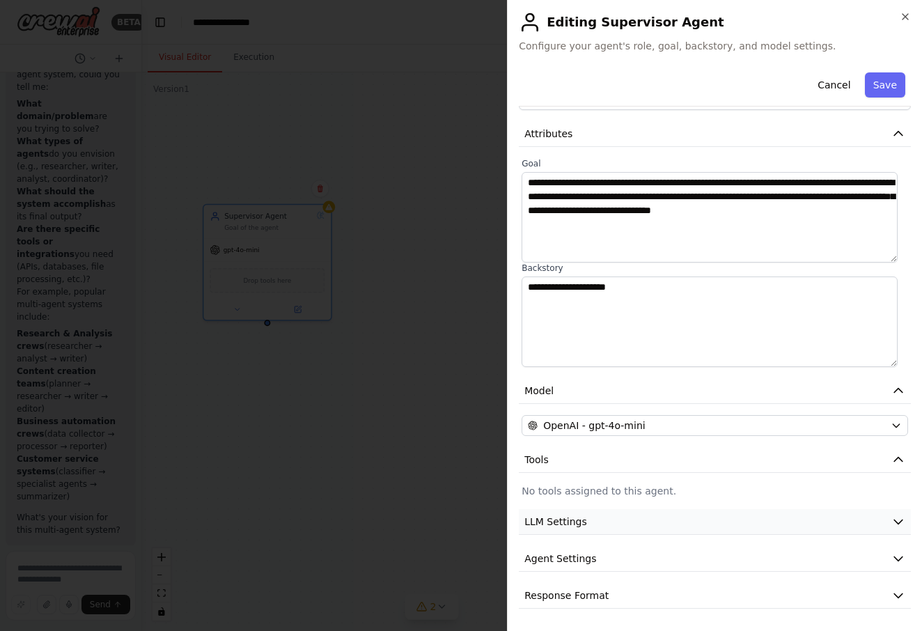
drag, startPoint x: 651, startPoint y: 554, endPoint x: 674, endPoint y: 512, distance: 48.6
click at [653, 550] on button "Agent Settings" at bounding box center [715, 559] width 392 height 26
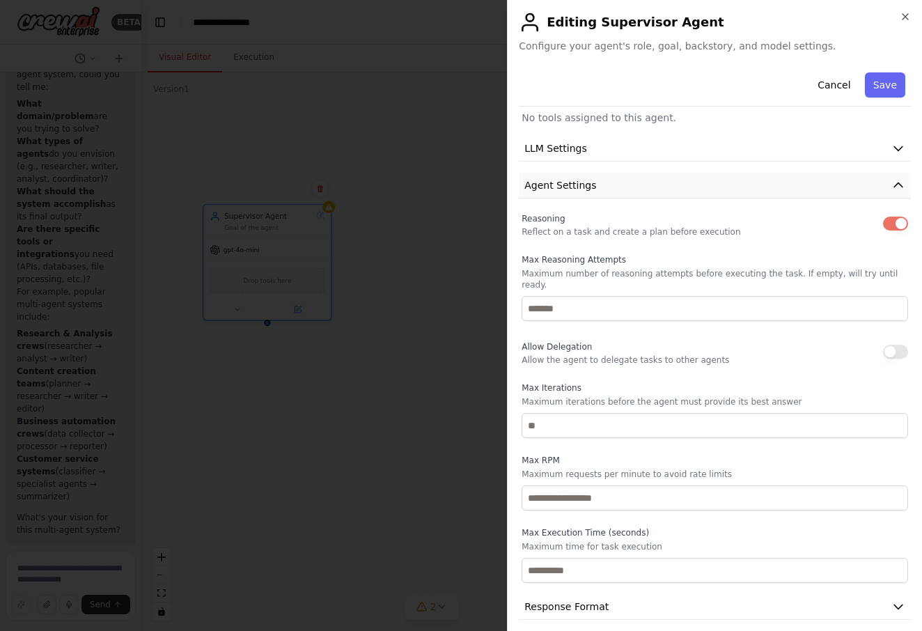
click at [802, 187] on button "Agent Settings" at bounding box center [715, 186] width 392 height 26
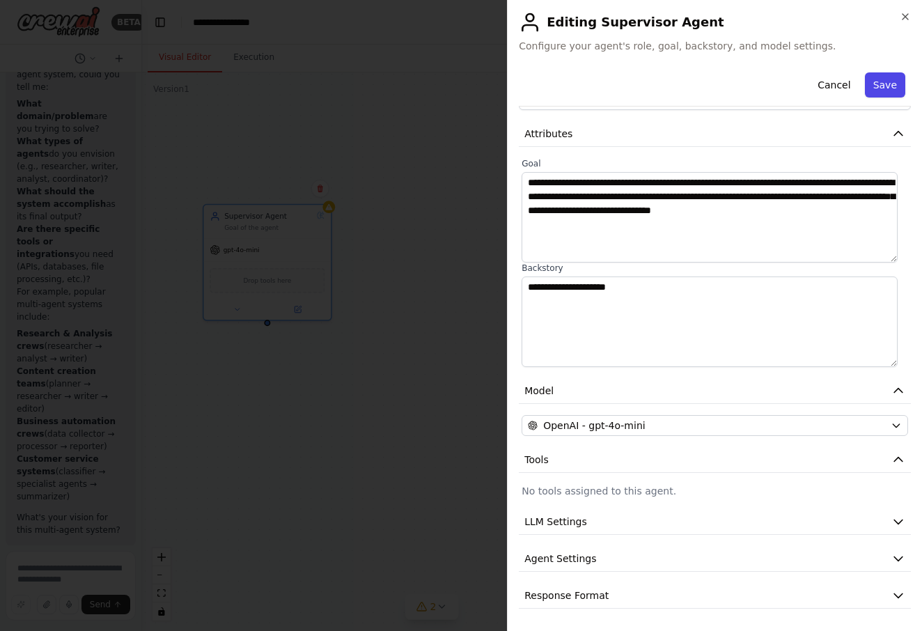
click at [865, 91] on button "Save" at bounding box center [885, 84] width 40 height 25
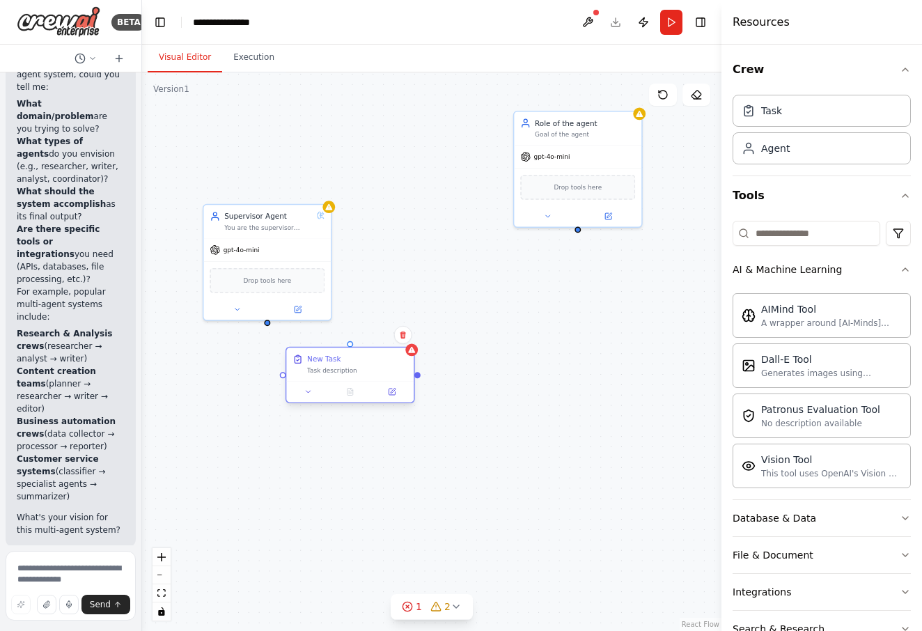
drag, startPoint x: 552, startPoint y: 350, endPoint x: 375, endPoint y: 362, distance: 177.3
click at [375, 362] on div "New Task Task description" at bounding box center [357, 364] width 100 height 21
drag, startPoint x: 268, startPoint y: 324, endPoint x: 284, endPoint y: 387, distance: 64.7
click at [284, 387] on div "Supervisor Agent You are the supervisor agent of this multi-agent system. You a…" at bounding box center [431, 351] width 579 height 559
drag, startPoint x: 363, startPoint y: 363, endPoint x: 275, endPoint y: 368, distance: 87.9
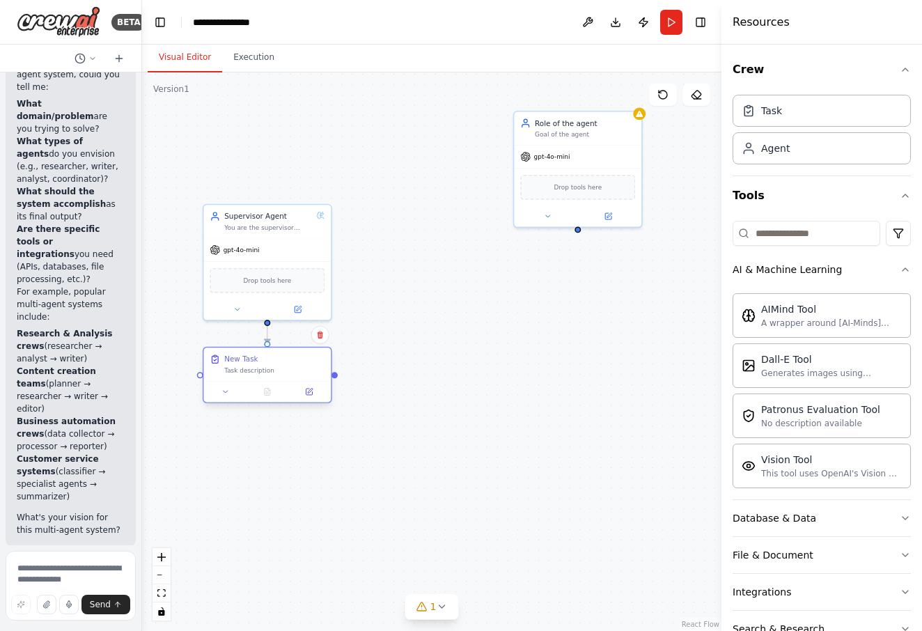
click at [275, 368] on div "New Task Task description" at bounding box center [274, 364] width 100 height 21
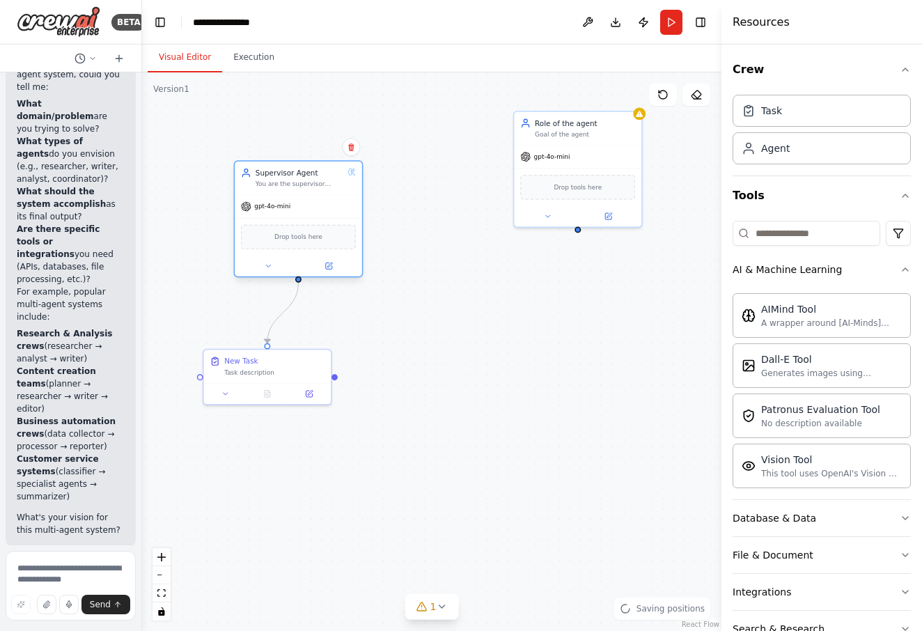
drag, startPoint x: 279, startPoint y: 253, endPoint x: 309, endPoint y: 210, distance: 52.6
click at [309, 210] on div "gpt-4o-mini" at bounding box center [298, 206] width 127 height 23
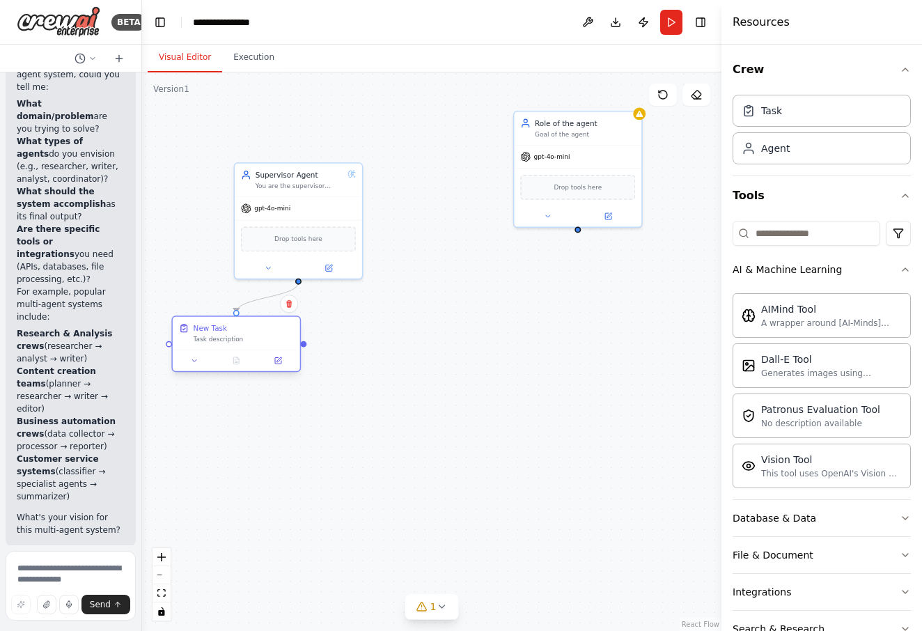
drag, startPoint x: 272, startPoint y: 367, endPoint x: 228, endPoint y: 350, distance: 46.3
click at [238, 341] on div "New Task Task description" at bounding box center [244, 333] width 100 height 21
click at [279, 375] on button at bounding box center [278, 371] width 36 height 13
drag, startPoint x: 261, startPoint y: 349, endPoint x: 272, endPoint y: 316, distance: 34.4
click at [245, 410] on div "Task description" at bounding box center [223, 414] width 100 height 8
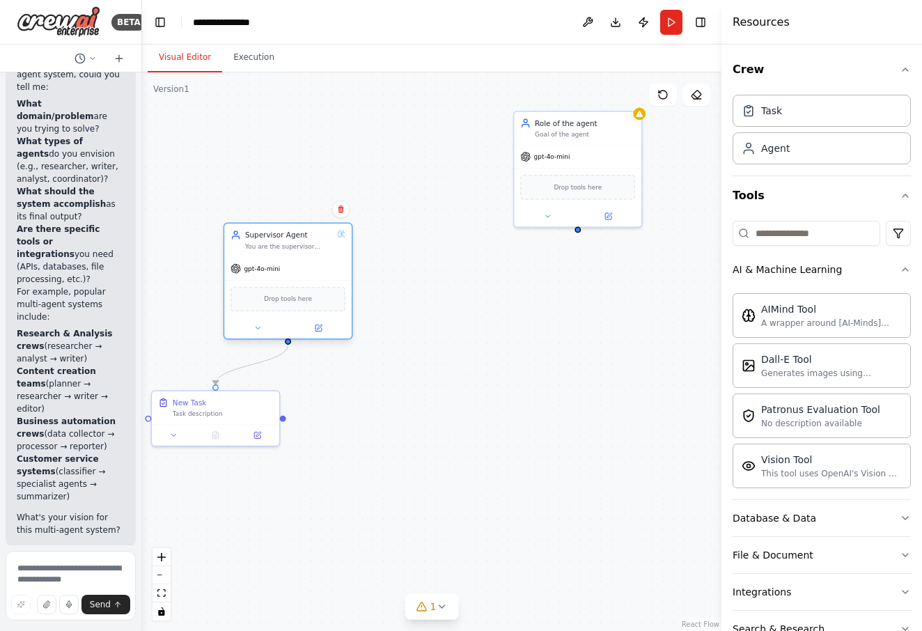
drag, startPoint x: 313, startPoint y: 180, endPoint x: 302, endPoint y: 238, distance: 58.3
click at [302, 238] on div "Supervisor Agent You are the supervisor agent of this multi-agent system. You a…" at bounding box center [289, 240] width 88 height 21
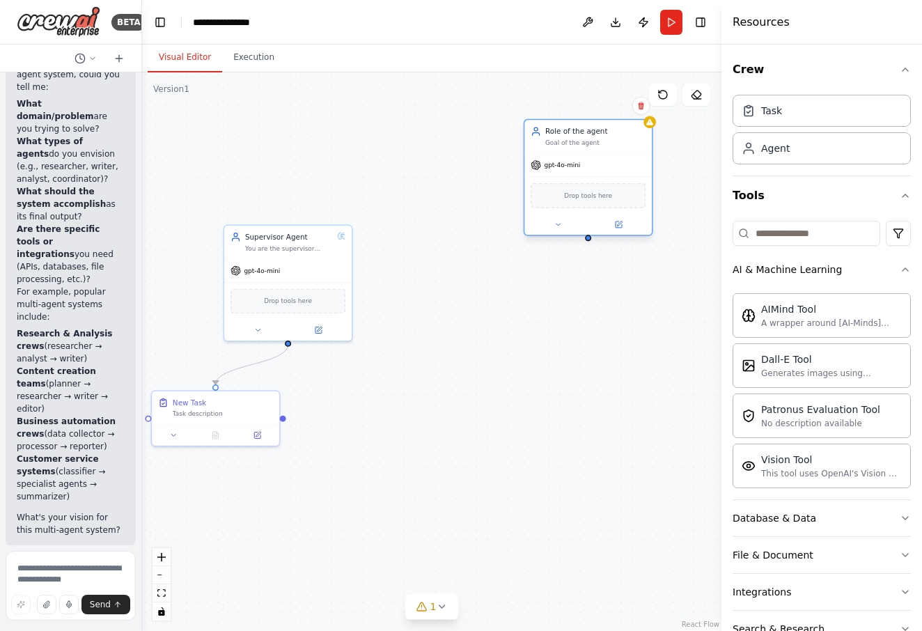
drag, startPoint x: 601, startPoint y: 148, endPoint x: 616, endPoint y: 162, distance: 21.2
click at [616, 162] on div "gpt-4o-mini" at bounding box center [587, 165] width 127 height 23
drag, startPoint x: 587, startPoint y: 242, endPoint x: 290, endPoint y: 337, distance: 312.1
click at [290, 337] on div "Supervisor Agent You are the supervisor agent of this multi-agent system. You a…" at bounding box center [356, 349] width 430 height 415
click at [343, 233] on icon at bounding box center [341, 234] width 8 height 8
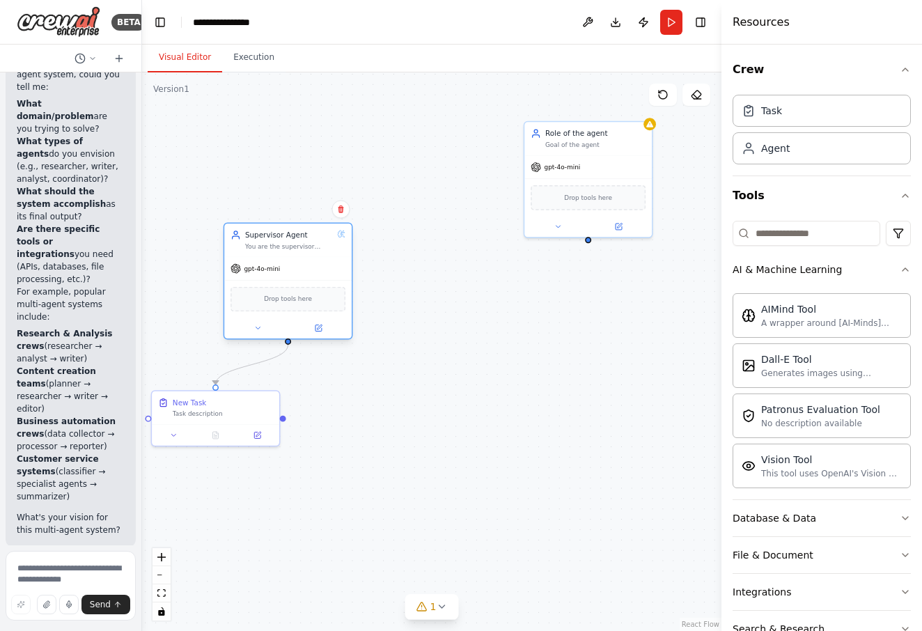
click at [343, 233] on icon at bounding box center [341, 234] width 8 height 8
click at [504, 311] on div ".deletable-edge-delete-btn { width: 20px; height: 20px; border: 0px solid #ffff…" at bounding box center [431, 351] width 579 height 559
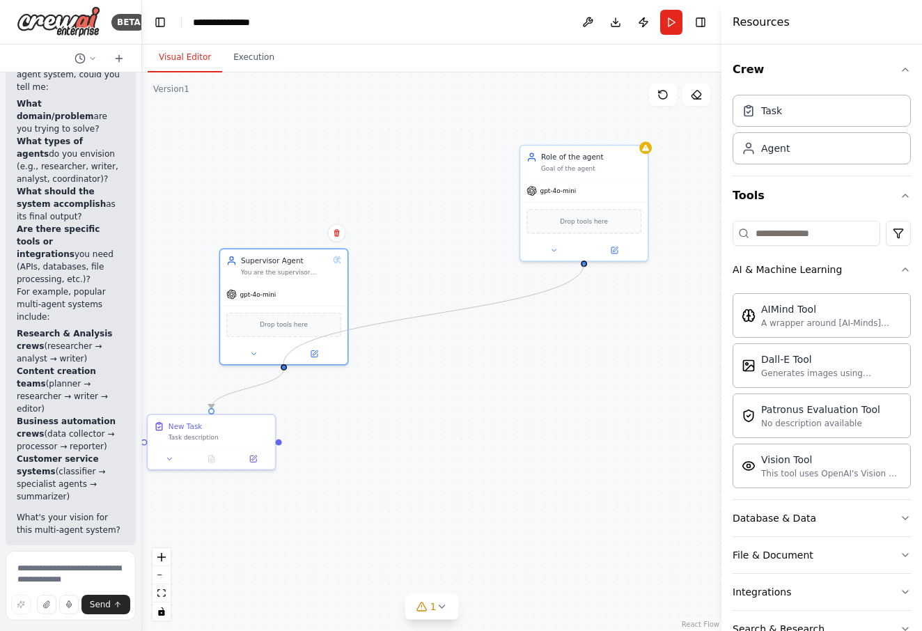
drag, startPoint x: 586, startPoint y: 265, endPoint x: 283, endPoint y: 366, distance: 318.7
click at [283, 366] on div ".deletable-edge-delete-btn { width: 20px; height: 20px; border: 0px solid #ffff…" at bounding box center [431, 351] width 579 height 559
drag, startPoint x: 591, startPoint y: 309, endPoint x: 591, endPoint y: 290, distance: 18.1
click at [591, 308] on div ".deletable-edge-delete-btn { width: 20px; height: 20px; border: 0px solid #ffff…" at bounding box center [431, 351] width 579 height 559
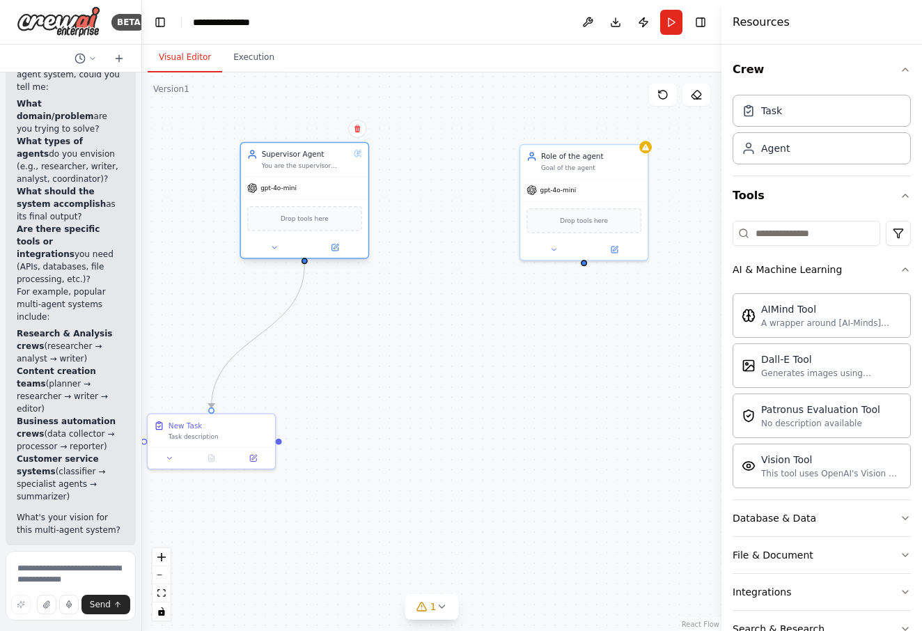
drag, startPoint x: 297, startPoint y: 290, endPoint x: 313, endPoint y: 182, distance: 109.8
click at [313, 182] on div "gpt-4o-mini" at bounding box center [304, 188] width 127 height 23
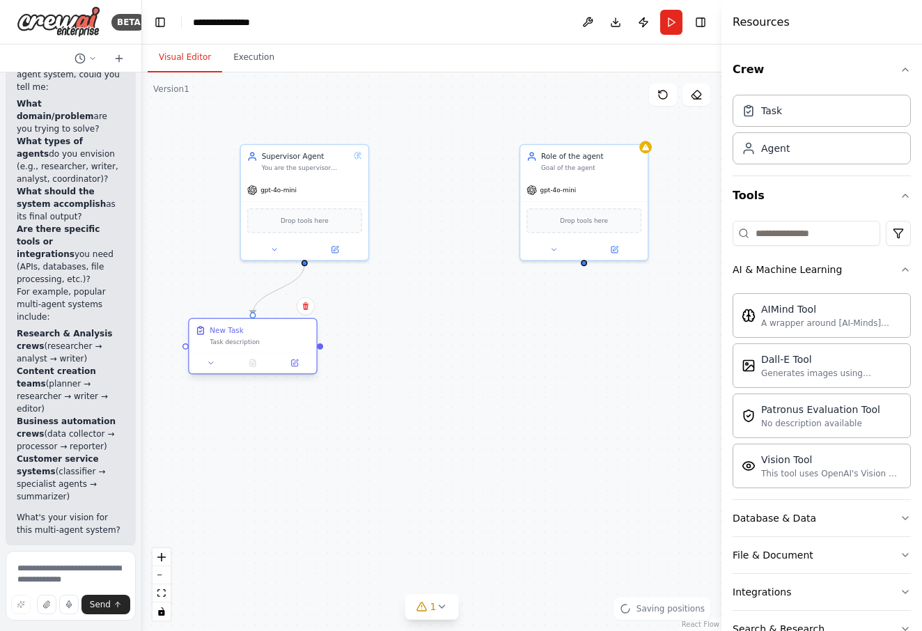
drag, startPoint x: 247, startPoint y: 433, endPoint x: 277, endPoint y: 342, distance: 96.2
click at [286, 342] on div "Task description" at bounding box center [260, 342] width 100 height 8
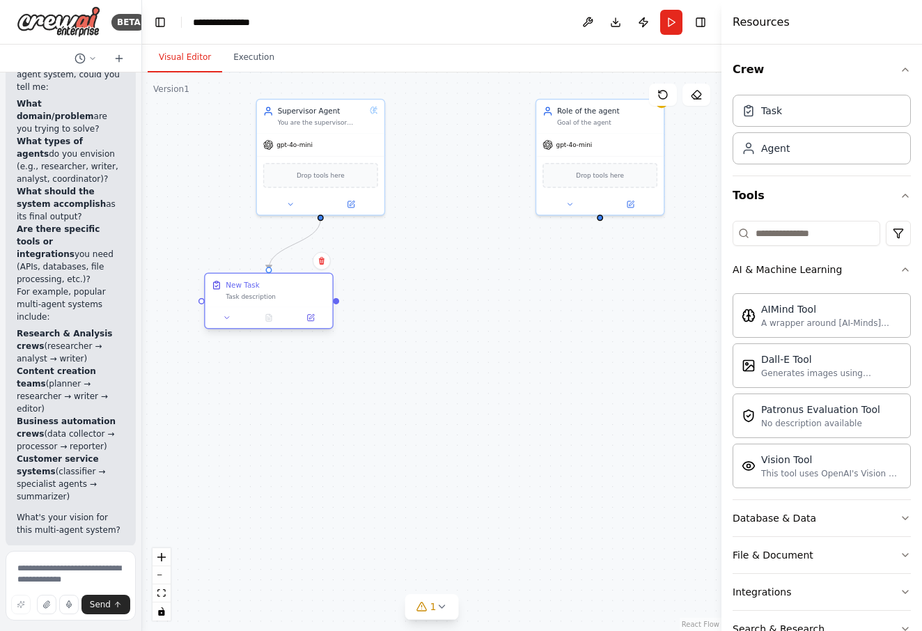
drag, startPoint x: 185, startPoint y: 350, endPoint x: 201, endPoint y: 304, distance: 47.8
click at [201, 304] on div ".deletable-edge-delete-btn { width: 20px; height: 20px; border: 0px solid #ffff…" at bounding box center [431, 351] width 579 height 559
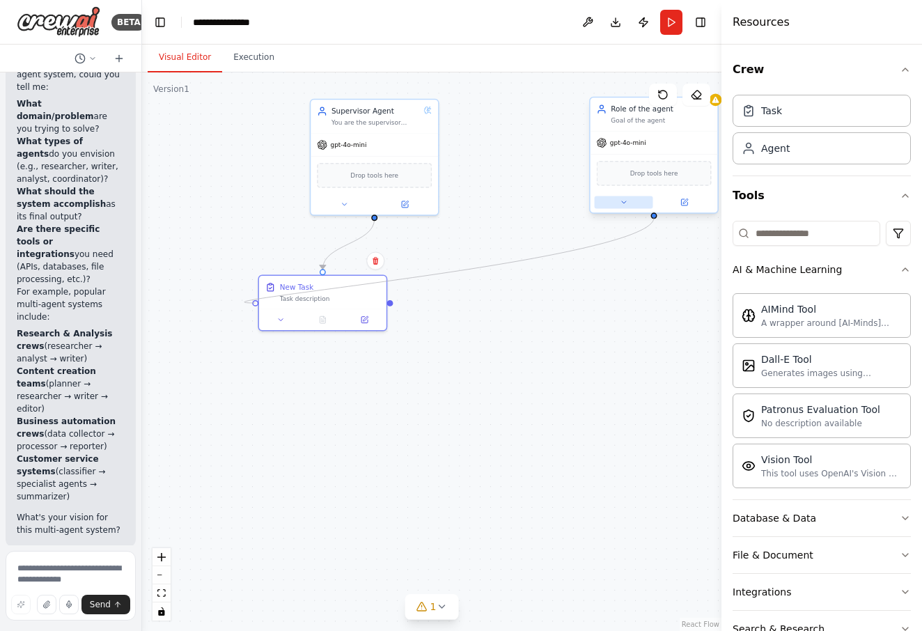
drag, startPoint x: 200, startPoint y: 301, endPoint x: 649, endPoint y: 210, distance: 458.4
click at [637, 210] on div "Supervisor Agent You are the supervisor agent of this multi-agent system. You a…" at bounding box center [421, 327] width 430 height 415
